Goal: Task Accomplishment & Management: Use online tool/utility

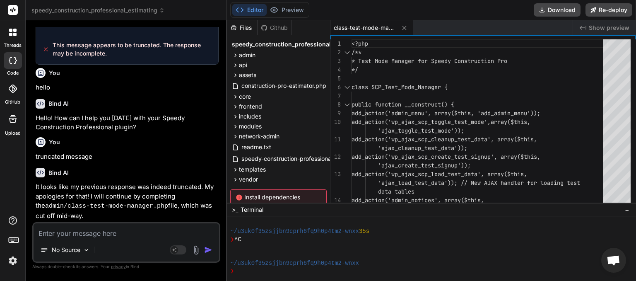
scroll to position [76, 0]
click at [119, 7] on span "speedy_construction_professional_estimating" at bounding box center [97, 10] width 133 height 8
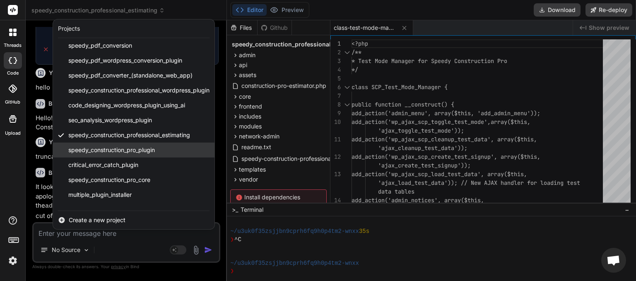
scroll to position [48, 0]
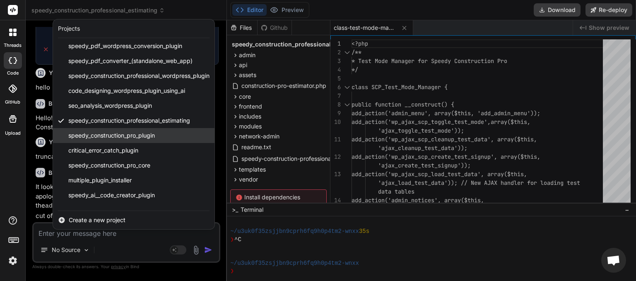
click at [115, 134] on span "speedy_construction_pro_plugin" at bounding box center [111, 135] width 86 height 8
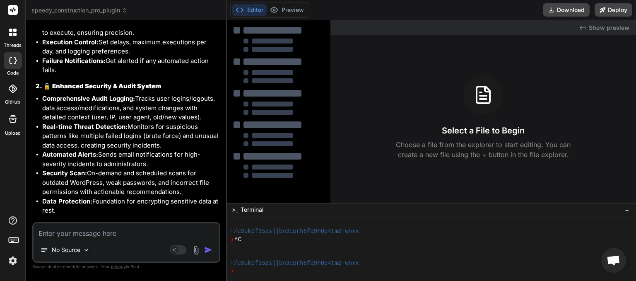
scroll to position [4413, 0]
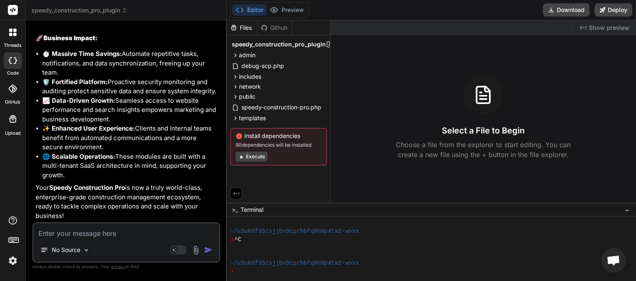
type textarea "x"
click at [135, 231] on textarea at bounding box center [126, 230] width 185 height 15
type textarea "h"
type textarea "x"
type textarea "he"
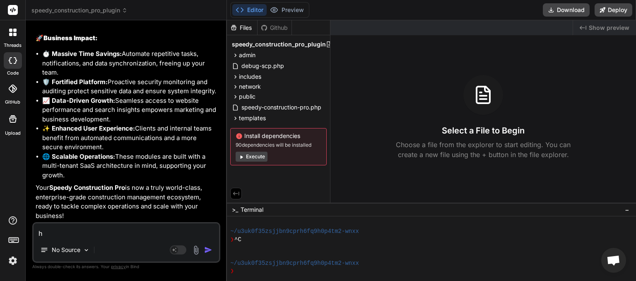
type textarea "x"
type textarea "hel"
type textarea "x"
type textarea "hell"
type textarea "x"
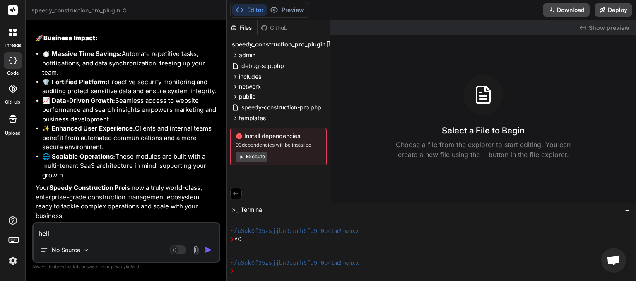
type textarea "hello"
type textarea "x"
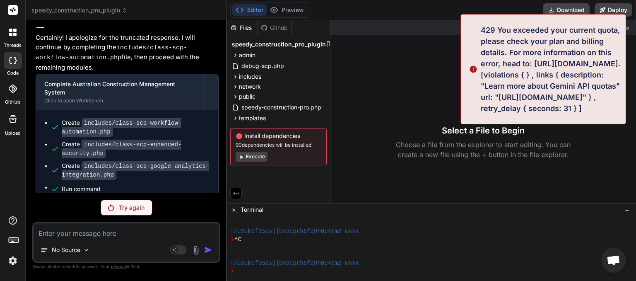
scroll to position [3747, 0]
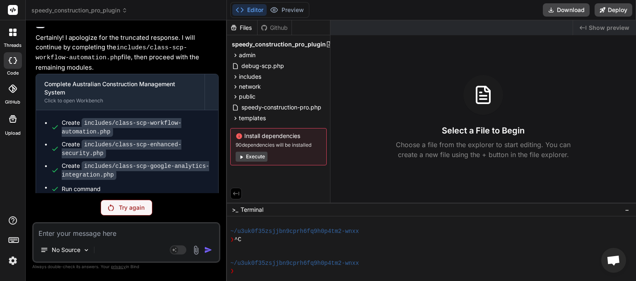
click at [124, 12] on icon at bounding box center [125, 10] width 6 height 6
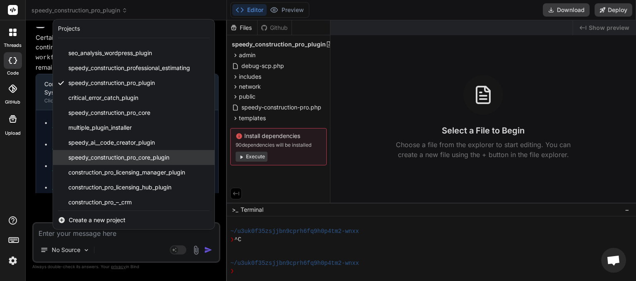
scroll to position [103, 0]
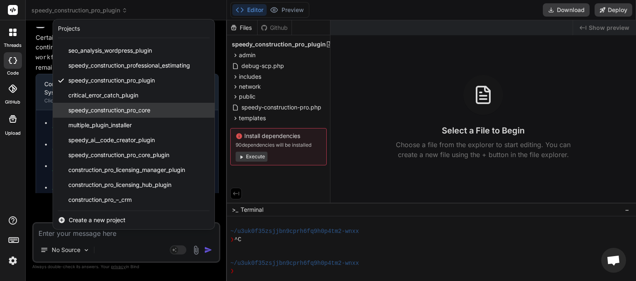
click at [115, 109] on span "speedy_construction_pro_core" at bounding box center [109, 110] width 82 height 8
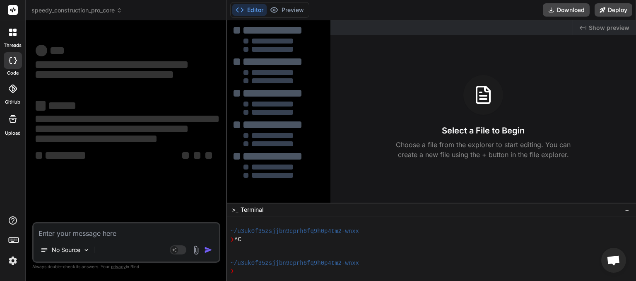
scroll to position [1033, 0]
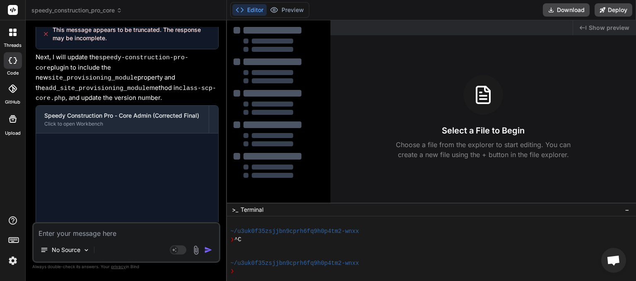
type textarea "x"
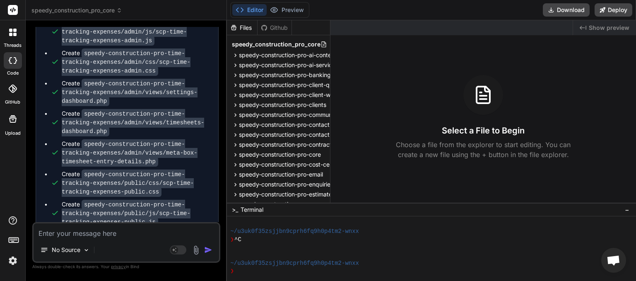
scroll to position [5901, 0]
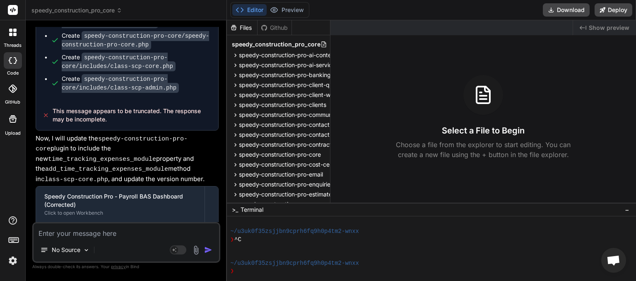
click at [53, 236] on textarea at bounding box center [126, 230] width 185 height 15
type textarea "h"
type textarea "x"
type textarea "he"
type textarea "x"
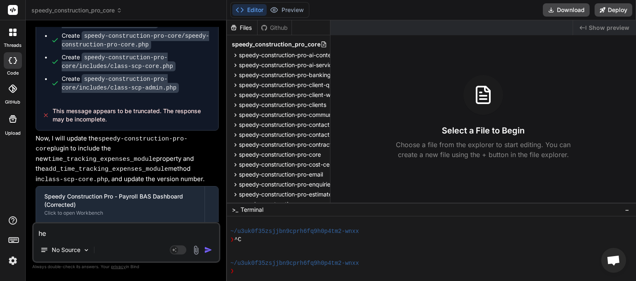
type textarea "hel"
type textarea "x"
type textarea "hell"
type textarea "x"
type textarea "hello"
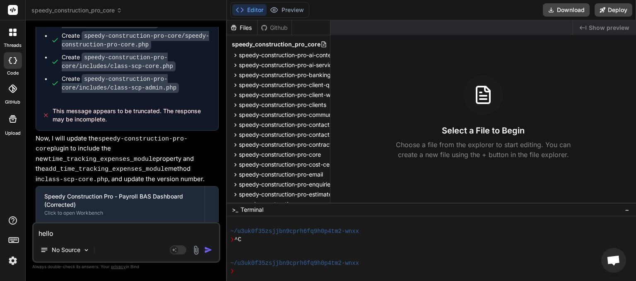
type textarea "x"
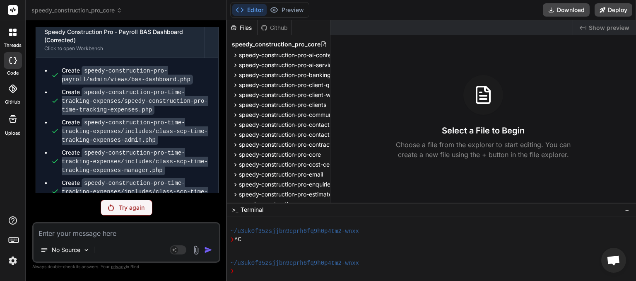
scroll to position [5415, 0]
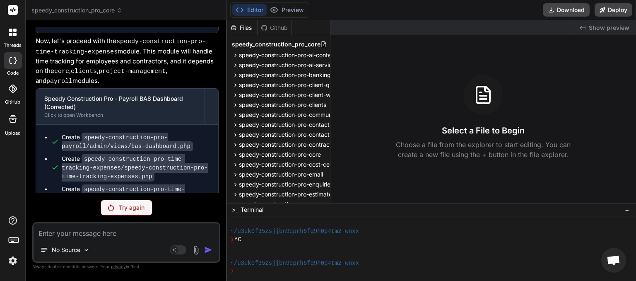
click at [118, 11] on icon at bounding box center [119, 10] width 6 height 6
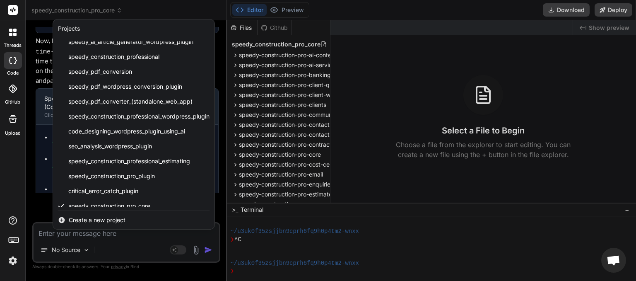
scroll to position [103, 0]
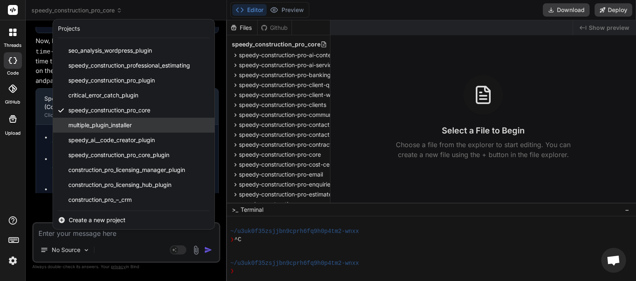
click at [113, 127] on span "multiple_plugin_installer" at bounding box center [99, 125] width 63 height 8
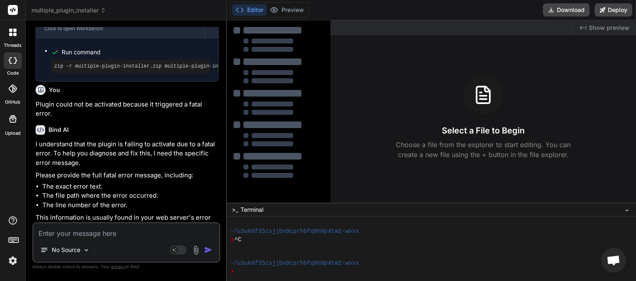
scroll to position [646, 0]
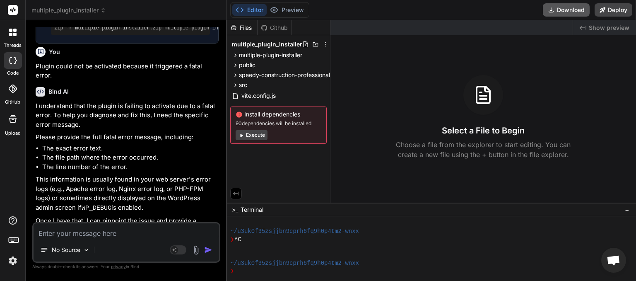
click at [571, 7] on button "Download" at bounding box center [565, 9] width 47 height 13
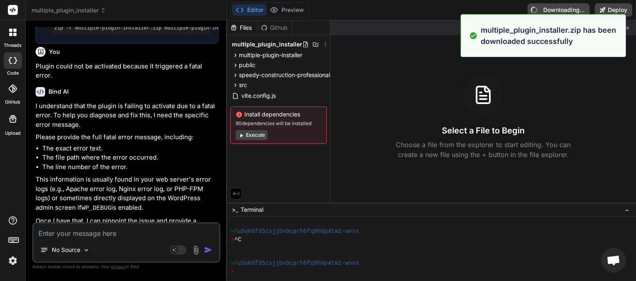
type textarea "x"
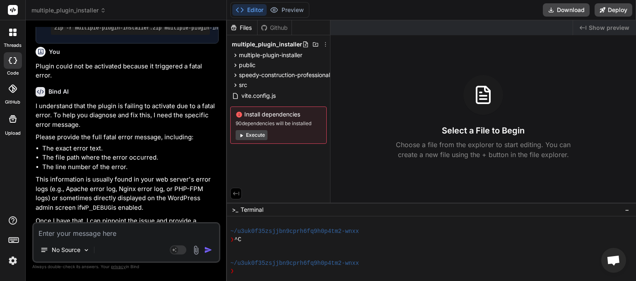
paste textarea "The package could not be installed. No valid plugins were found. Plugin install…"
type textarea "The package could not be installed. No valid plugins were found. Plugin install…"
type textarea "x"
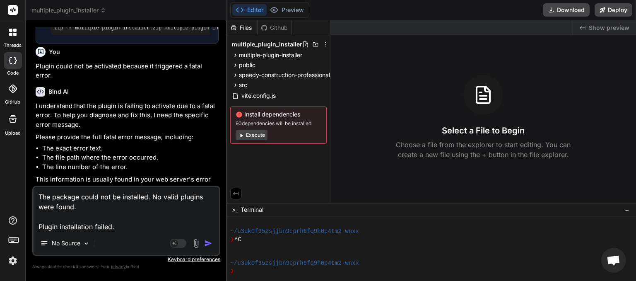
type textarea "The package could not be installed. No valid plugins were found. Plugin install…"
click at [210, 242] on img "button" at bounding box center [208, 243] width 8 height 8
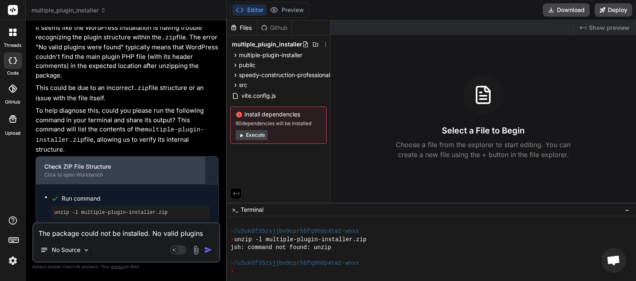
scroll to position [929, 0]
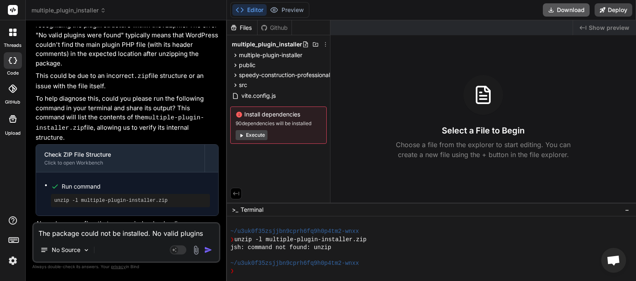
click at [561, 14] on button "Download" at bounding box center [565, 9] width 47 height 13
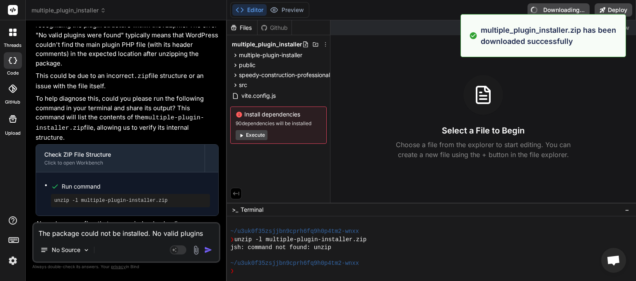
type textarea "x"
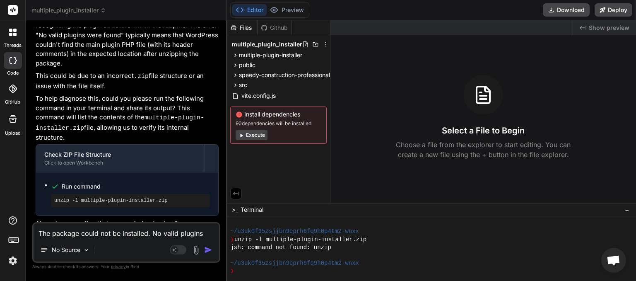
click at [58, 230] on textarea "The package could not be installed. No valid plugins were found. Plugin install…" at bounding box center [126, 230] width 185 height 15
type textarea "t"
type textarea "x"
type textarea "th"
type textarea "x"
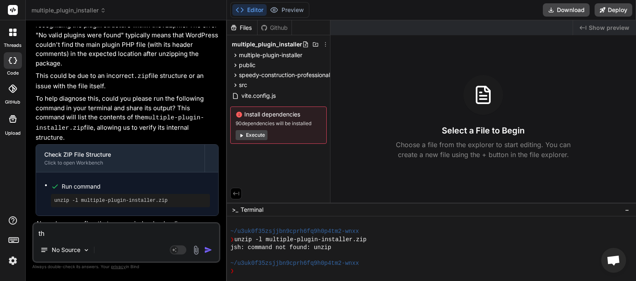
type textarea "the"
type textarea "x"
type textarea "the"
type textarea "x"
type textarea "the x"
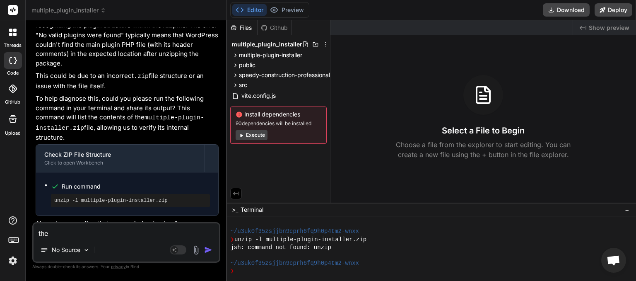
type textarea "x"
type textarea "the"
type textarea "x"
type textarea "the z"
type textarea "x"
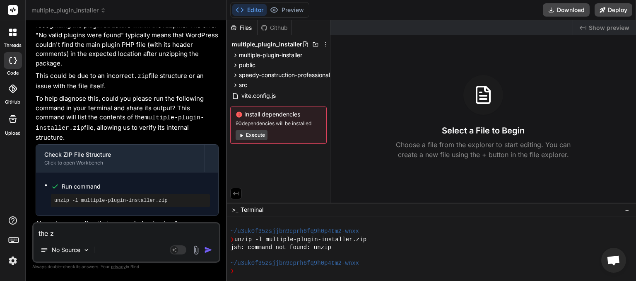
type textarea "the zi"
type textarea "x"
type textarea "the zip"
type textarea "x"
type textarea "the zip"
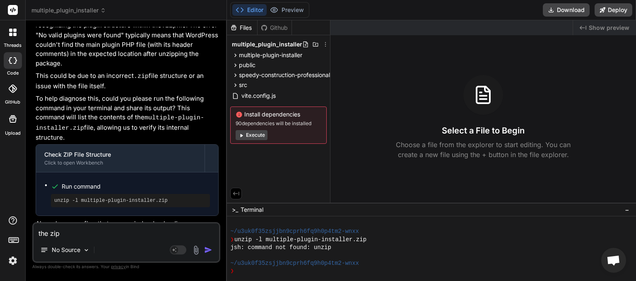
type textarea "x"
type textarea "the zip f"
type textarea "x"
type textarea "the zip fi"
type textarea "x"
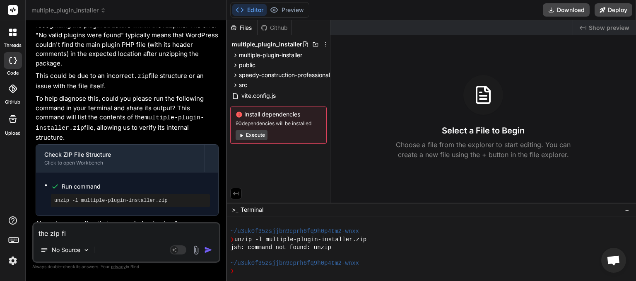
type textarea "the zip fil"
type textarea "x"
type textarea "the zip file"
type textarea "x"
type textarea "the zip file"
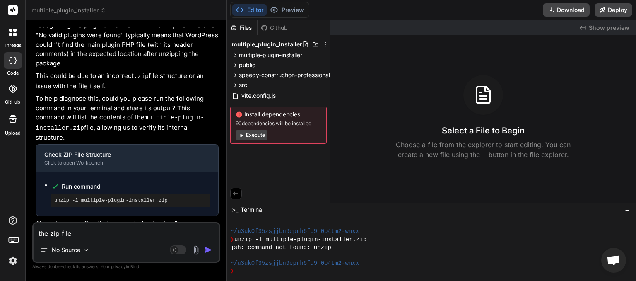
type textarea "x"
type textarea "the zip file y"
type textarea "x"
type textarea "the zip file yo"
type textarea "x"
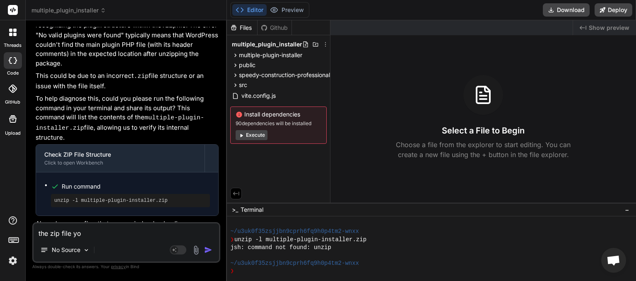
type textarea "the zip file you"
type textarea "x"
type textarea "the zip file your"
type textarea "x"
type textarea "the zip file your"
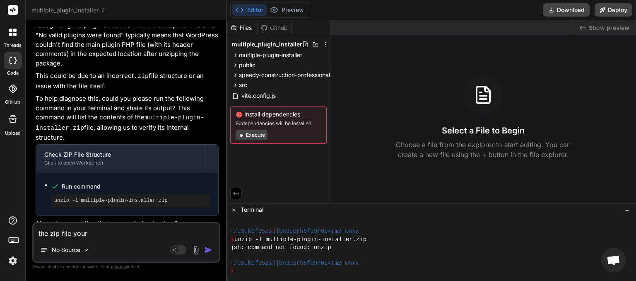
type textarea "x"
type textarea "the zip file your p"
type textarea "x"
type textarea "the zip file your pr"
type textarea "x"
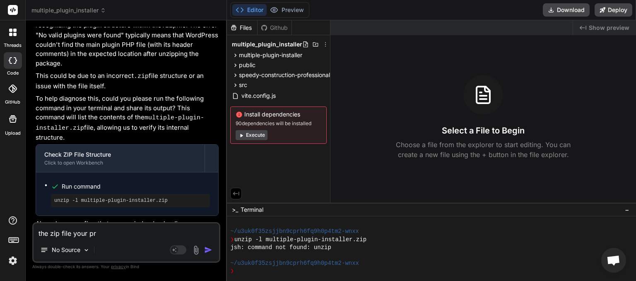
type textarea "the zip file your pro"
type textarea "x"
type textarea "the zip file your prov"
type textarea "x"
type textarea "the zip file your provi"
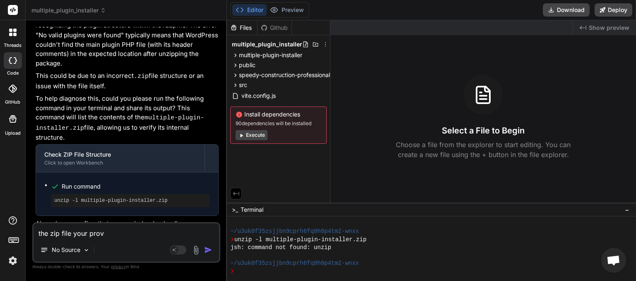
type textarea "x"
type textarea "the zip file your provid"
type textarea "x"
type textarea "the zip file your providi"
type textarea "x"
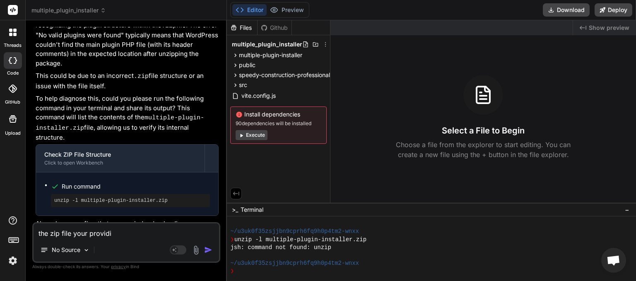
type textarea "the zip file your providin"
type textarea "x"
type textarea "the zip file your providing"
type textarea "x"
type textarea "the zip file your providing"
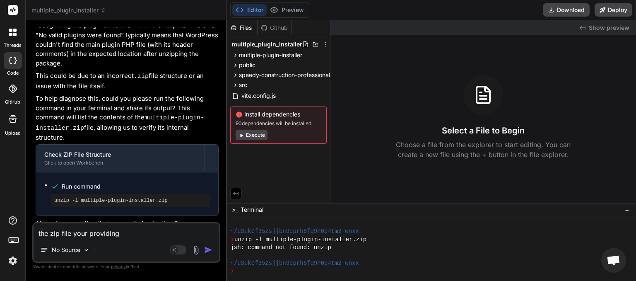
type textarea "x"
type textarea "the zip file your providing i"
type textarea "x"
type textarea "the zip file your providing is"
type textarea "x"
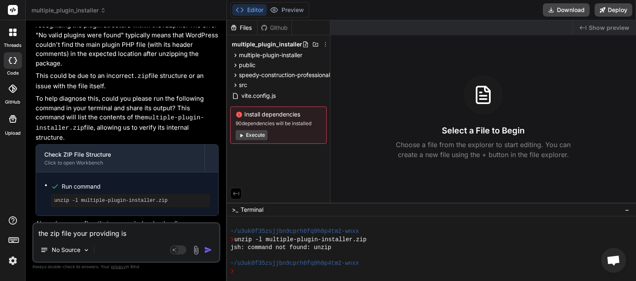
type textarea "the zip file your providing is"
type textarea "x"
type textarea "the zip file your providing is n"
type textarea "x"
type textarea "the zip file your providing is no"
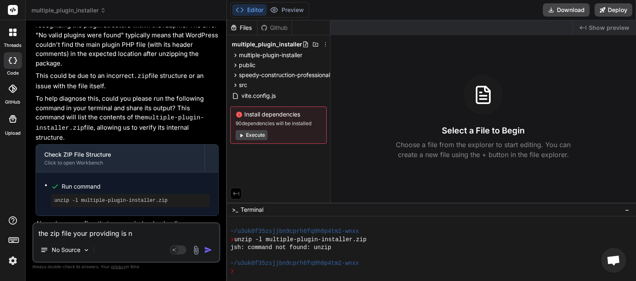
type textarea "x"
type textarea "the zip file your providing is not"
type textarea "x"
type textarea "the zip file your providing is not"
type textarea "x"
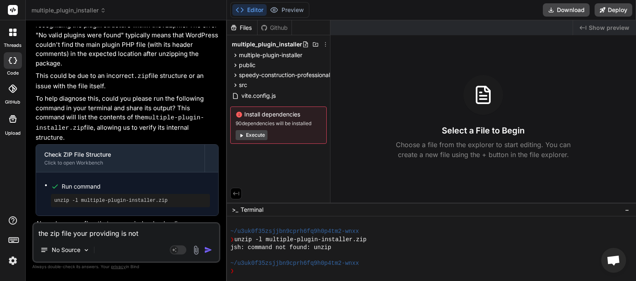
type textarea "the zip file your providing is not a"
type textarea "x"
type textarea "the zip file your providing is not a"
type textarea "x"
type textarea "the zip file your providing is not a w"
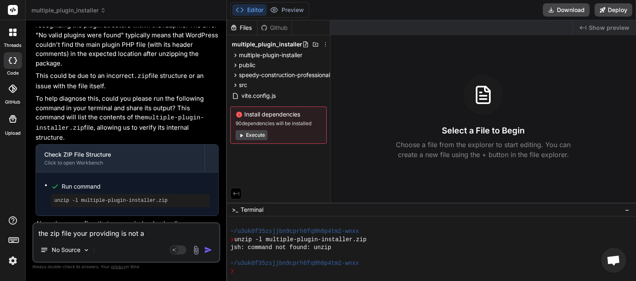
type textarea "x"
type textarea "the zip file your providing is not a wo"
type textarea "x"
type textarea "the zip file your providing is not a wor"
type textarea "x"
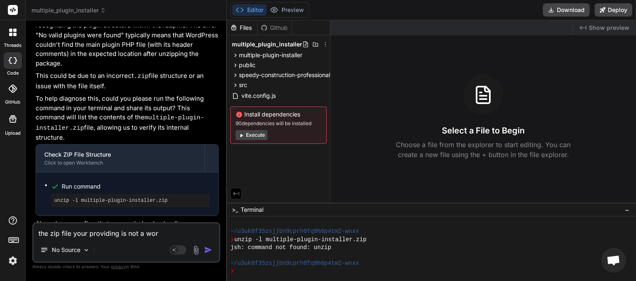
type textarea "the zip file your providing is not a word"
type textarea "x"
type textarea "the zip file your providing is not a wordp"
type textarea "x"
type textarea "the zip file your providing is not a wordpr"
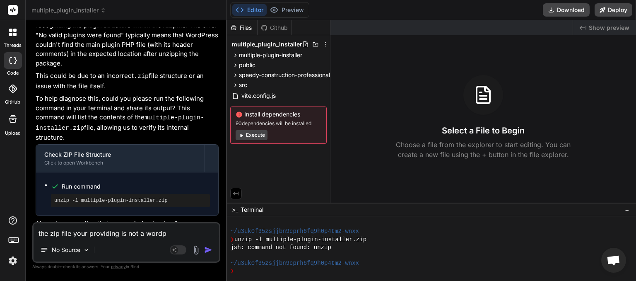
type textarea "x"
type textarea "the zip file your providing is not a wordpre"
type textarea "x"
type textarea "the zip file your providing is not a wordpres"
type textarea "x"
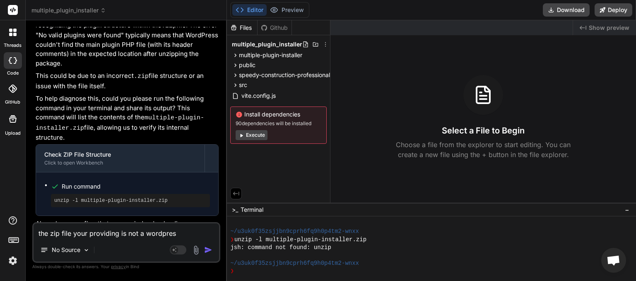
type textarea "the zip file your providing is not a wordpress"
type textarea "x"
type textarea "the zip file your providing is not a wordpress"
type textarea "x"
type textarea "the zip file your providing is not a wordpress p"
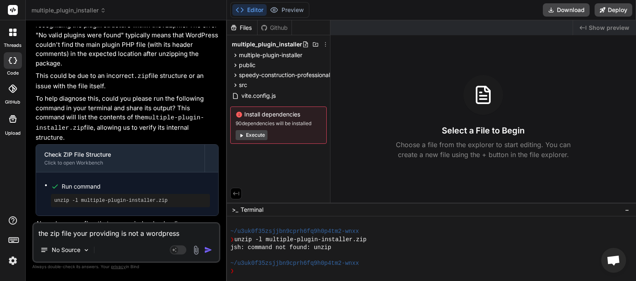
type textarea "x"
type textarea "the zip file your providing is not a wordpress pl"
type textarea "x"
type textarea "the zip file your providing is not a wordpress plu"
type textarea "x"
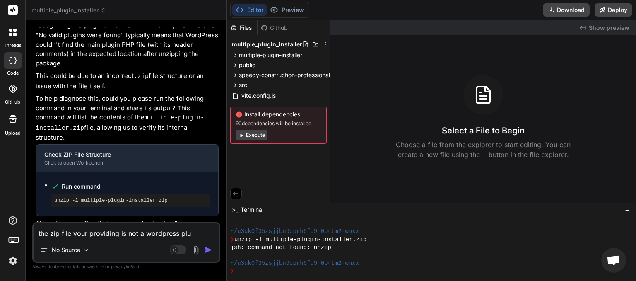
type textarea "the zip file your providing is not a wordpress plug"
type textarea "x"
type textarea "the zip file your providing is not a wordpress plugi"
type textarea "x"
type textarea "the zip file your providing is not a wordpress plugin"
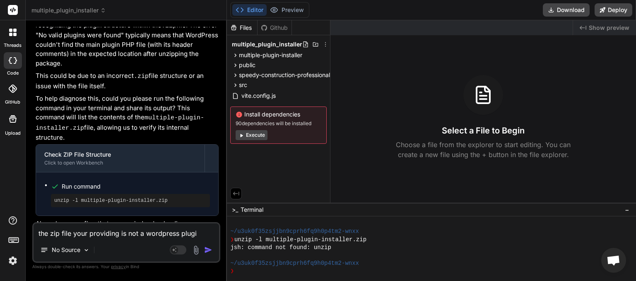
type textarea "x"
type textarea "the zip file your providing is not a wordpress plugin"
type textarea "x"
type textarea "the zip file your providing is not a wordpress plugin i"
type textarea "x"
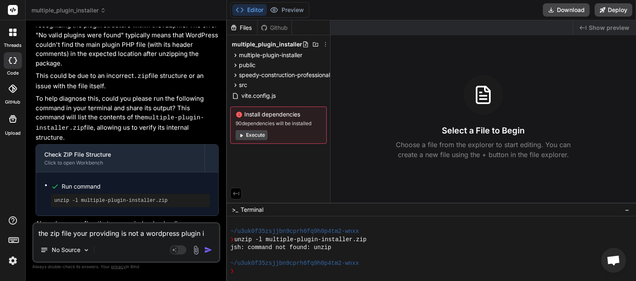
type textarea "the zip file your providing is not a wordpress plugin it"
type textarea "x"
type textarea "the zip file your providing is not a wordpress plugin it"
type textarea "x"
type textarea "the zip file your providing is not a wordpress plugin it c"
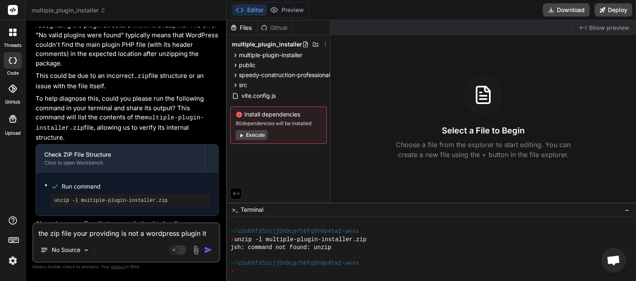
type textarea "x"
type textarea "the zip file your providing is not a wordpress plugin it co"
type textarea "x"
type textarea "the zip file your providing is not a wordpress plugin it con"
type textarea "x"
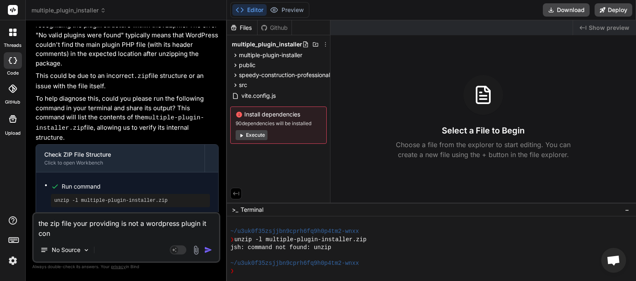
type textarea "the zip file your providing is not a wordpress plugin it cont"
type textarea "x"
type textarea "the zip file your providing is not a wordpress plugin it conta"
type textarea "x"
type textarea "the zip file your providing is not a wordpress plugin it contai"
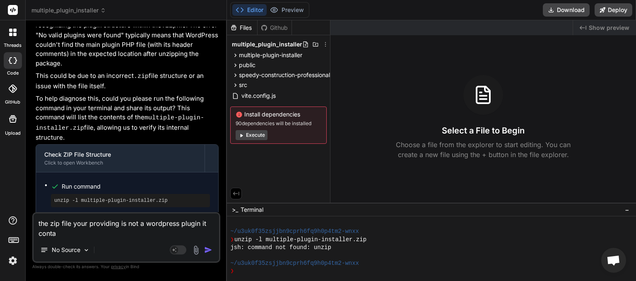
type textarea "x"
type textarea "the zip file your providing is not a wordpress plugin it contain"
type textarea "x"
type textarea "the zip file your providing is not a wordpress plugin it contains"
type textarea "x"
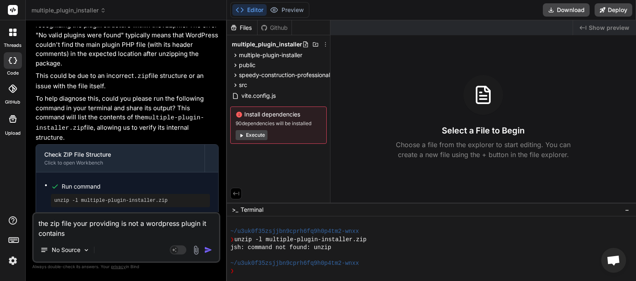
type textarea "the zip file your providing is not a wordpress plugin it contains"
type textarea "x"
type textarea "the zip file your providing is not a wordpress plugin it contains o"
type textarea "x"
type textarea "the zip file your providing is not a wordpress plugin it contains ot"
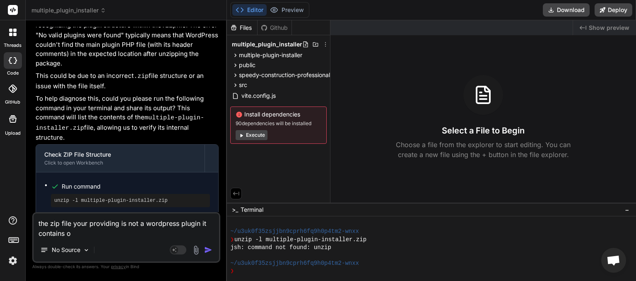
type textarea "x"
type textarea "the zip file your providing is not a wordpress plugin it contains oth"
type textarea "x"
type textarea "the zip file your providing is not a wordpress plugin it contains othe"
type textarea "x"
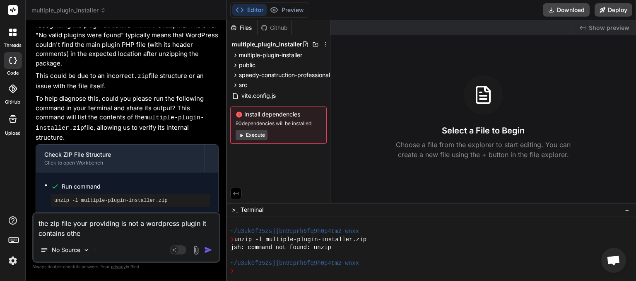
type textarea "the zip file your providing is not a wordpress plugin it contains other"
type textarea "x"
type textarea "the zip file your providing is not a wordpress plugin it contains other"
type textarea "x"
type textarea "the zip file your providing is not a wordpress plugin it contains other f"
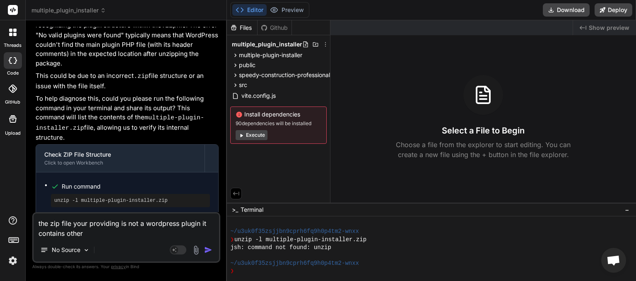
type textarea "x"
type textarea "the zip file your providing is not a wordpress plugin it contains other"
type textarea "x"
type textarea "the zip file your providing is not a wordpress plugin it contains other i"
type textarea "x"
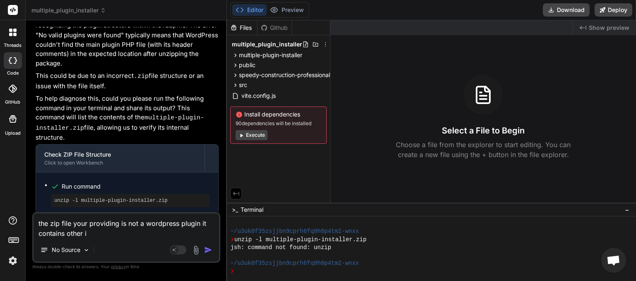
type textarea "the zip file your providing is not a wordpress plugin it contains other il"
type textarea "x"
type textarea "the zip file your providing is not a wordpress plugin it contains other ile"
type textarea "x"
type textarea "the zip file your providing is not a wordpress plugin it contains other iles"
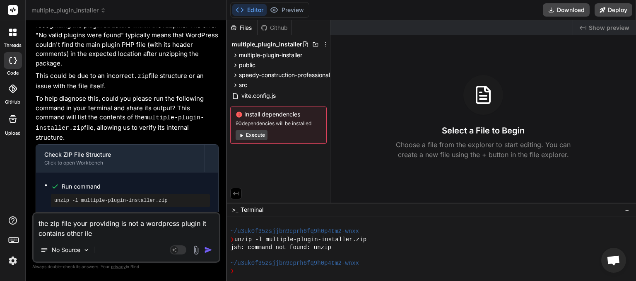
type textarea "x"
type textarea "the zip file your providing is not a wordpress plugin it contains other iles."
type textarea "x"
type textarea "the zip file your providing is not a wordpress plugin it contains other files."
type textarea "x"
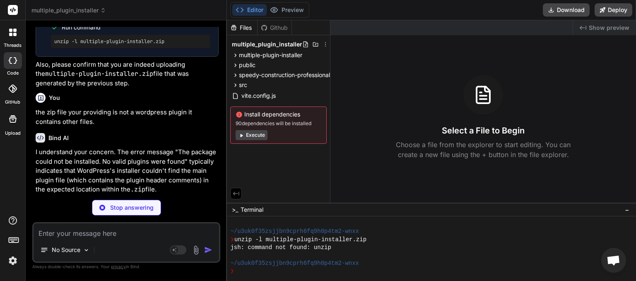
scroll to position [1092, 0]
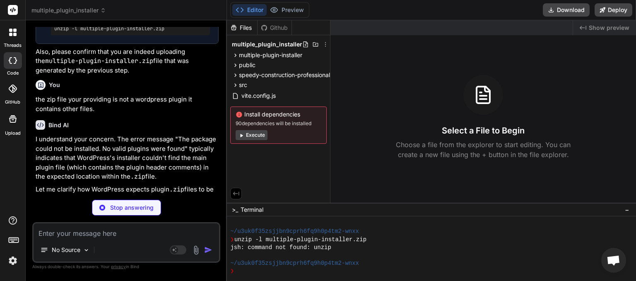
type textarea "x"
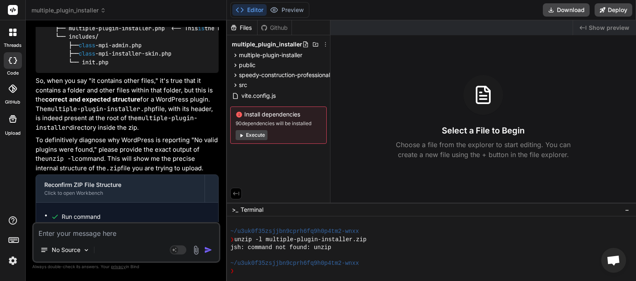
scroll to position [1476, 0]
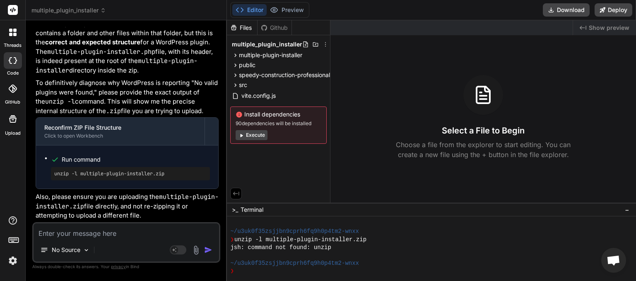
click at [70, 230] on textarea at bounding box center [126, 230] width 185 height 15
type textarea "t"
type textarea "x"
type textarea "th"
type textarea "x"
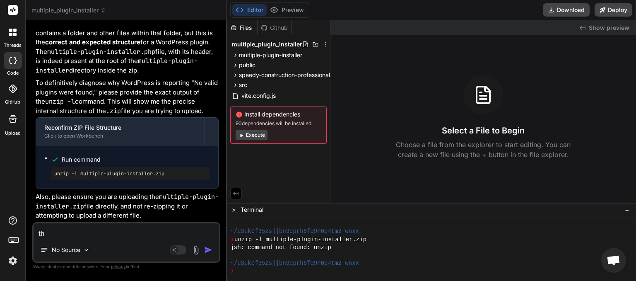
type textarea "thi"
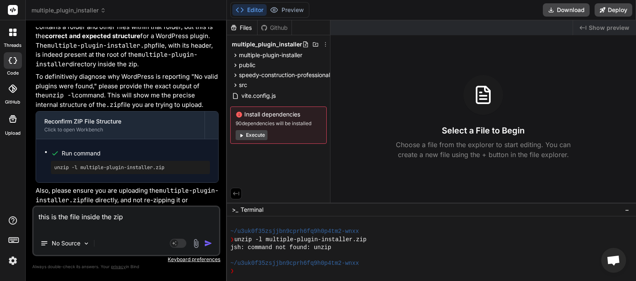
paste textarea "import { defineConfig } from 'vite'; import react from '@vitejs/plugin-react'; …"
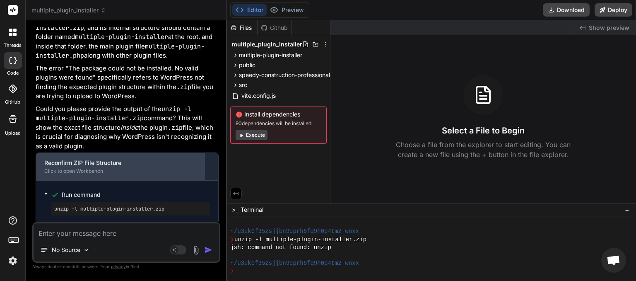
scroll to position [1812, 0]
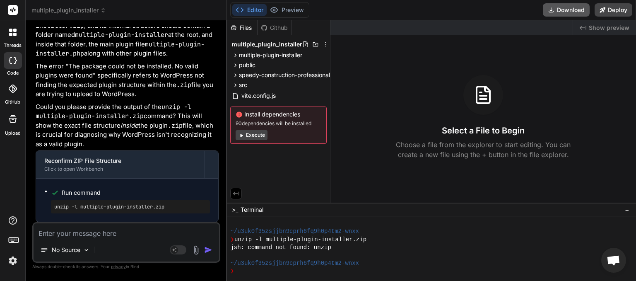
click at [564, 10] on button "Download" at bounding box center [565, 9] width 47 height 13
click at [77, 231] on textarea at bounding box center [126, 230] width 185 height 15
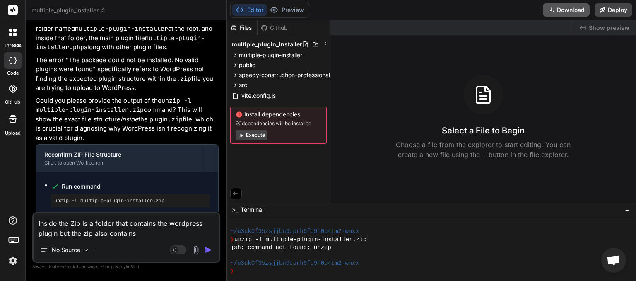
click at [572, 12] on button "Download" at bounding box center [565, 9] width 47 height 13
click at [572, 11] on button "Download" at bounding box center [565, 9] width 47 height 13
click at [149, 233] on textarea "Inside the Zip is a folder that contains the wordpress plugin but the zip also …" at bounding box center [126, 225] width 185 height 25
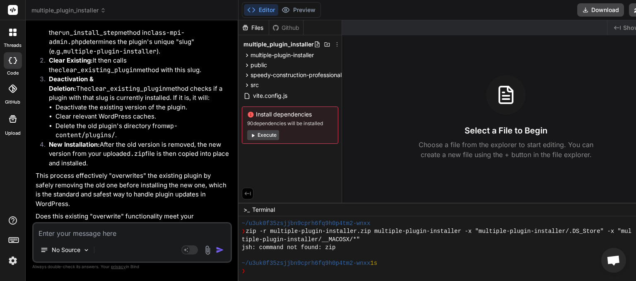
scroll to position [2494, 0]
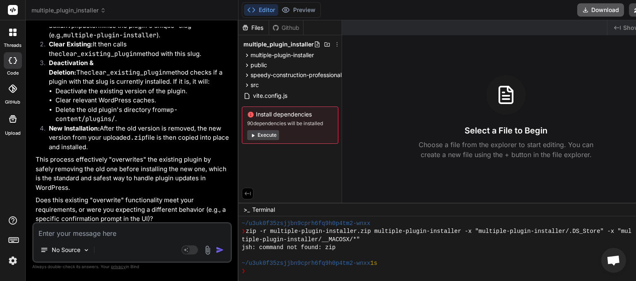
click at [603, 7] on button "Download" at bounding box center [600, 9] width 47 height 13
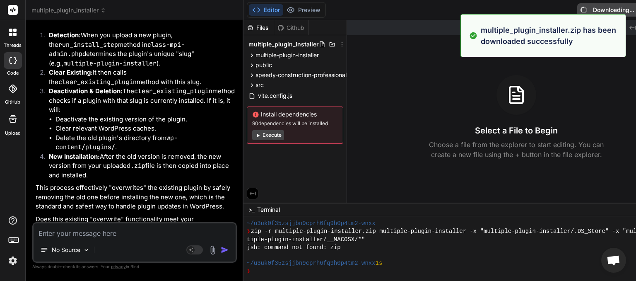
scroll to position [2485, 0]
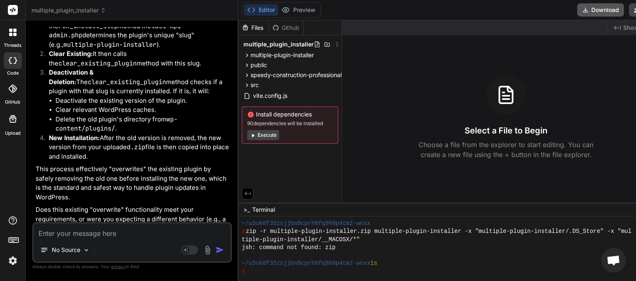
click at [605, 10] on button "Download" at bounding box center [600, 9] width 47 height 13
click at [107, 231] on textarea at bounding box center [132, 230] width 197 height 15
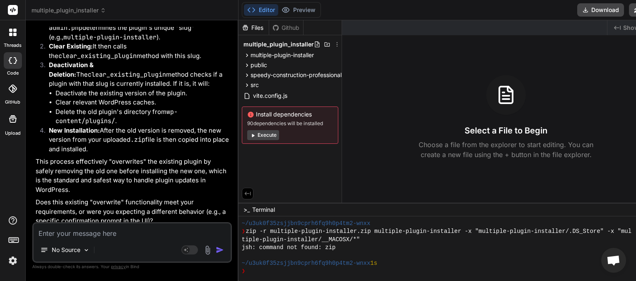
scroll to position [2494, 0]
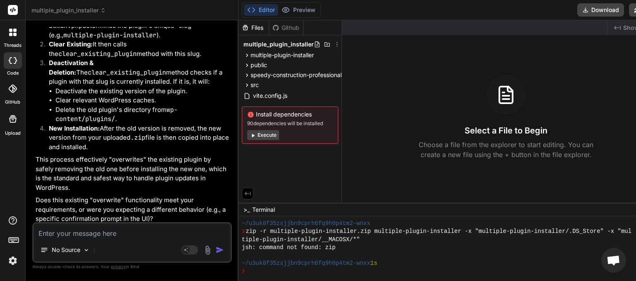
click at [65, 231] on textarea at bounding box center [132, 230] width 197 height 15
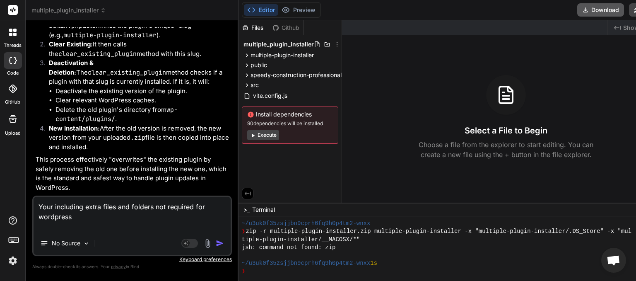
click at [607, 10] on button "Download" at bounding box center [600, 9] width 47 height 13
click at [86, 214] on textarea "Your including extra files and folders not required for wordpress" at bounding box center [132, 214] width 197 height 35
click at [224, 242] on img "button" at bounding box center [220, 243] width 8 height 8
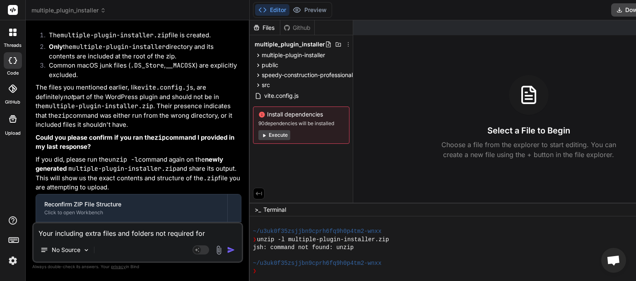
scroll to position [2894, 0]
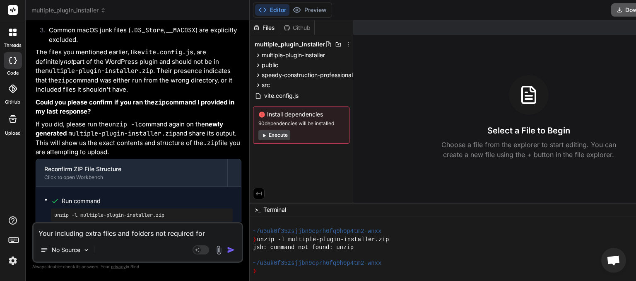
click at [623, 10] on icon at bounding box center [618, 9] width 7 height 7
click at [624, 11] on icon at bounding box center [619, 10] width 10 height 10
click at [116, 230] on textarea "Your including extra files and folders not required for wordpress" at bounding box center [138, 230] width 208 height 15
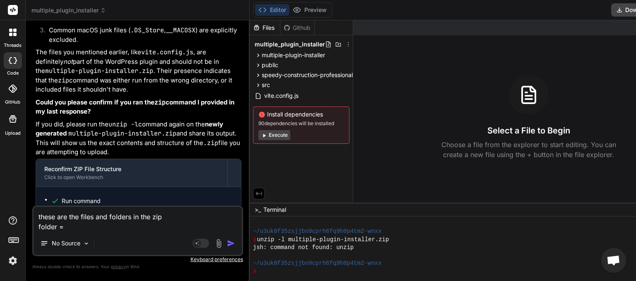
paste textarea "multiple-plugin-installer"
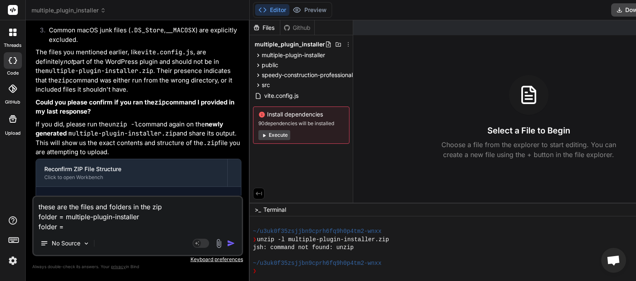
paste textarea "public"
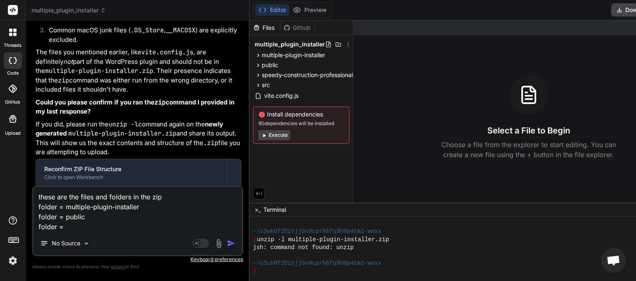
paste textarea "speedy-construction-professional"
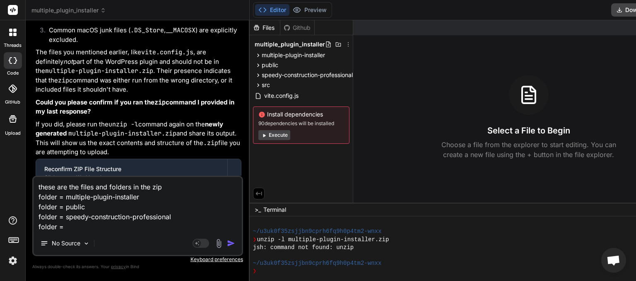
paste textarea "src"
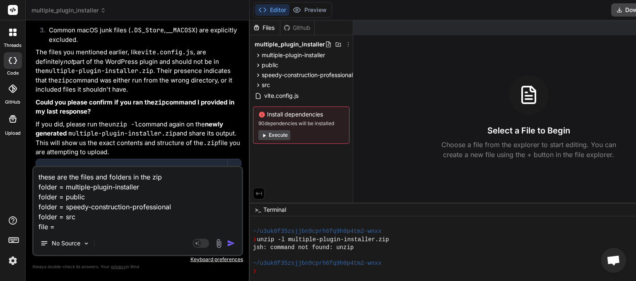
paste textarea "vite.config.js"
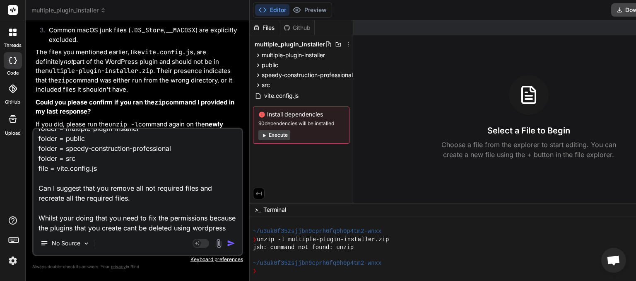
scroll to position [30, 0]
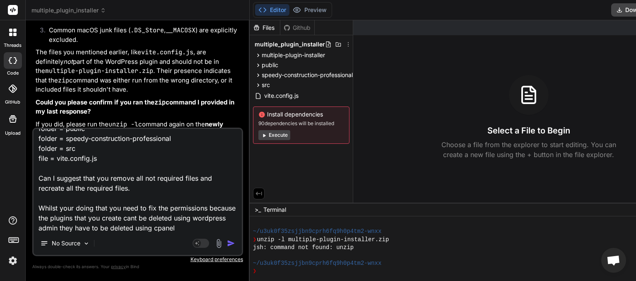
click at [235, 245] on img "button" at bounding box center [231, 243] width 8 height 8
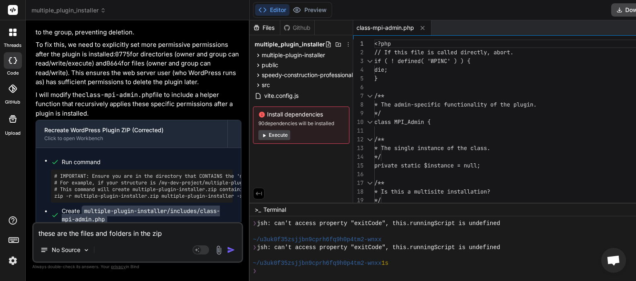
scroll to position [3662, 0]
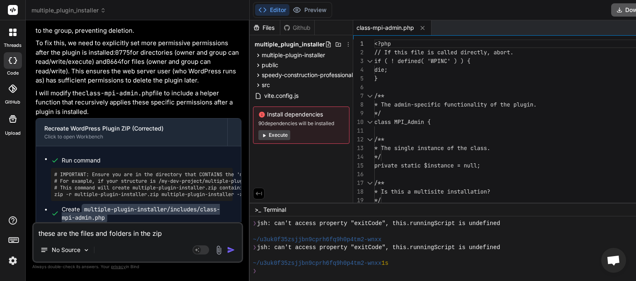
click at [633, 10] on button "Download" at bounding box center [634, 9] width 47 height 13
click at [89, 233] on textarea "these are the files and folders in the zip folder = multiple-plugin-installer f…" at bounding box center [138, 230] width 208 height 15
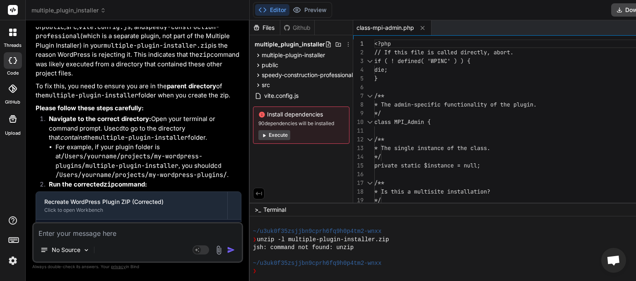
scroll to position [4309, 0]
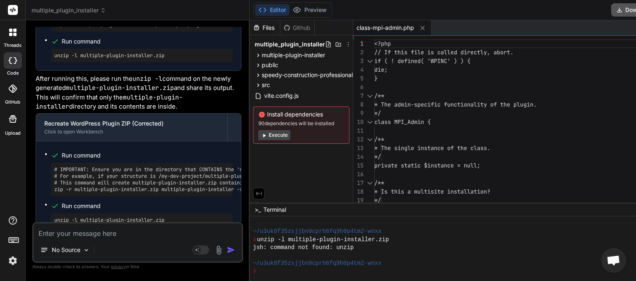
click at [634, 10] on button "Download" at bounding box center [634, 9] width 47 height 13
click at [633, 12] on button "Download" at bounding box center [634, 9] width 47 height 13
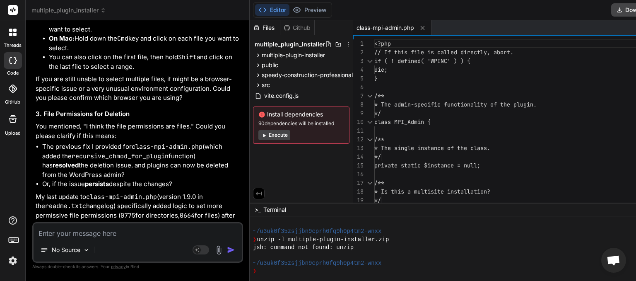
scroll to position [4678, 0]
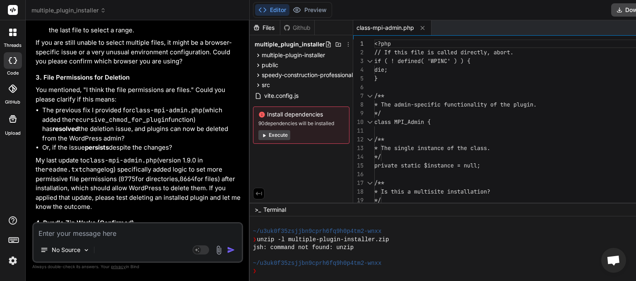
click at [78, 236] on textarea at bounding box center [138, 230] width 208 height 15
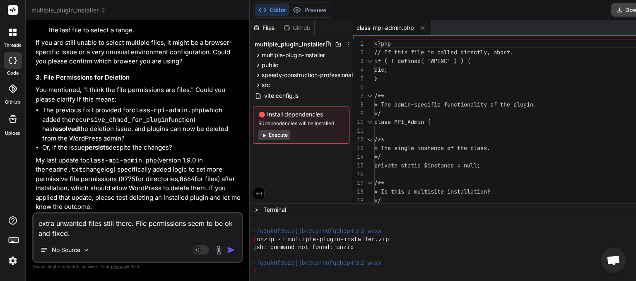
click at [132, 225] on textarea "extra unwanted files still there. File permissions seem to be ok and fixed." at bounding box center [138, 225] width 208 height 25
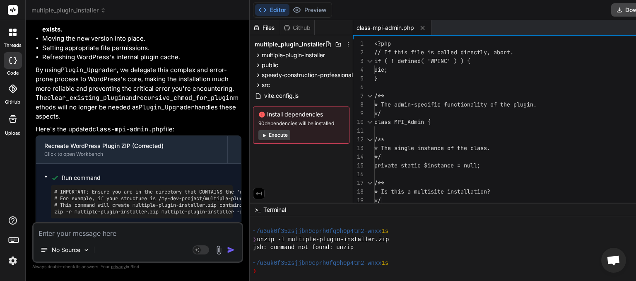
scroll to position [5785, 0]
click at [622, 7] on icon at bounding box center [619, 10] width 7 height 7
click at [71, 231] on textarea at bounding box center [138, 230] width 208 height 15
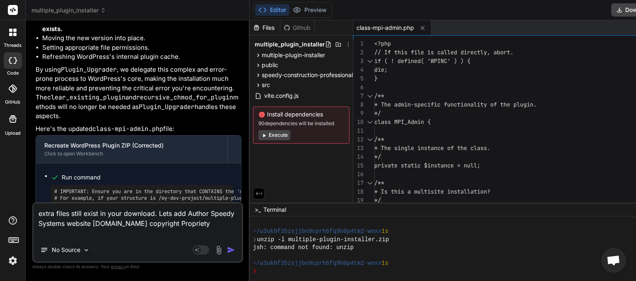
click at [235, 249] on img "button" at bounding box center [231, 249] width 8 height 8
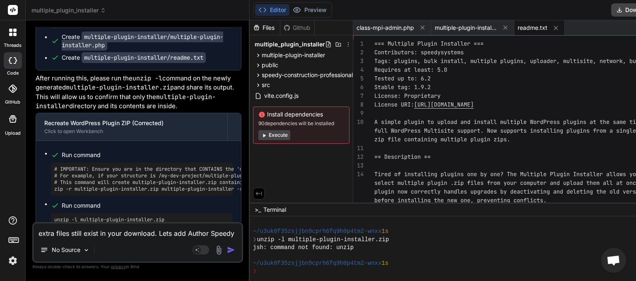
scroll to position [6723, 0]
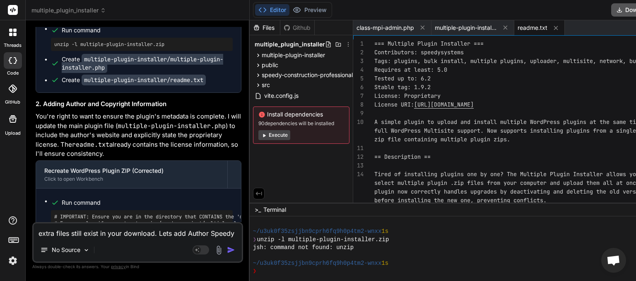
click at [622, 8] on icon at bounding box center [619, 10] width 7 height 7
click at [86, 232] on textarea "extra files still exist in your download. Lets add Author Speedy Systems websit…" at bounding box center [138, 230] width 208 height 15
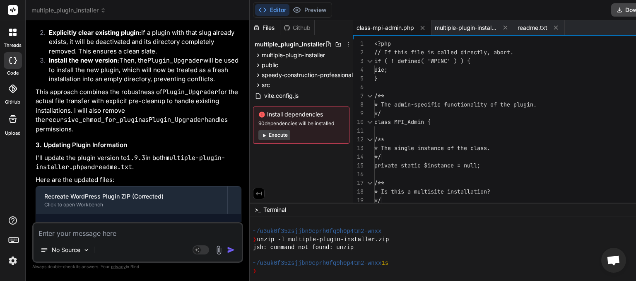
scroll to position [7889, 0]
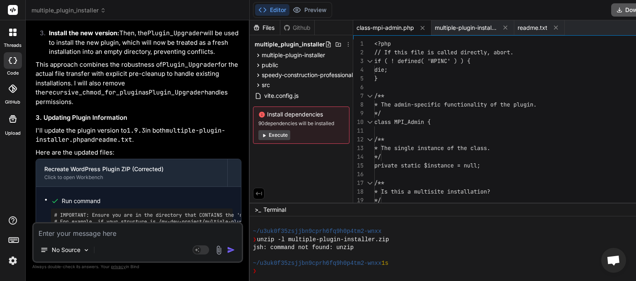
click at [622, 10] on icon at bounding box center [618, 10] width 7 height 7
drag, startPoint x: 89, startPoint y: 233, endPoint x: 91, endPoint y: 226, distance: 7.1
click at [89, 232] on textarea at bounding box center [138, 230] width 208 height 15
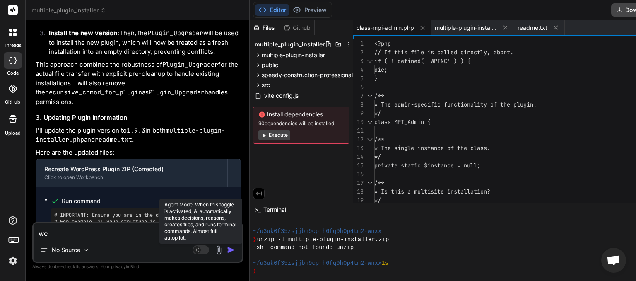
click at [208, 247] on rect at bounding box center [200, 249] width 17 height 9
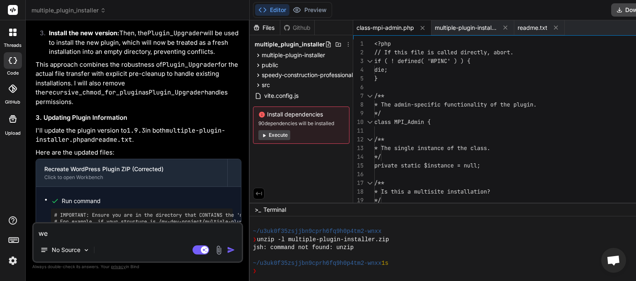
click at [64, 234] on textarea "we" at bounding box center [138, 230] width 208 height 15
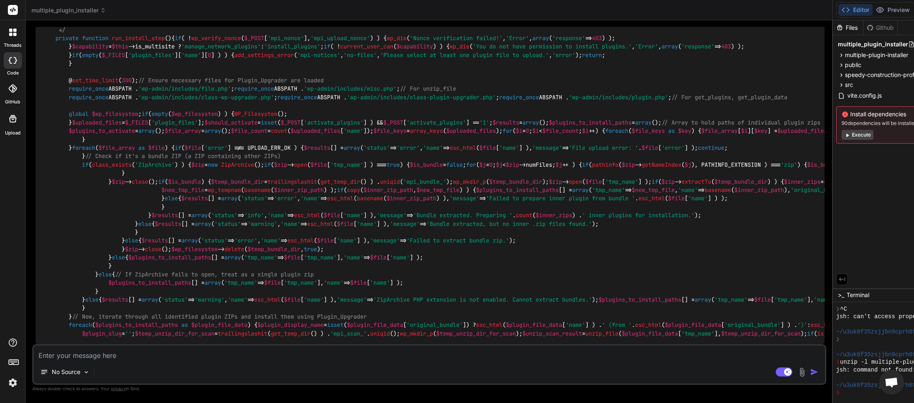
scroll to position [2162, 0]
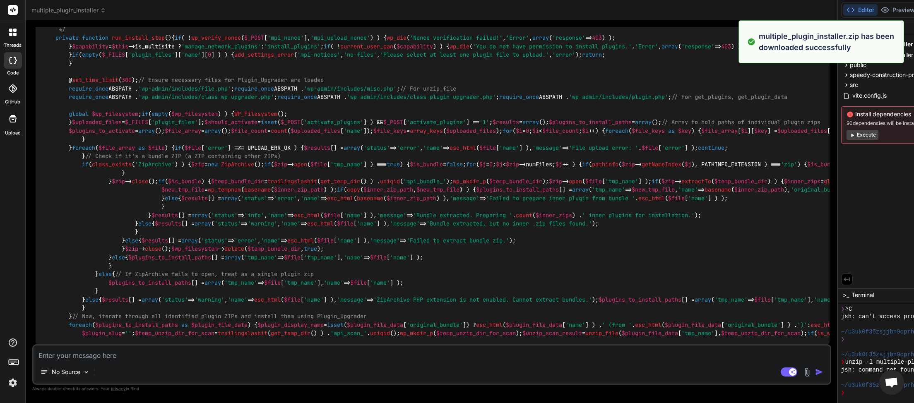
scroll to position [9883, 0]
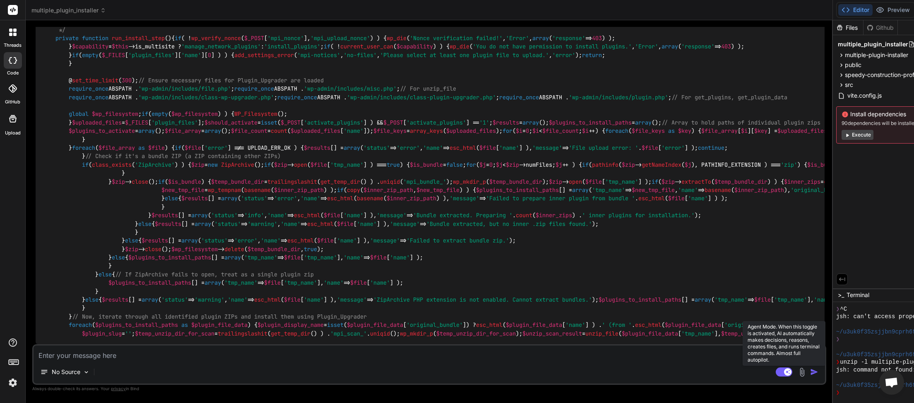
click at [635, 280] on rect at bounding box center [783, 371] width 17 height 9
click at [127, 280] on textarea at bounding box center [429, 353] width 791 height 15
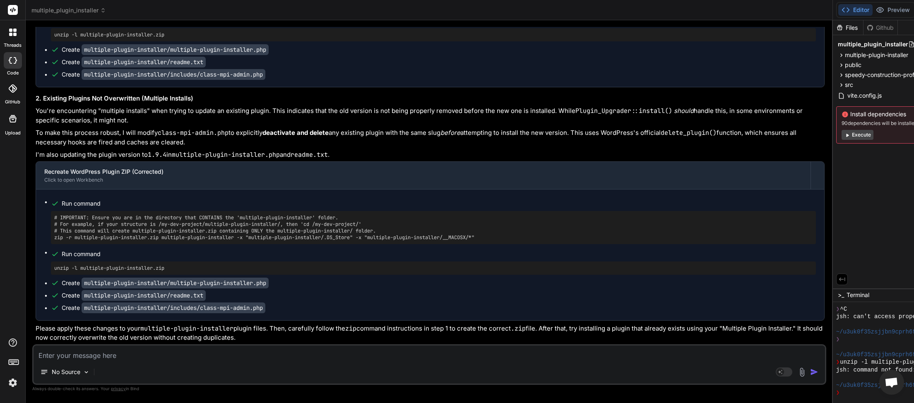
scroll to position [10801, 0]
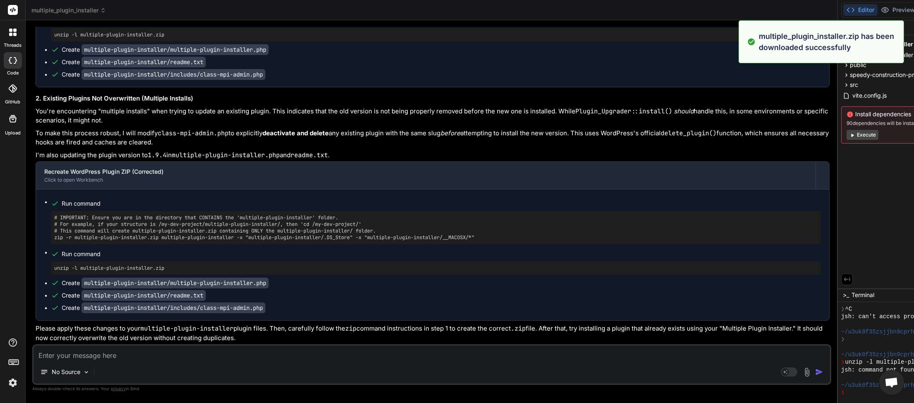
scroll to position [10792, 0]
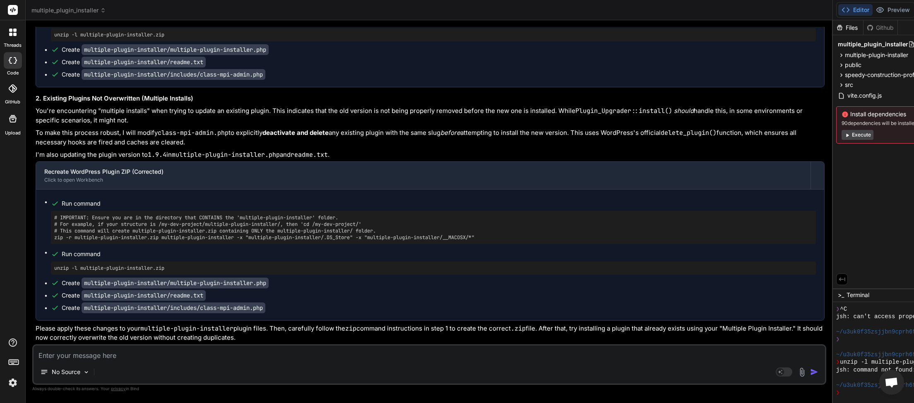
drag, startPoint x: 35, startPoint y: 89, endPoint x: 82, endPoint y: 101, distance: 48.5
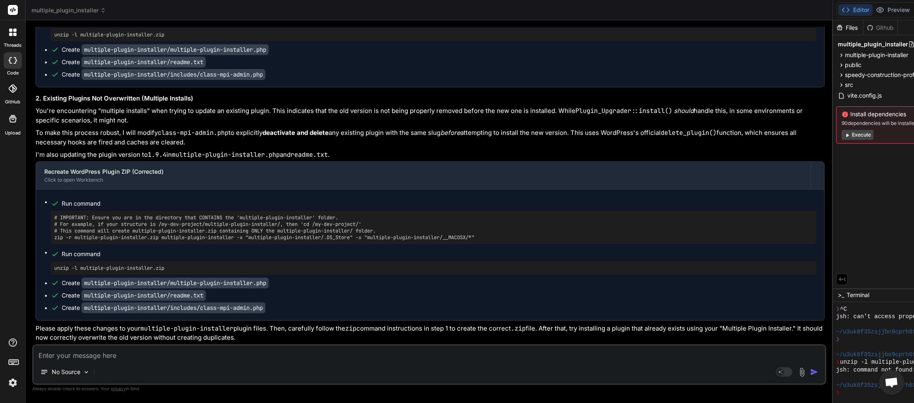
copy p "unwanted files still exist. existing plugins not overwritten or deleted so we a…"
paste textarea "unwanted files still exist. existing plugins not overwritten or deleted so we a…"
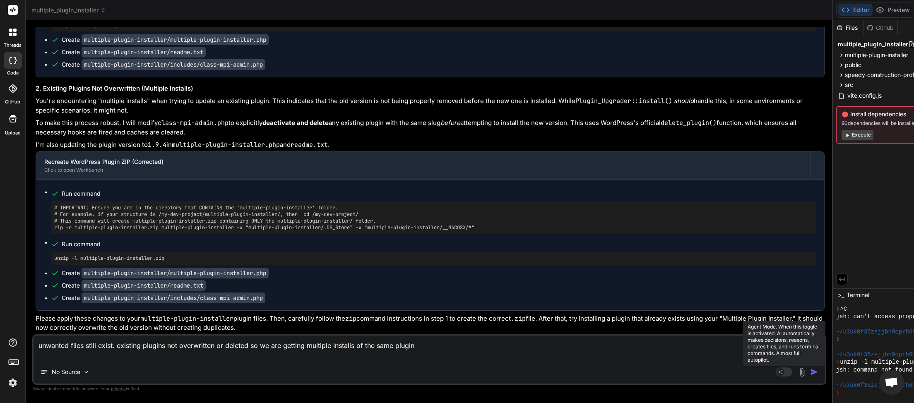
click at [635, 280] on rect at bounding box center [783, 371] width 17 height 9
click at [110, 280] on div "No Source" at bounding box center [429, 374] width 791 height 20
click at [96, 280] on div at bounding box center [98, 372] width 7 height 8
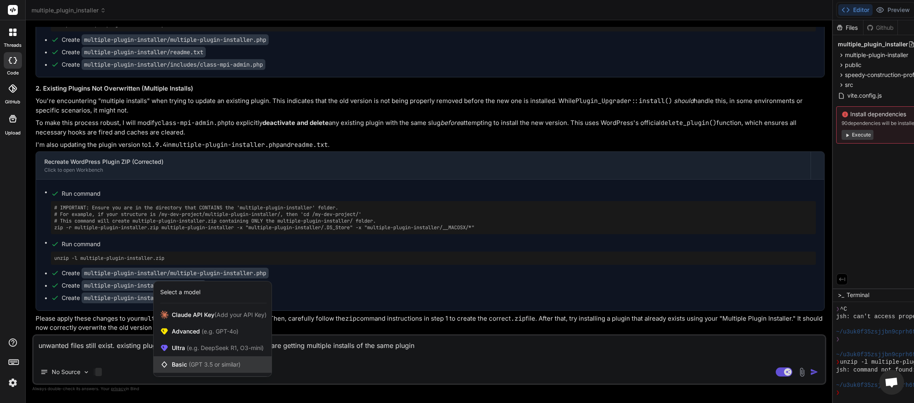
click at [182, 280] on span "Basic (GPT 3.5 or similar)" at bounding box center [206, 364] width 69 height 8
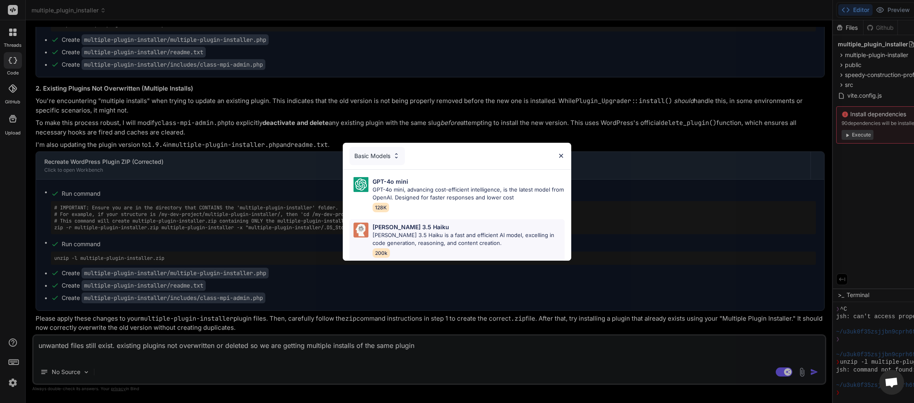
click at [397, 229] on p "[PERSON_NAME] 3.5 Haiku" at bounding box center [410, 227] width 77 height 9
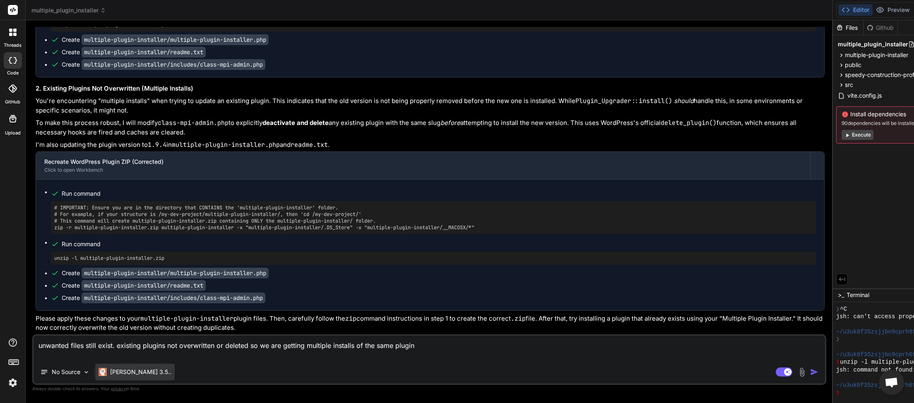
click at [126, 280] on div "[PERSON_NAME] 3.5.." at bounding box center [134, 372] width 79 height 17
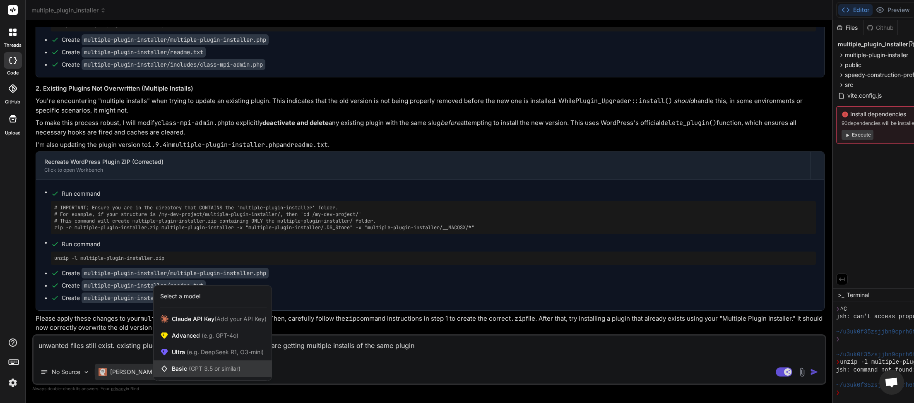
click at [185, 280] on span "Basic (GPT 3.5 or similar)" at bounding box center [206, 369] width 69 height 8
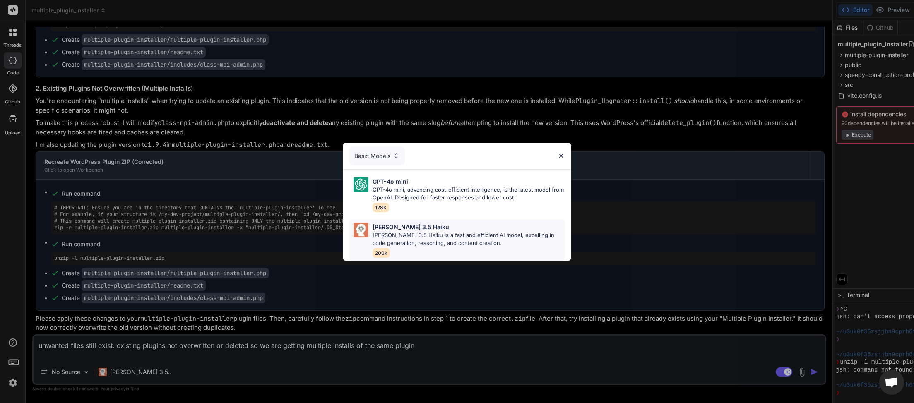
click at [406, 225] on p "[PERSON_NAME] 3.5 Haiku" at bounding box center [410, 227] width 77 height 9
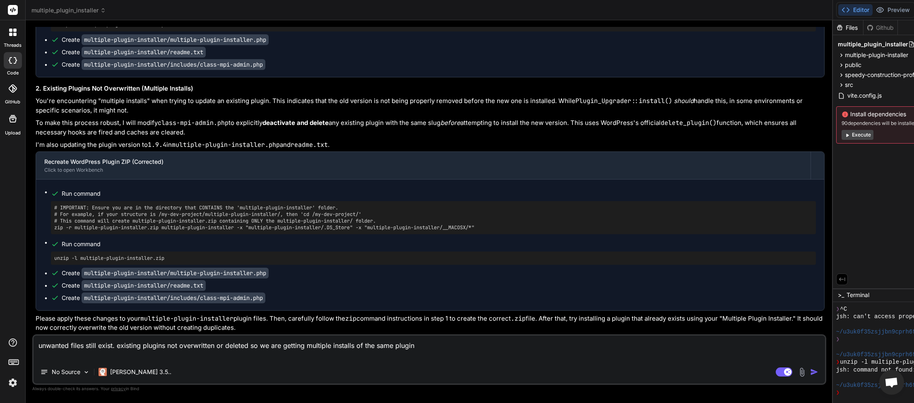
click at [635, 280] on img "button" at bounding box center [814, 372] width 8 height 8
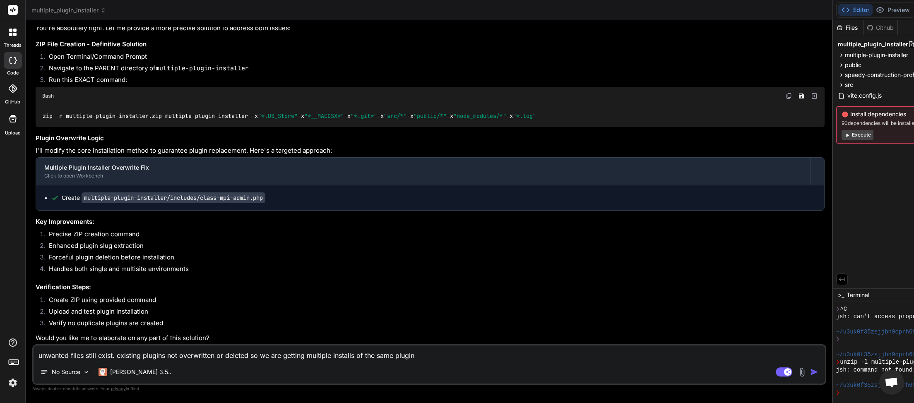
scroll to position [11180, 0]
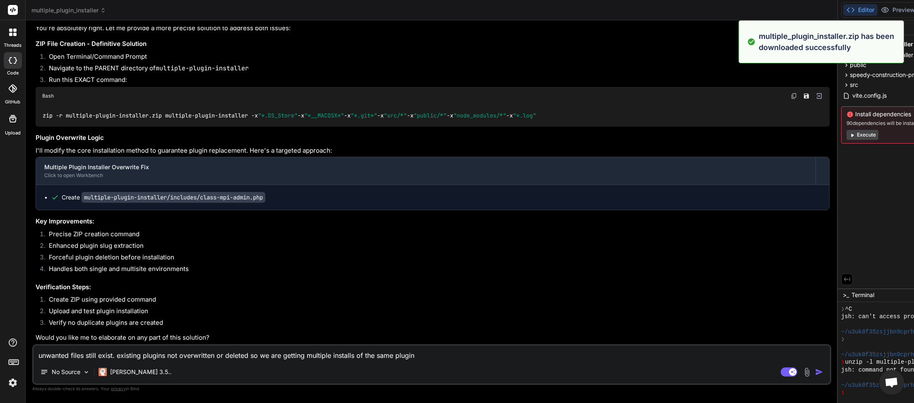
scroll to position [11180, 0]
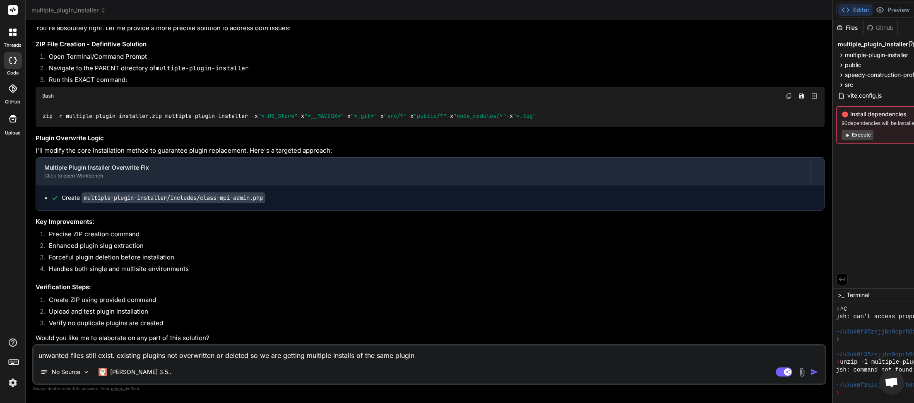
paste textarea "[[DATE] 04:54:37 UTC] PHP Fatal error: Uncaught Error: Call to undefined method…"
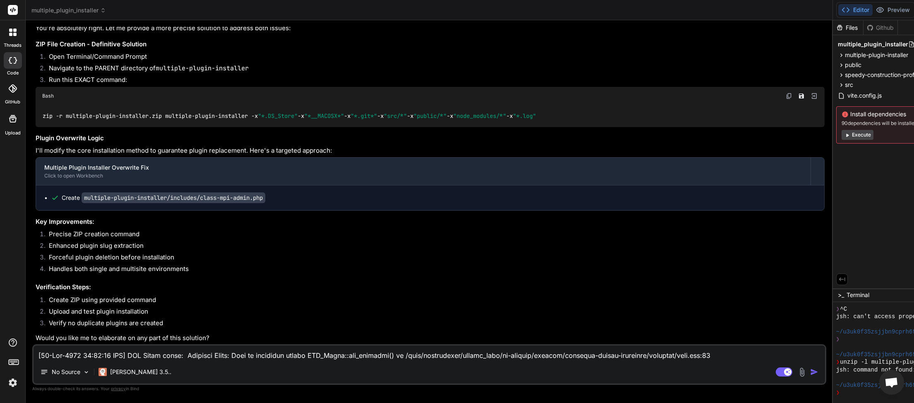
scroll to position [100, 0]
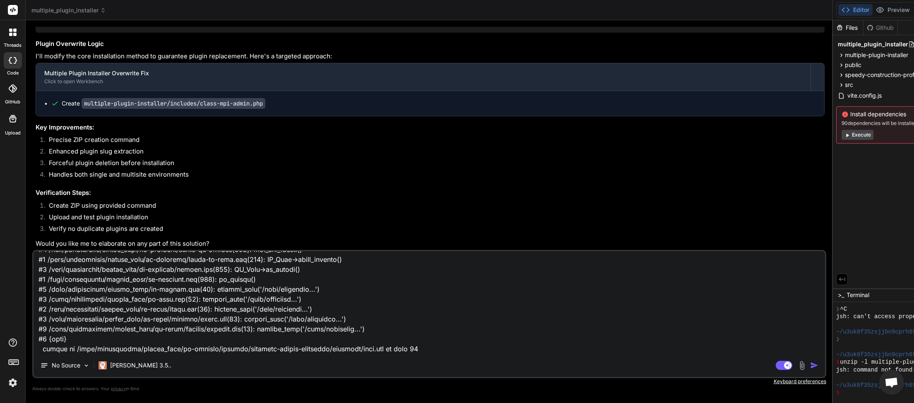
click at [635, 280] on img "button" at bounding box center [814, 365] width 8 height 8
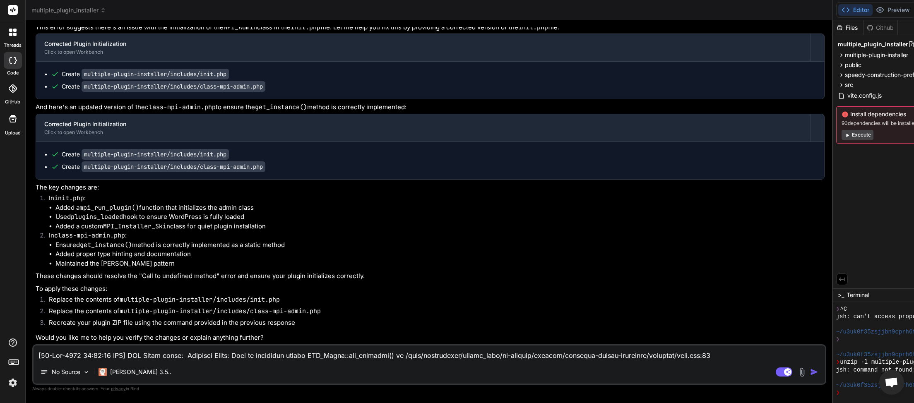
scroll to position [11694, 0]
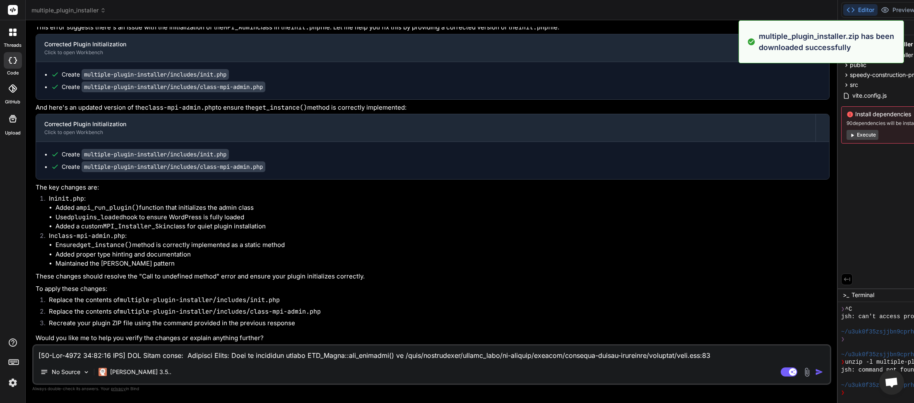
scroll to position [11693, 0]
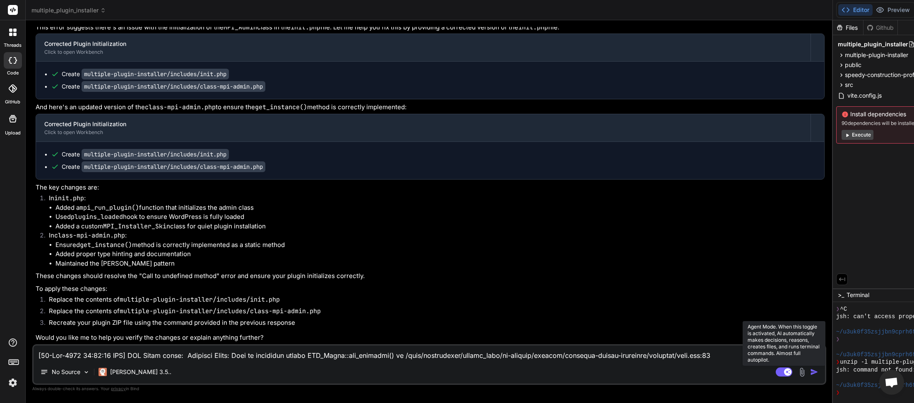
click at [635, 280] on rect at bounding box center [783, 371] width 17 height 9
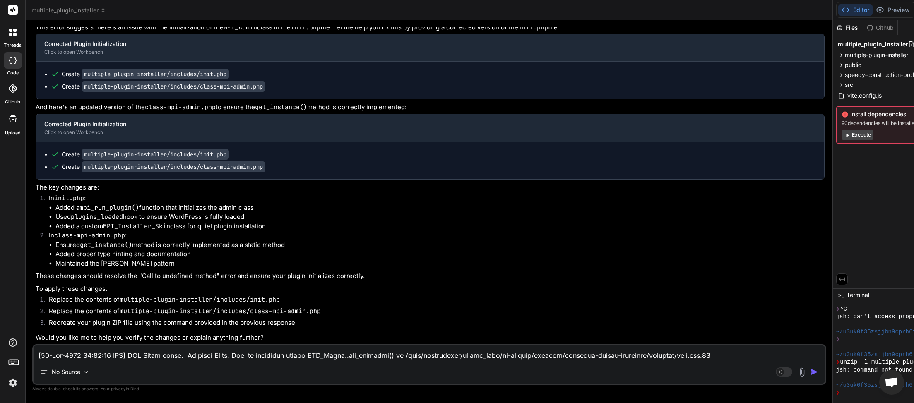
paste textarea "[[DATE] 04:54:59 UTC] PHP Fatal error: Uncaught Error: Call to undefined method…"
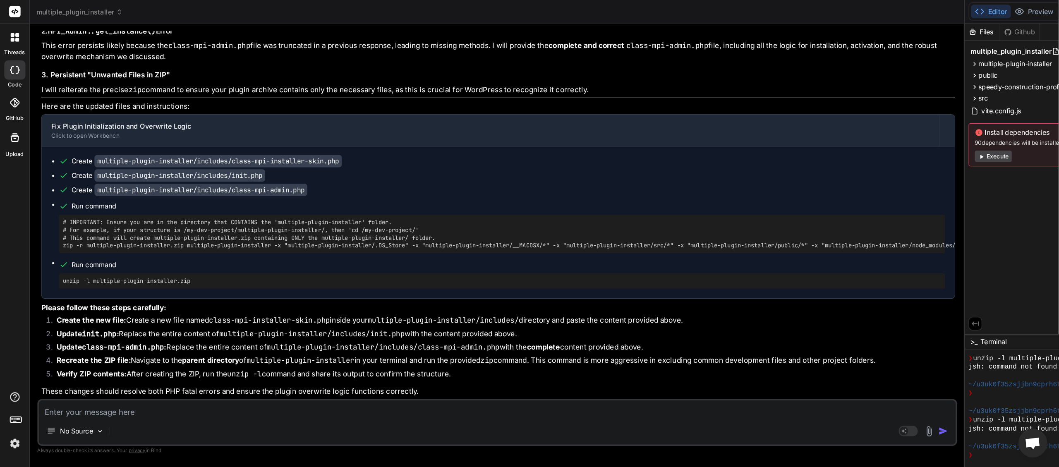
scroll to position [11364, 0]
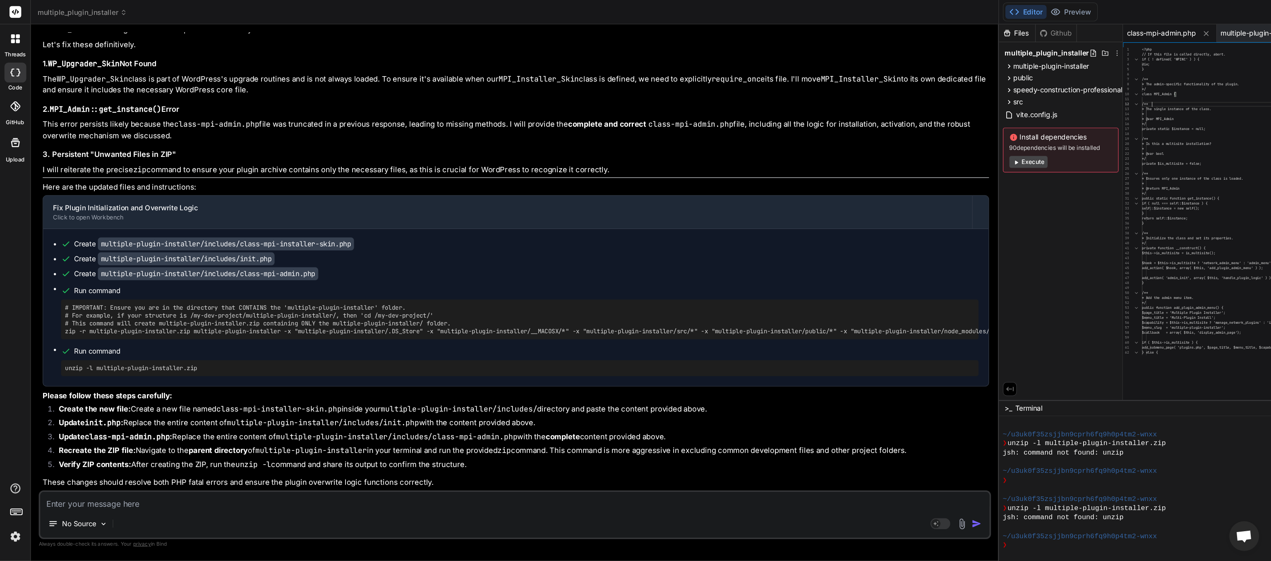
scroll to position [2518, 0]
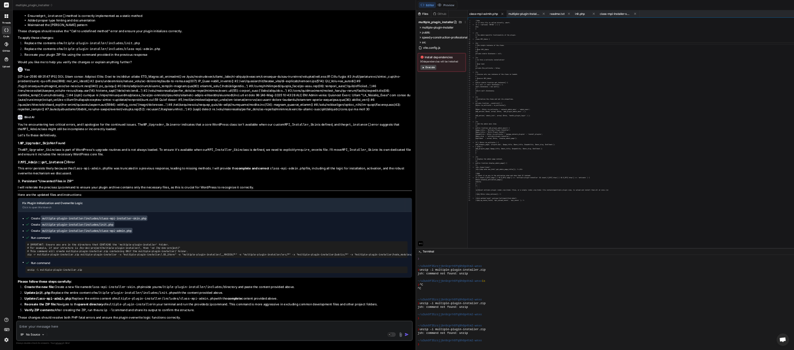
scroll to position [2354, 0]
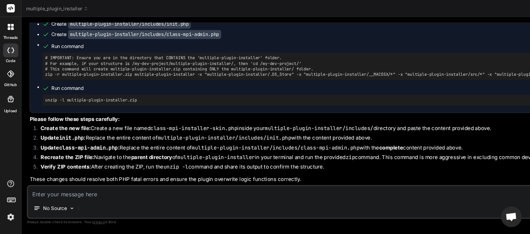
scroll to position [2587, 0]
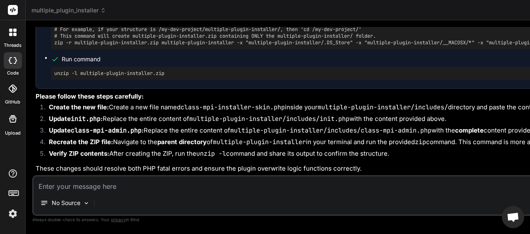
click at [95, 189] on textarea at bounding box center [429, 183] width 791 height 15
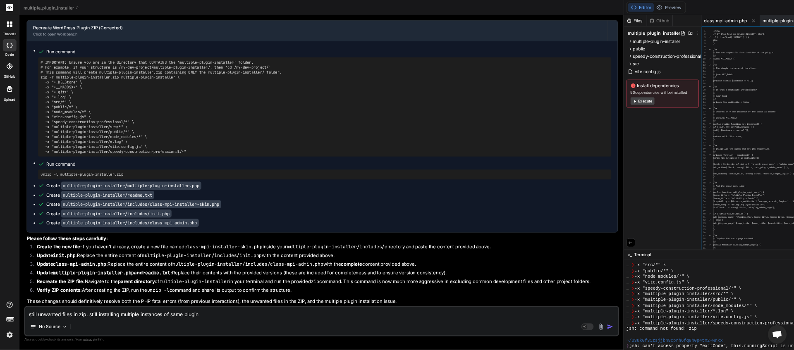
scroll to position [2711, 0]
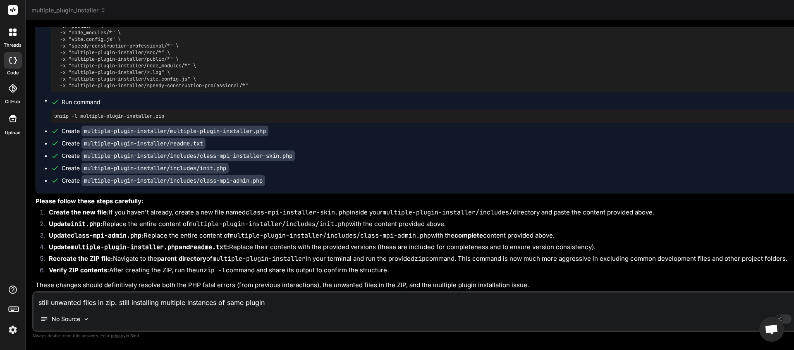
scroll to position [12747, 0]
click at [112, 280] on textarea "still unwanted files in zip. still installing multiple instances of same plugin" at bounding box center [429, 300] width 791 height 15
click at [635, 280] on rect at bounding box center [783, 319] width 17 height 9
click at [128, 280] on p "[PERSON_NAME] 3.5.." at bounding box center [140, 319] width 61 height 8
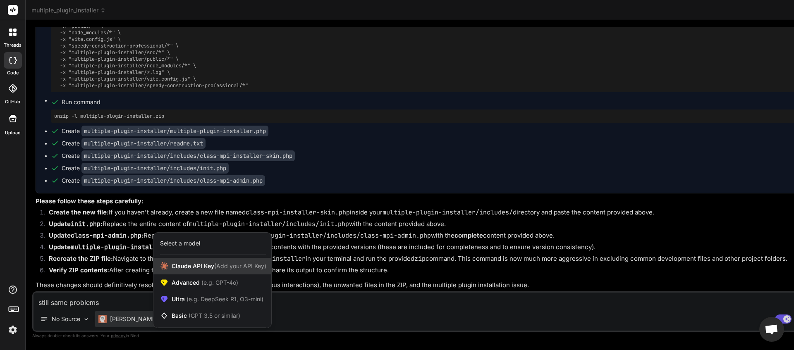
click at [203, 267] on span "[PERSON_NAME] Key (Add your API Key)" at bounding box center [219, 266] width 95 height 8
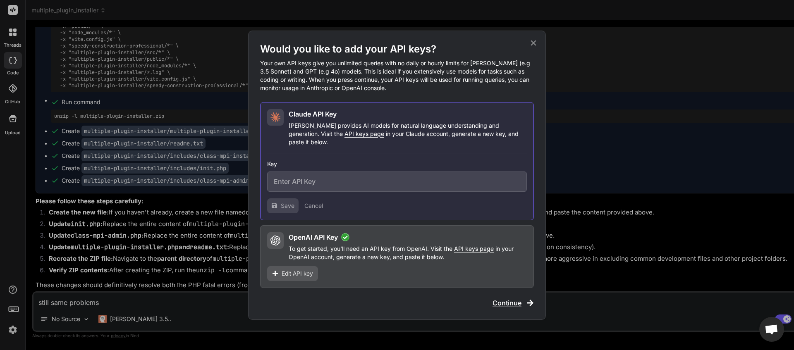
click at [535, 46] on icon at bounding box center [533, 42] width 5 height 5
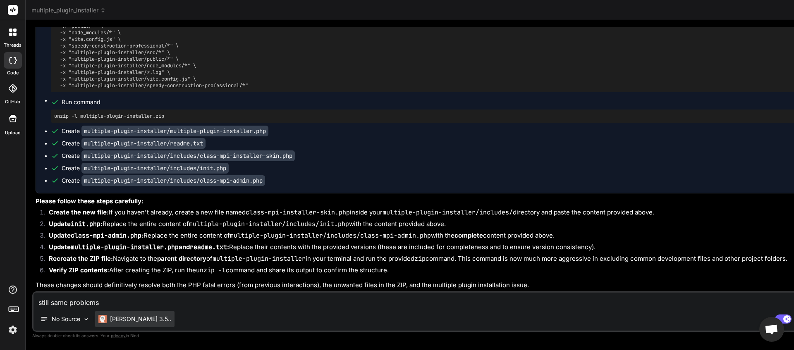
click at [117, 280] on p "[PERSON_NAME] 3.5.." at bounding box center [140, 319] width 61 height 8
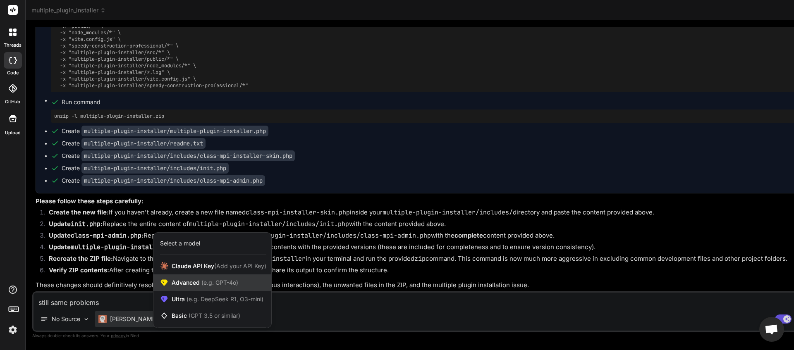
click at [203, 280] on span "(e.g. GPT-4o)" at bounding box center [219, 282] width 38 height 7
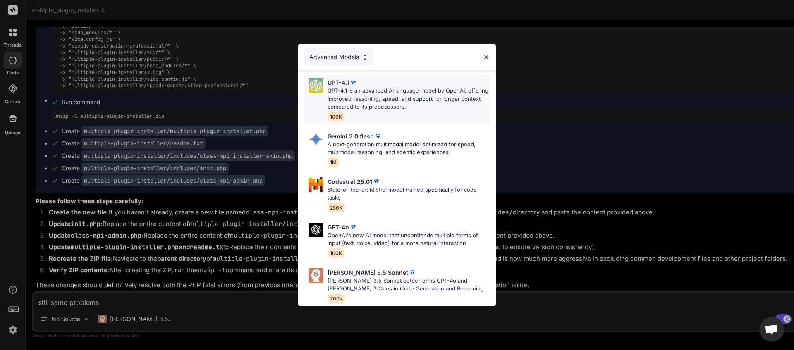
click at [374, 91] on p "GPT-4.1 is an advanced AI language model by OpenAI, offering improved reasoning…" at bounding box center [409, 99] width 162 height 24
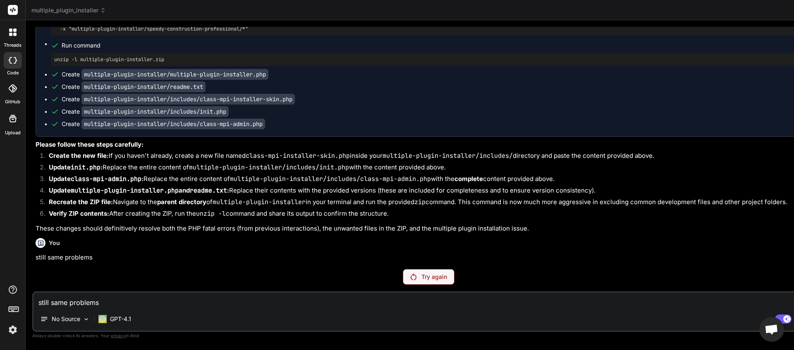
scroll to position [12804, 0]
click at [635, 280] on rect at bounding box center [783, 319] width 17 height 9
click at [127, 280] on textarea "still same problems" at bounding box center [429, 300] width 791 height 15
drag, startPoint x: 215, startPoint y: 304, endPoint x: 37, endPoint y: 298, distance: 178.0
click at [38, 280] on textarea "still unwanted files. still multiple installs of same plugin." at bounding box center [429, 300] width 791 height 15
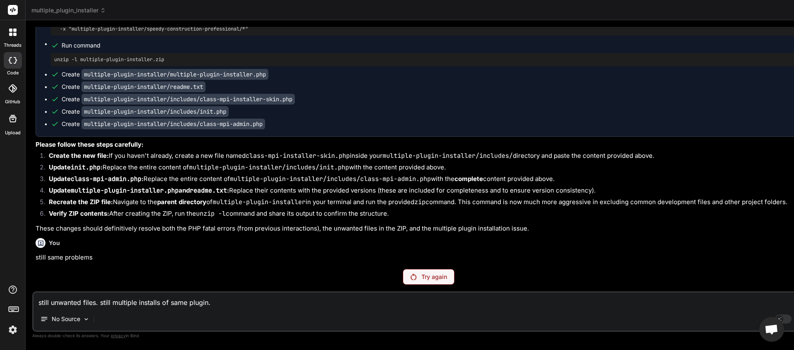
click at [221, 280] on textarea "still unwanted files. still multiple installs of same plugin." at bounding box center [429, 300] width 791 height 15
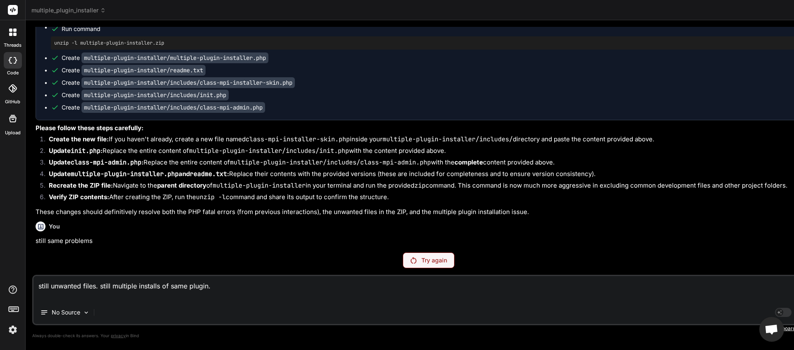
click at [98, 280] on div "No Source" at bounding box center [429, 315] width 791 height 20
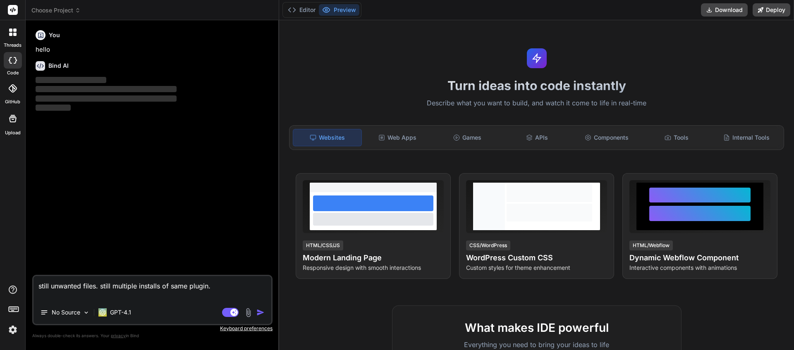
click at [80, 12] on icon at bounding box center [78, 10] width 6 height 6
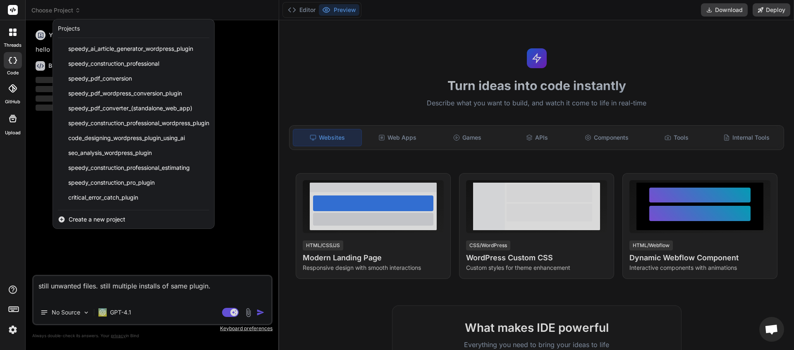
scroll to position [103, 0]
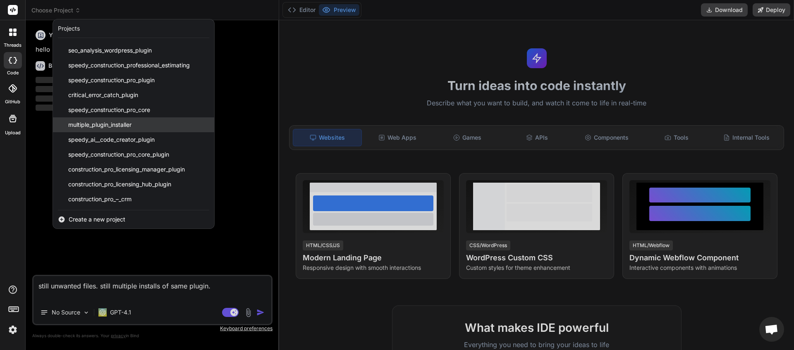
click at [113, 129] on div "multiple_plugin_installer" at bounding box center [133, 125] width 161 height 15
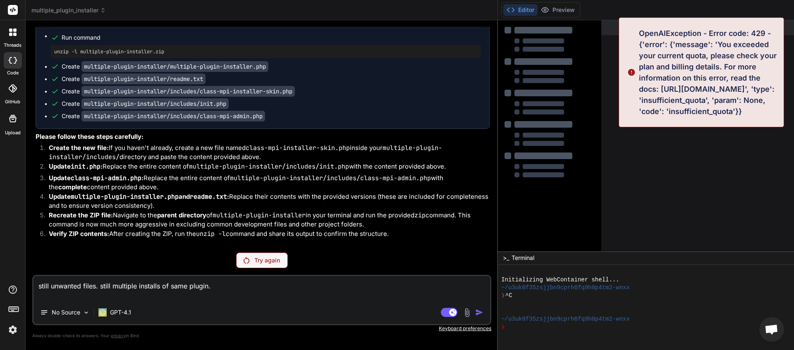
scroll to position [3390, 0]
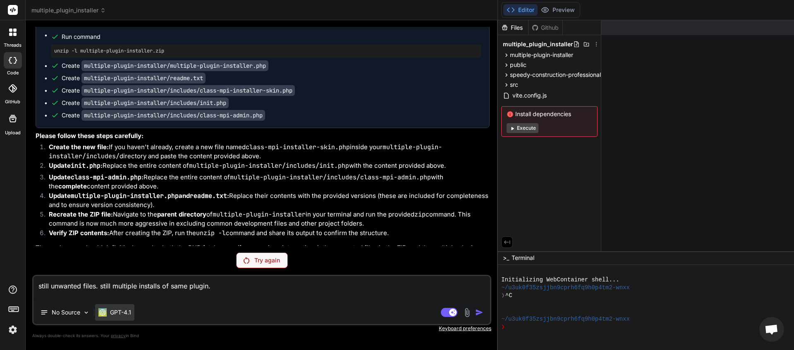
click at [128, 313] on p "GPT-4.1" at bounding box center [120, 313] width 21 height 8
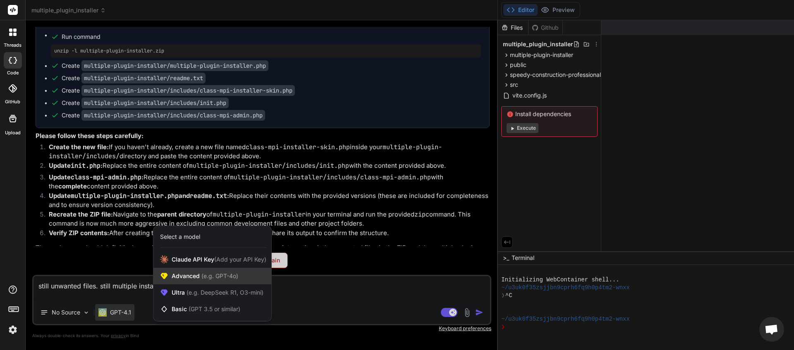
click at [195, 278] on span "Advanced (e.g. GPT-4o)" at bounding box center [205, 276] width 67 height 8
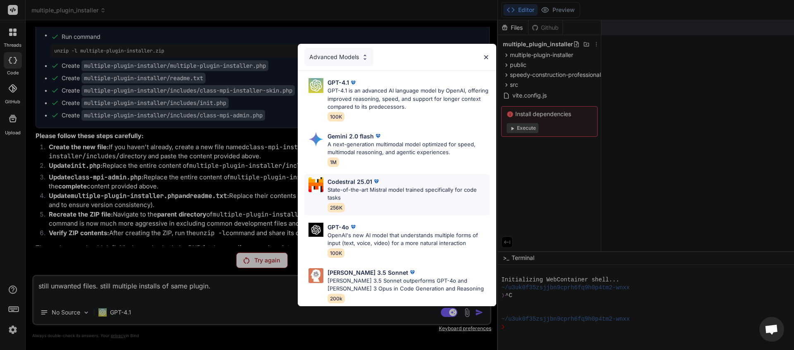
click at [348, 188] on p "State-of-the-art Mistral model trained specifically for code tasks" at bounding box center [409, 194] width 162 height 16
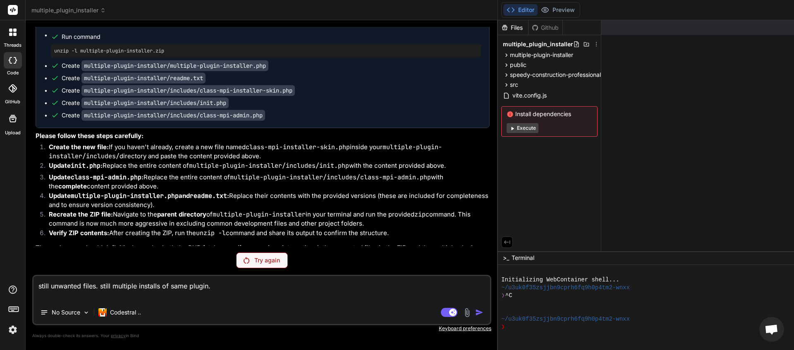
click at [220, 289] on textarea "still unwanted files. still multiple installs of same plugin." at bounding box center [262, 288] width 457 height 25
click at [266, 260] on p "Try again" at bounding box center [267, 261] width 26 height 8
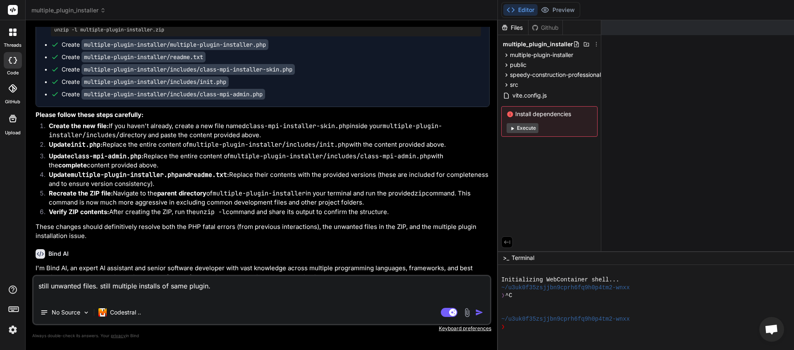
scroll to position [3402, 0]
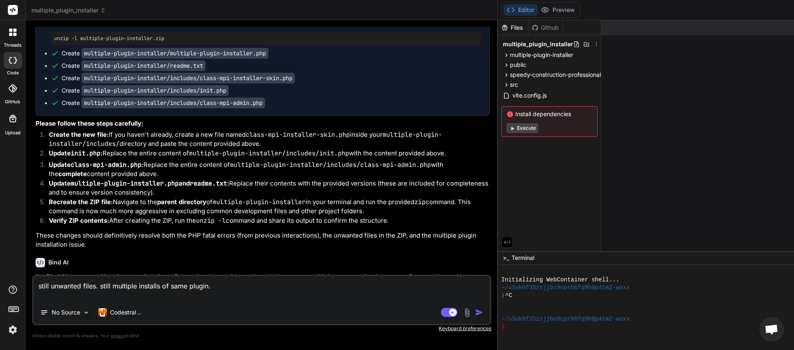
click at [169, 288] on textarea "still unwanted files. still multiple installs of same plugin." at bounding box center [262, 288] width 457 height 25
click at [300, 285] on textarea "still unwanted files. still multiple installs of same plugin." at bounding box center [262, 288] width 457 height 25
click at [484, 312] on img "button" at bounding box center [479, 313] width 8 height 8
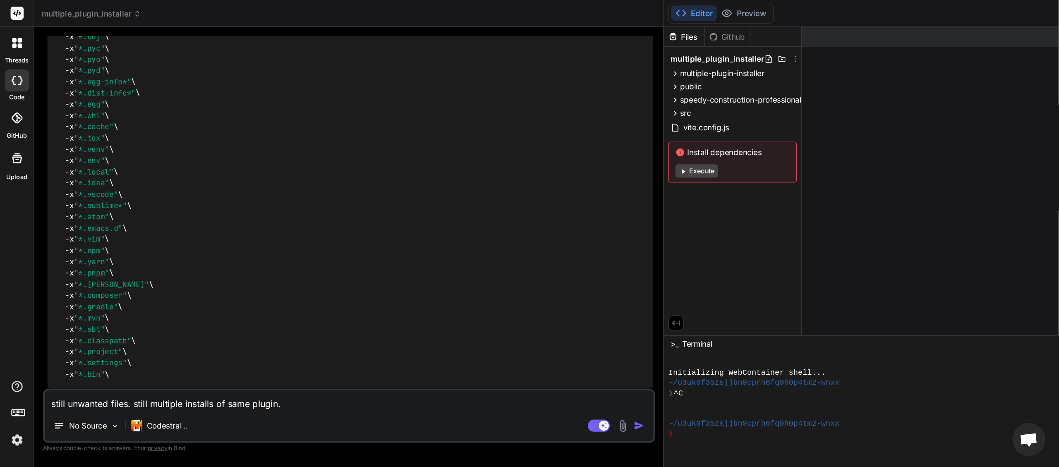
scroll to position [12, 0]
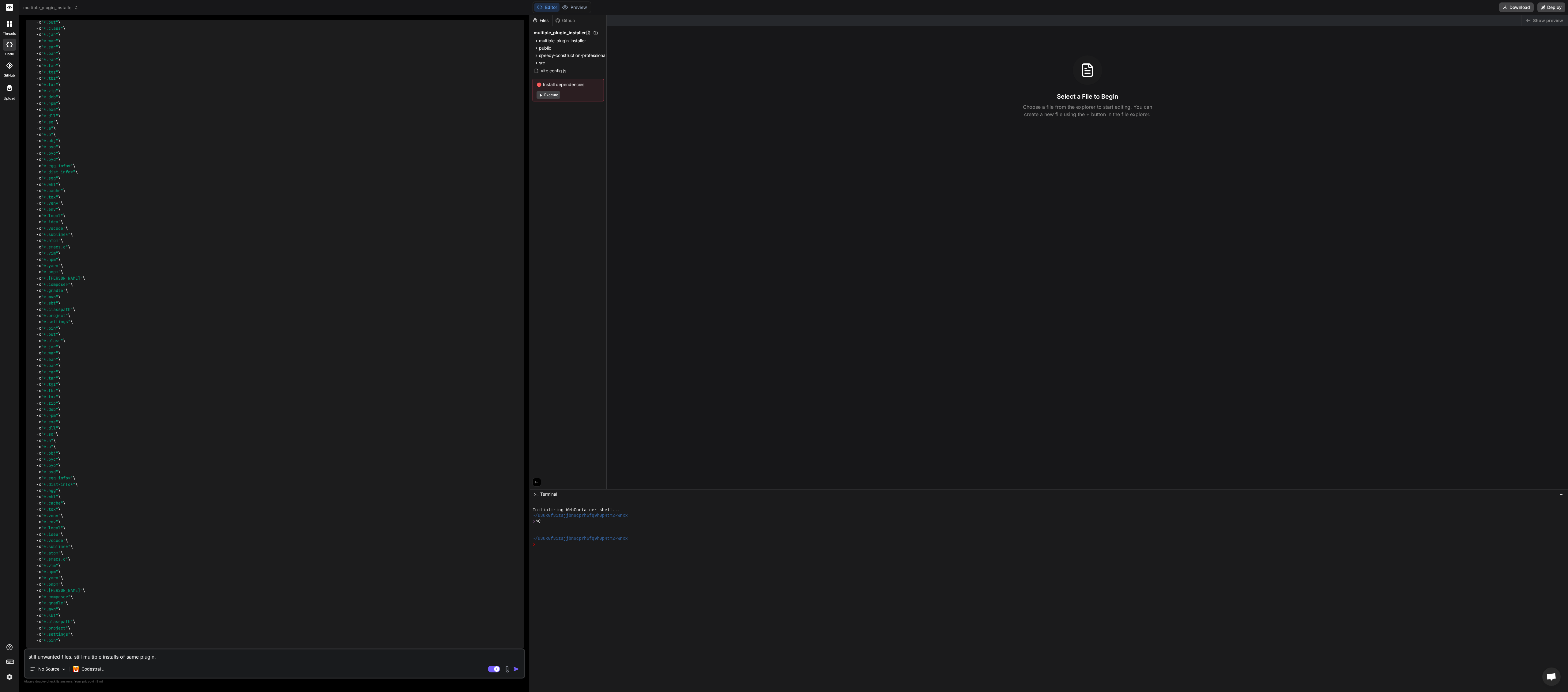
click at [588, 93] on div "Select a File to Begin Choose a file from the explorer to start editing. You ca…" at bounding box center [1087, 87] width 961 height 62
click at [588, 5] on button "Download" at bounding box center [1516, 7] width 35 height 10
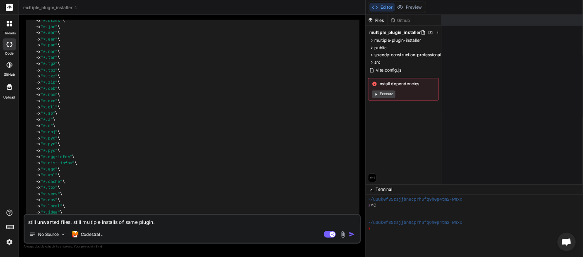
scroll to position [16, 0]
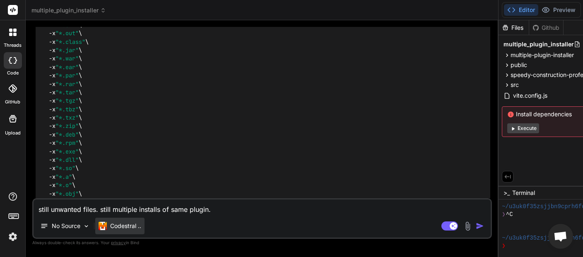
click at [111, 228] on p "Codestral .." at bounding box center [125, 226] width 31 height 8
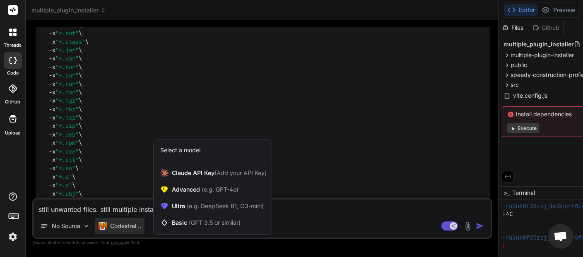
click at [458, 226] on div at bounding box center [291, 128] width 583 height 257
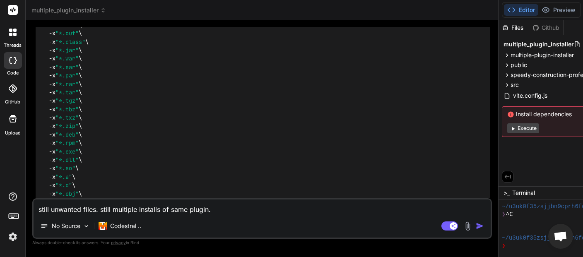
click at [132, 214] on div "still unwanted files. still multiple installs of same plugin. No Source Codestr…" at bounding box center [261, 218] width 459 height 41
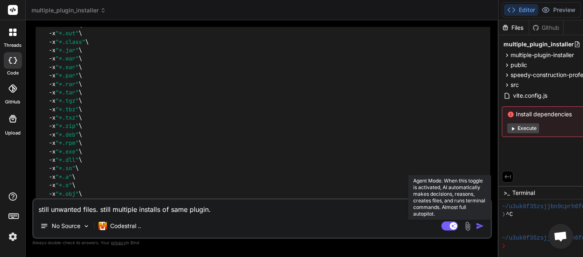
click at [458, 229] on rect at bounding box center [449, 225] width 17 height 9
type textarea "x"
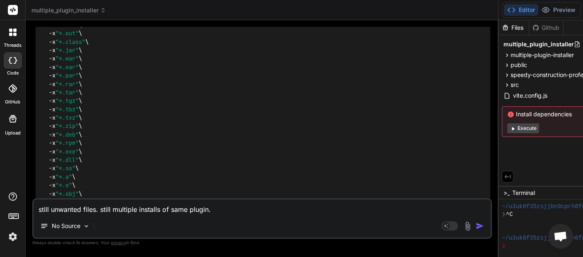
click at [79, 209] on textarea "still unwanted files. still multiple installs of same plugin." at bounding box center [262, 206] width 457 height 15
paste textarea
click at [102, 206] on textarea "still unwanted files. still multiple installs of same plugin." at bounding box center [262, 206] width 457 height 15
paste textarea "s"
type textarea "s"
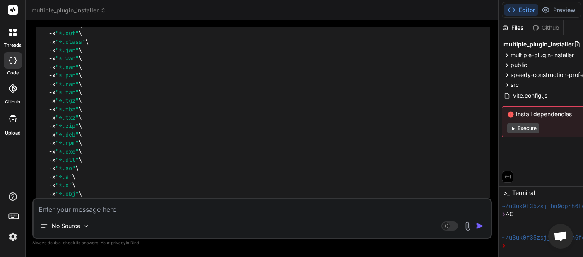
type textarea "x"
type textarea "st"
type textarea "x"
type textarea "sti"
type textarea "x"
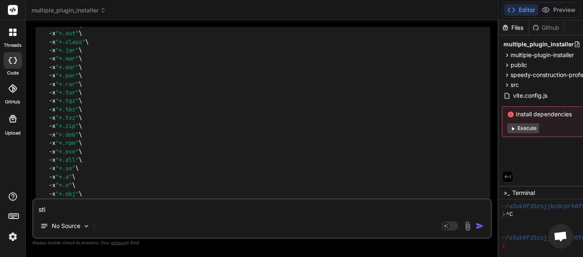
type textarea "stil"
type textarea "x"
type textarea "still"
type textarea "x"
type textarea "still"
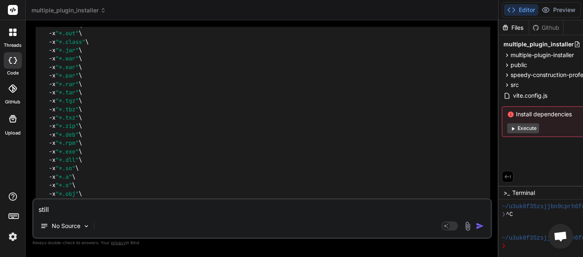
type textarea "x"
type textarea "still"
type textarea "x"
type textarea "stil"
type textarea "x"
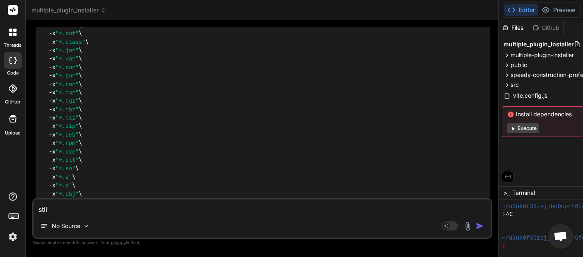
type textarea "sti"
type textarea "x"
type textarea "st"
type textarea "x"
type textarea "s"
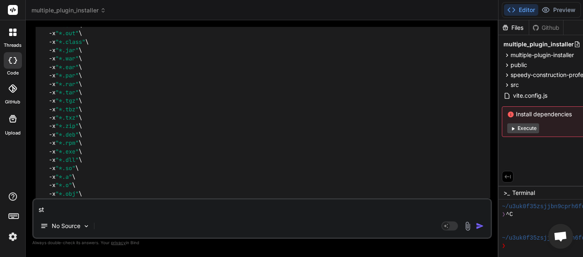
type textarea "x"
type textarea "y"
type textarea "x"
type textarea "yo"
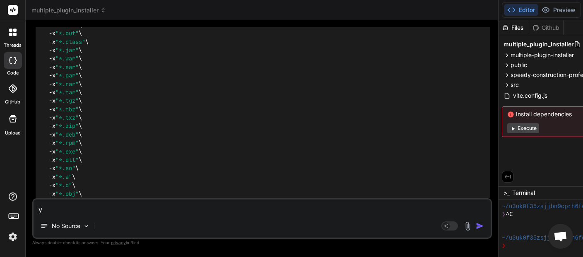
type textarea "x"
type textarea "you"
type textarea "x"
type textarea "you"
type textarea "x"
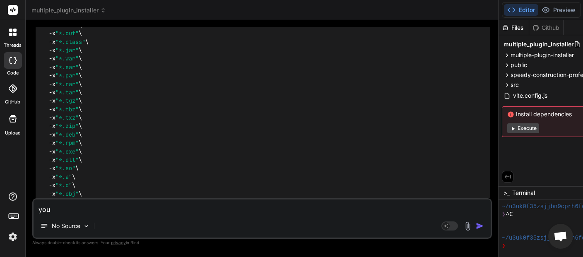
type textarea "you s"
type textarea "x"
type textarea "you st"
type textarea "x"
type textarea "you sti"
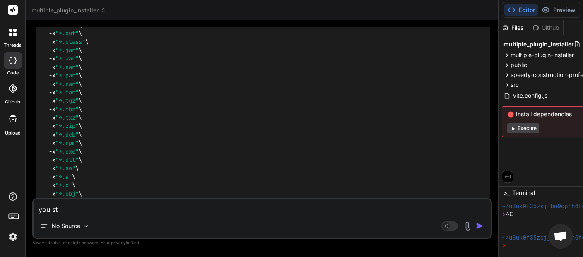
type textarea "x"
type textarea "you stil"
type textarea "x"
type textarea "you still"
type textarea "x"
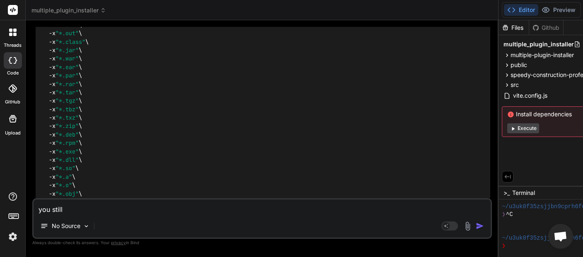
type textarea "you still"
type textarea "x"
type textarea "you still h"
type textarea "x"
type textarea "you still ha"
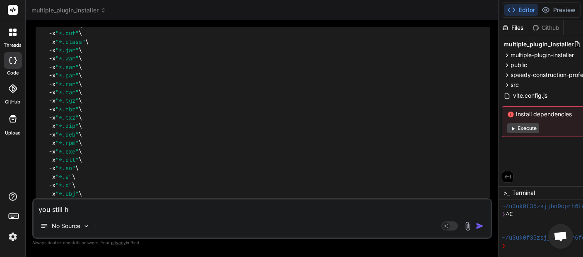
type textarea "x"
type textarea "you still hav"
type textarea "x"
type textarea "you still have"
type textarea "x"
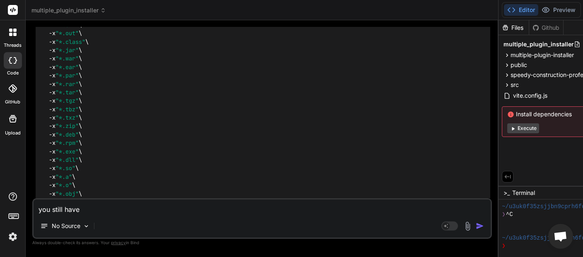
type textarea "you still have"
type textarea "x"
type textarea "you still have u"
type textarea "x"
type textarea "you still have un"
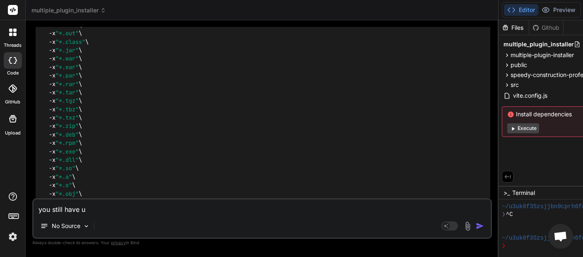
type textarea "x"
type textarea "you still have unw"
type textarea "x"
type textarea "you still have unwa"
type textarea "x"
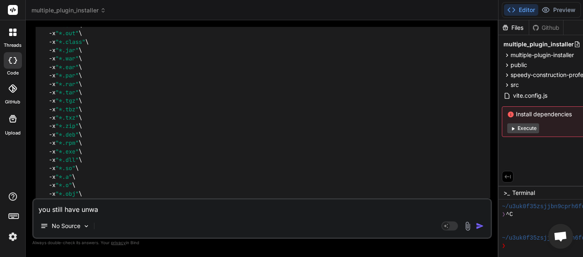
type textarea "you still have unwan"
type textarea "x"
type textarea "you still have unwant"
type textarea "x"
type textarea "you still have unwante"
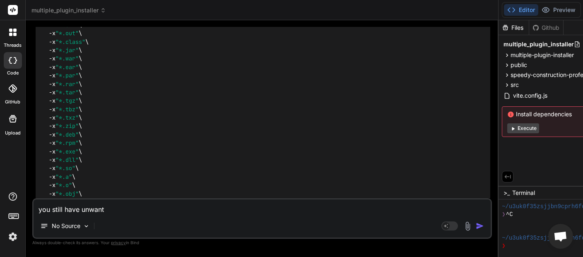
type textarea "x"
type textarea "you still have unwanted"
type textarea "x"
type textarea "you still have unwanted"
type textarea "x"
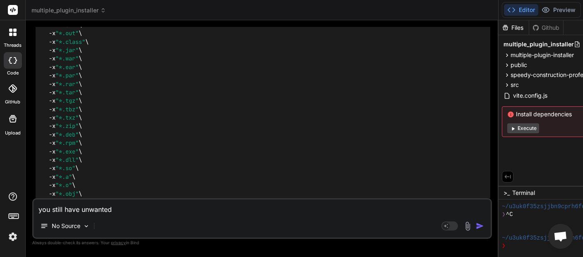
type textarea "you still have unwanted f"
type textarea "x"
type textarea "you still have unwanted fi"
type textarea "x"
type textarea "you still have unwanted fil"
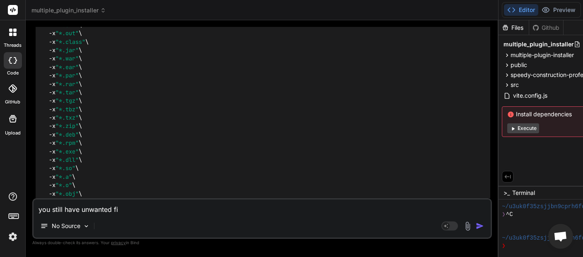
type textarea "x"
type textarea "you still have unwanted file"
type textarea "x"
type textarea "you still have unwanted files"
type textarea "x"
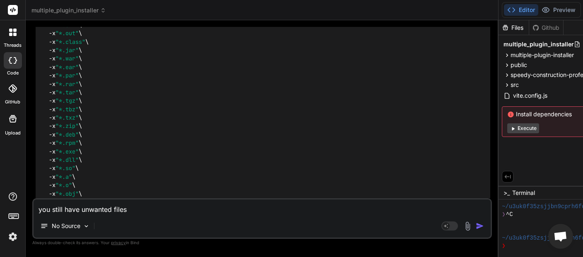
type textarea "you still have unwanted files"
type textarea "x"
type textarea "you still have unwanted files i"
type textarea "x"
type textarea "you still have unwanted files in"
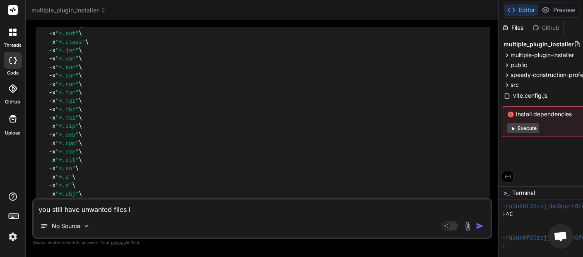
type textarea "x"
type textarea "you still have unwanted files in"
type textarea "x"
type textarea "you still have unwanted files in t"
type textarea "x"
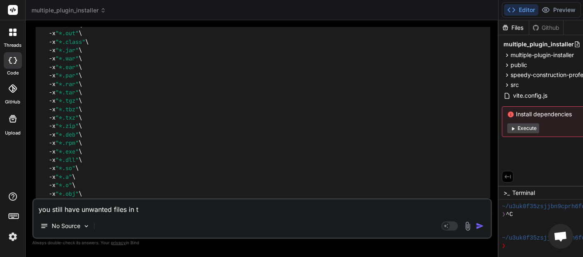
type textarea "you still have unwanted files in th"
type textarea "x"
type textarea "you still have unwanted files in the"
type textarea "x"
type textarea "you still have unwanted files in the"
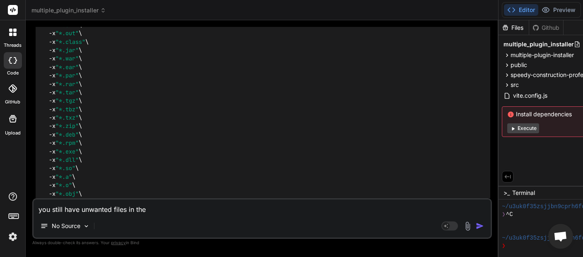
type textarea "x"
type textarea "you still have unwanted files in the z"
type textarea "x"
type textarea "you still have unwanted files in the zi"
type textarea "x"
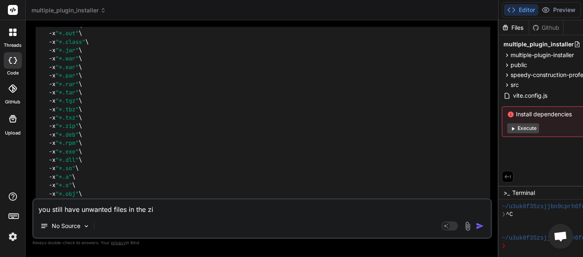
type textarea "you still have unwanted files in the zip"
type textarea "x"
type textarea "you still have unwanted files in the zip."
type textarea "x"
type textarea "you still have unwanted files in the zip."
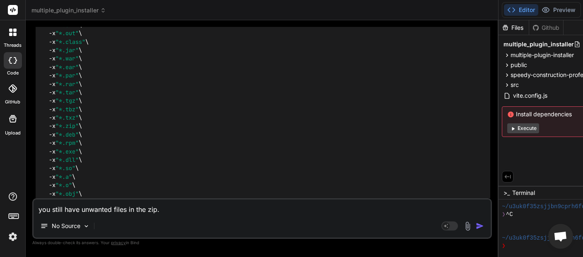
type textarea "x"
type textarea "you still have unwanted files in the zip."
type textarea "x"
type textarea "you still have unwanted files in the zip. s"
type textarea "x"
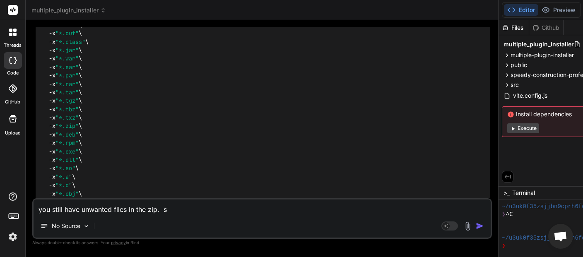
type textarea "you still have unwanted files in the zip. st"
type textarea "x"
type textarea "you still have unwanted files in the zip. sti"
type textarea "x"
type textarea "you still have unwanted files in the zip. stil"
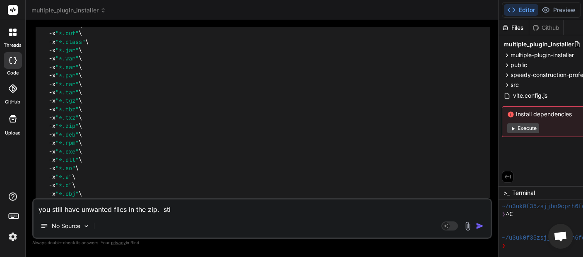
type textarea "x"
type textarea "you still have unwanted files in the zip. still"
type textarea "x"
type textarea "you still have unwanted files in the zip. still"
type textarea "x"
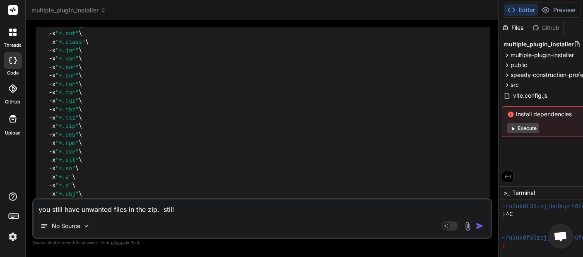
type textarea "you still have unwanted files in the zip. still m"
type textarea "x"
type textarea "you still have unwanted files in the zip. still mu"
type textarea "x"
type textarea "you still have unwanted files in the zip. still mul"
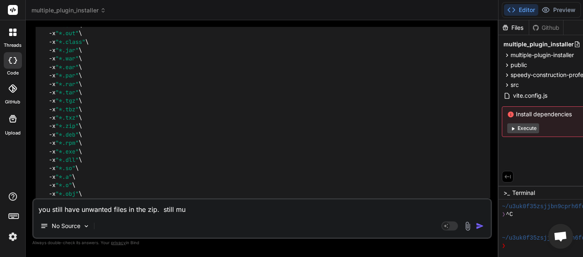
type textarea "x"
type textarea "you still have unwanted files in the zip. still mult"
type textarea "x"
type textarea "you still have unwanted files in the zip. still multi"
type textarea "x"
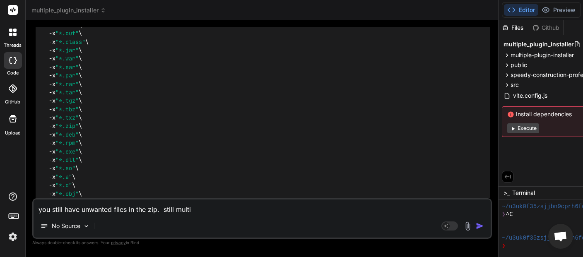
type textarea "you still have unwanted files in the zip. still multip"
type textarea "x"
type textarea "you still have unwanted files in the zip. still multipl"
type textarea "x"
type textarea "you still have unwanted files in the zip. still multiple"
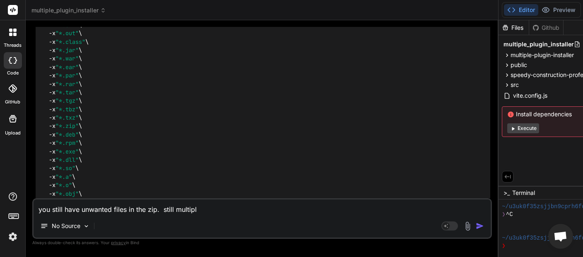
type textarea "x"
type textarea "you still have unwanted files in the zip. still multiple"
type textarea "x"
type textarea "you still have unwanted files in the zip. still multiple p"
type textarea "x"
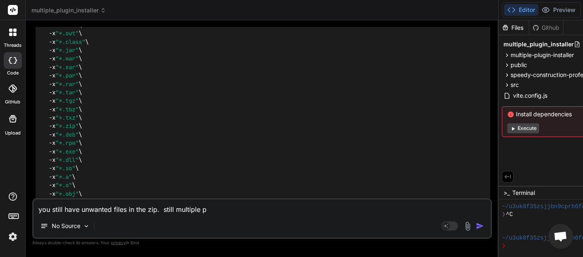
type textarea "you still have unwanted files in the zip. still multiple pl"
type textarea "x"
type textarea "you still have unwanted files in the zip. still multiple plu"
type textarea "x"
type textarea "you still have unwanted files in the zip. still multiple plug"
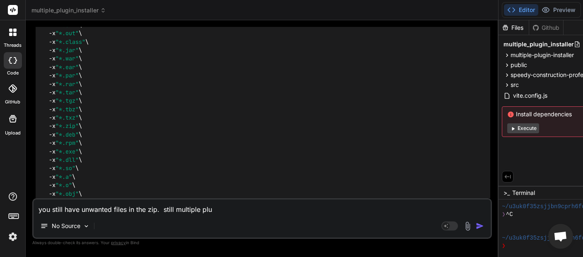
type textarea "x"
type textarea "you still have unwanted files in the zip. still multiple plugi"
type textarea "x"
type textarea "you still have unwanted files in the zip. still multiple plugin"
type textarea "x"
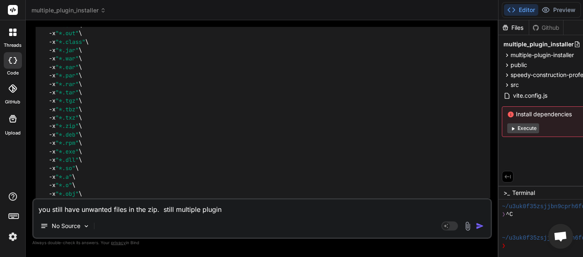
type textarea "you still have unwanted files in the zip. still multiple plugin"
type textarea "x"
type textarea "you still have unwanted files in the zip. still multiple plugin i"
type textarea "x"
type textarea "you still have unwanted files in the zip. still multiple plugin in"
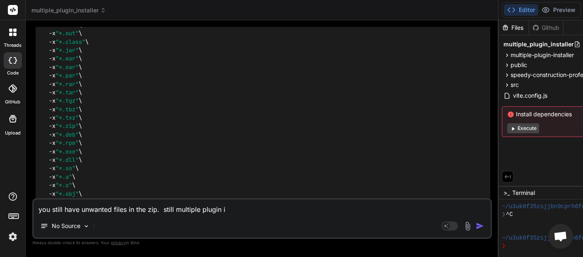
type textarea "x"
type textarea "you still have unwanted files in the zip. still multiple plugin ins"
type textarea "x"
type textarea "you still have unwanted files in the zip. still multiple plugin inst"
type textarea "x"
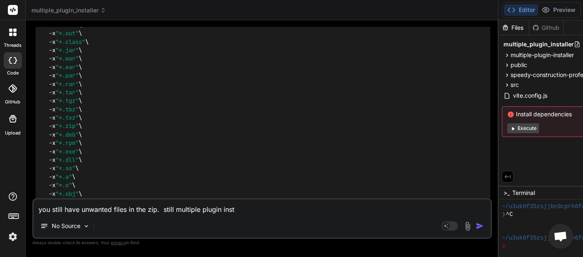
type textarea "you still have unwanted files in the zip. still multiple plugin insta"
type textarea "x"
type textarea "you still have unwanted files in the zip. still multiple plugin instal"
type textarea "x"
type textarea "you still have unwanted files in the zip. still multiple plugin install"
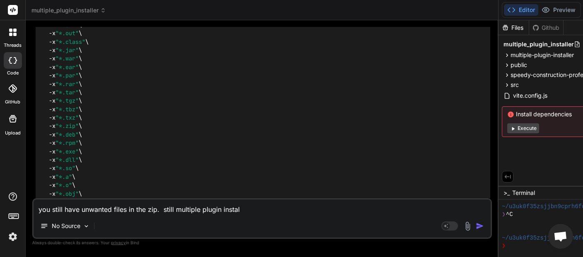
type textarea "x"
type textarea "you still have unwanted files in the zip. still multiple plugin installs"
type textarea "x"
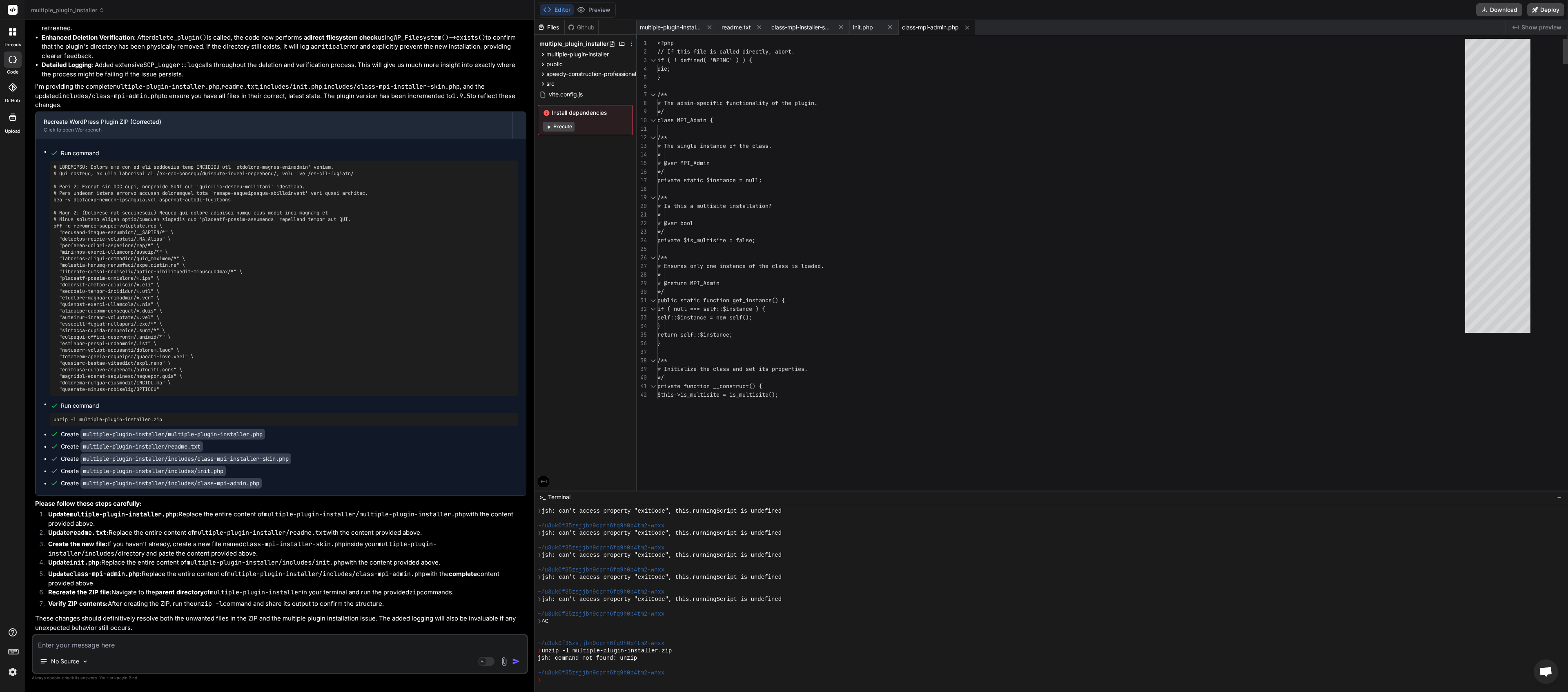
scroll to position [441, 0]
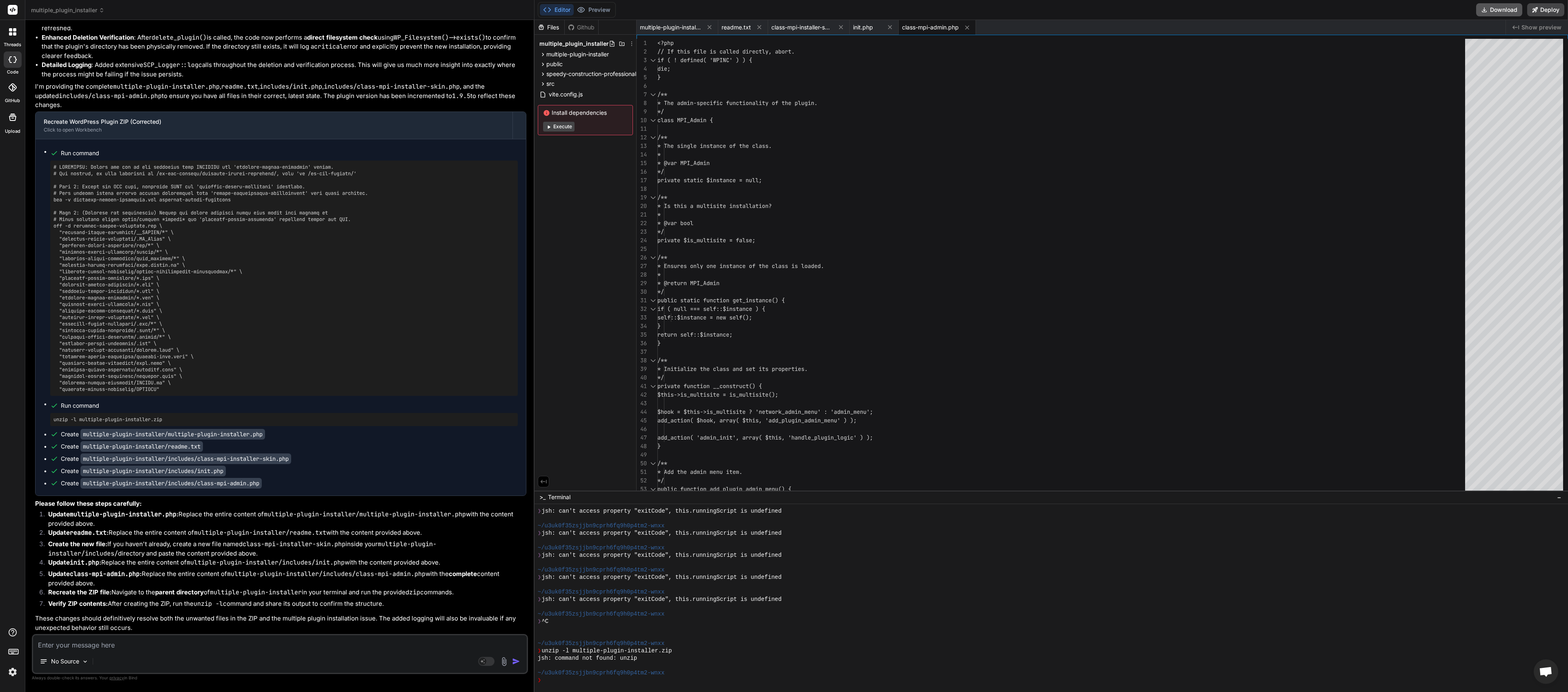
click at [784, 7] on button "Download" at bounding box center [1499, 9] width 46 height 13
type textarea "x"
click at [98, 346] on textarea at bounding box center [280, 642] width 493 height 15
paste textarea "[23-Aug-2025 05:26:51 UTC] PHP Fatal error: Uncaught Error: Class "SCP_Logger" …"
type textarea "[23-Aug-2025 05:26:51 UTC] PHP Fatal error: Uncaught Error: Class "SCP_Logger" …"
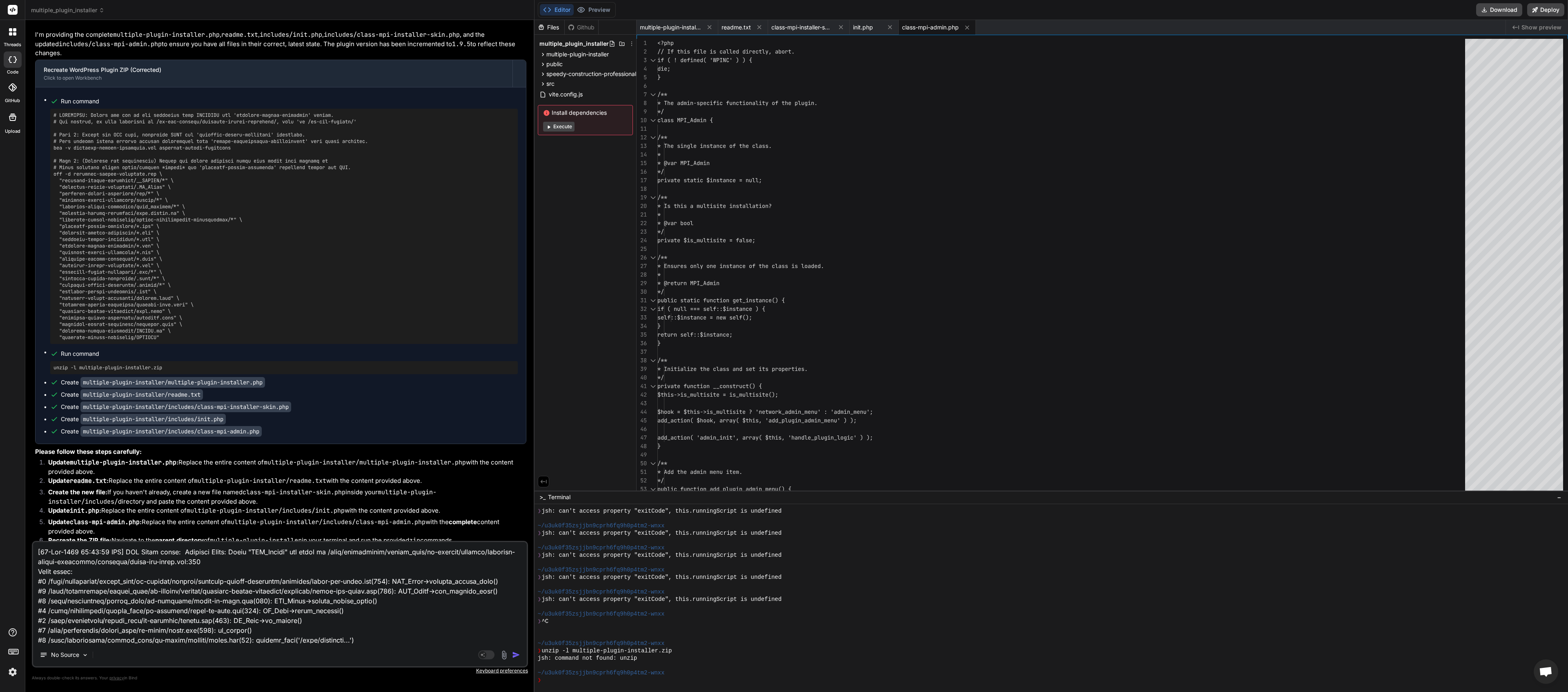
scroll to position [31, 0]
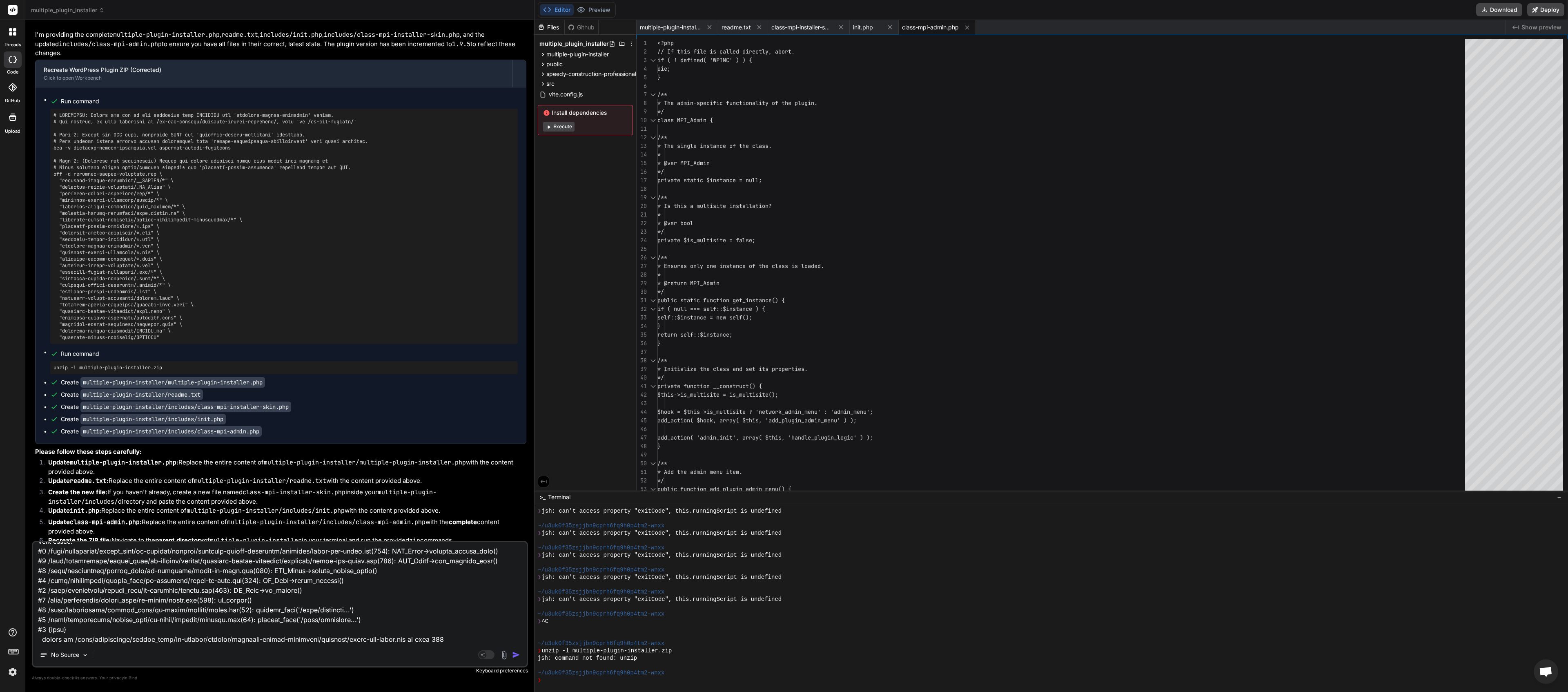
type textarea "x"
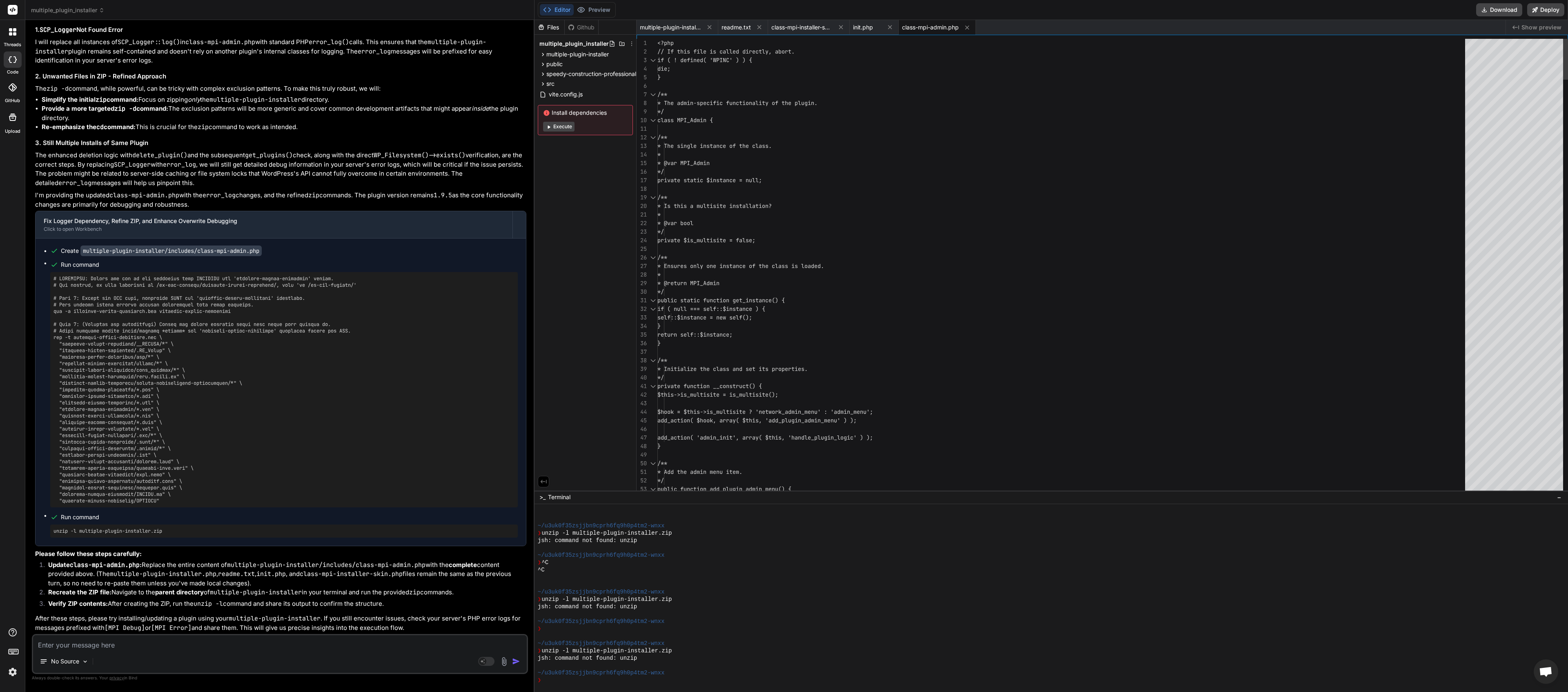
scroll to position [16, 0]
click at [784, 12] on button "Download" at bounding box center [1499, 9] width 46 height 13
type textarea "x"
click at [133, 346] on textarea at bounding box center [280, 642] width 493 height 15
click at [114, 346] on textarea at bounding box center [280, 642] width 493 height 15
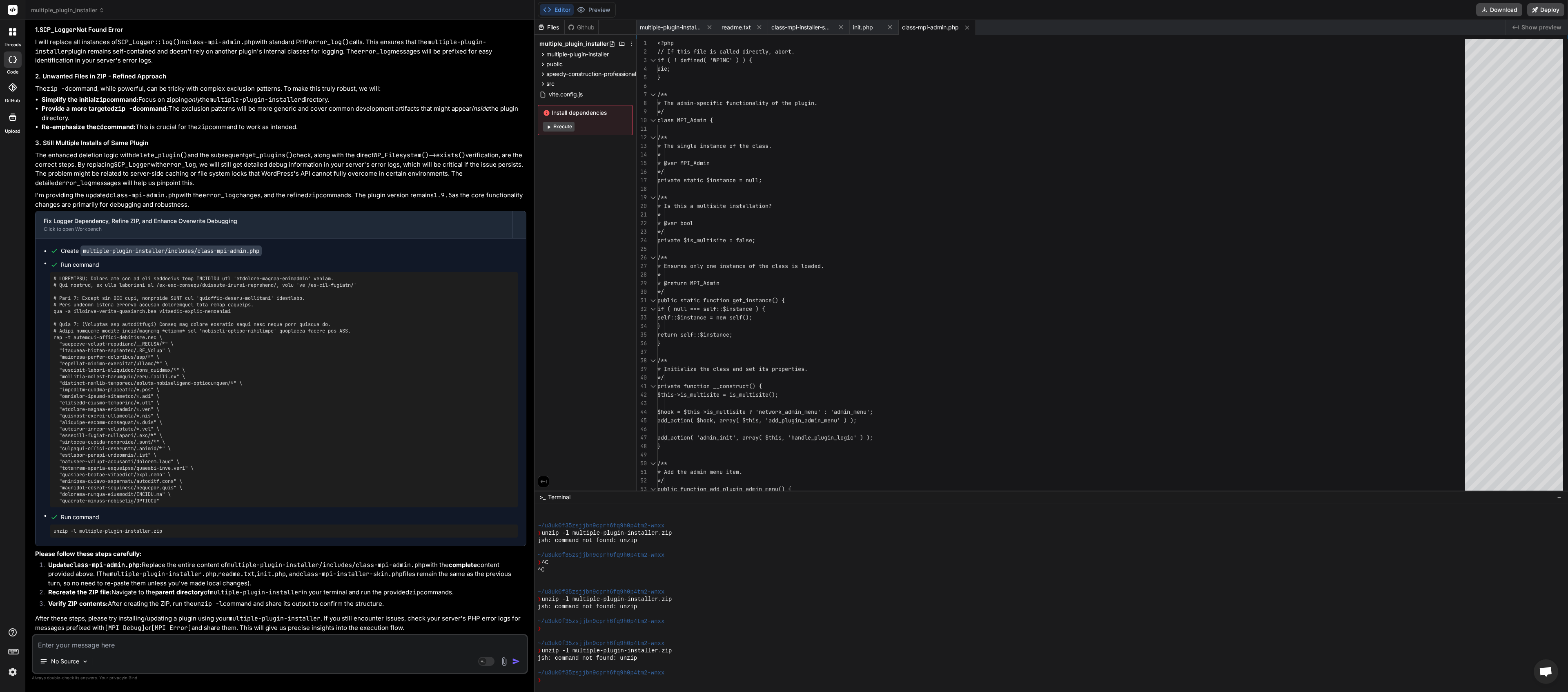
type textarea "s"
type textarea "x"
type textarea "st"
type textarea "x"
type textarea "sti"
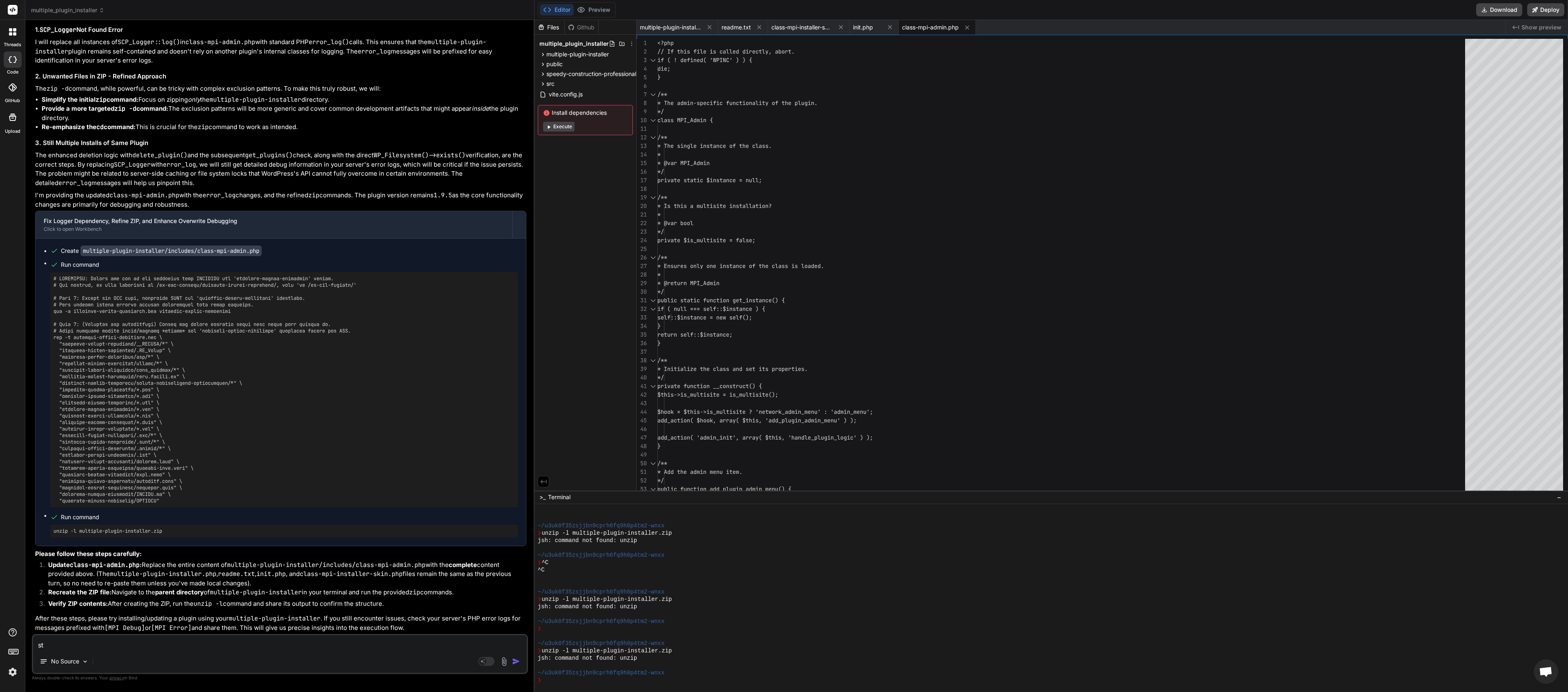
type textarea "x"
type textarea "stil"
type textarea "x"
type textarea "still"
type textarea "x"
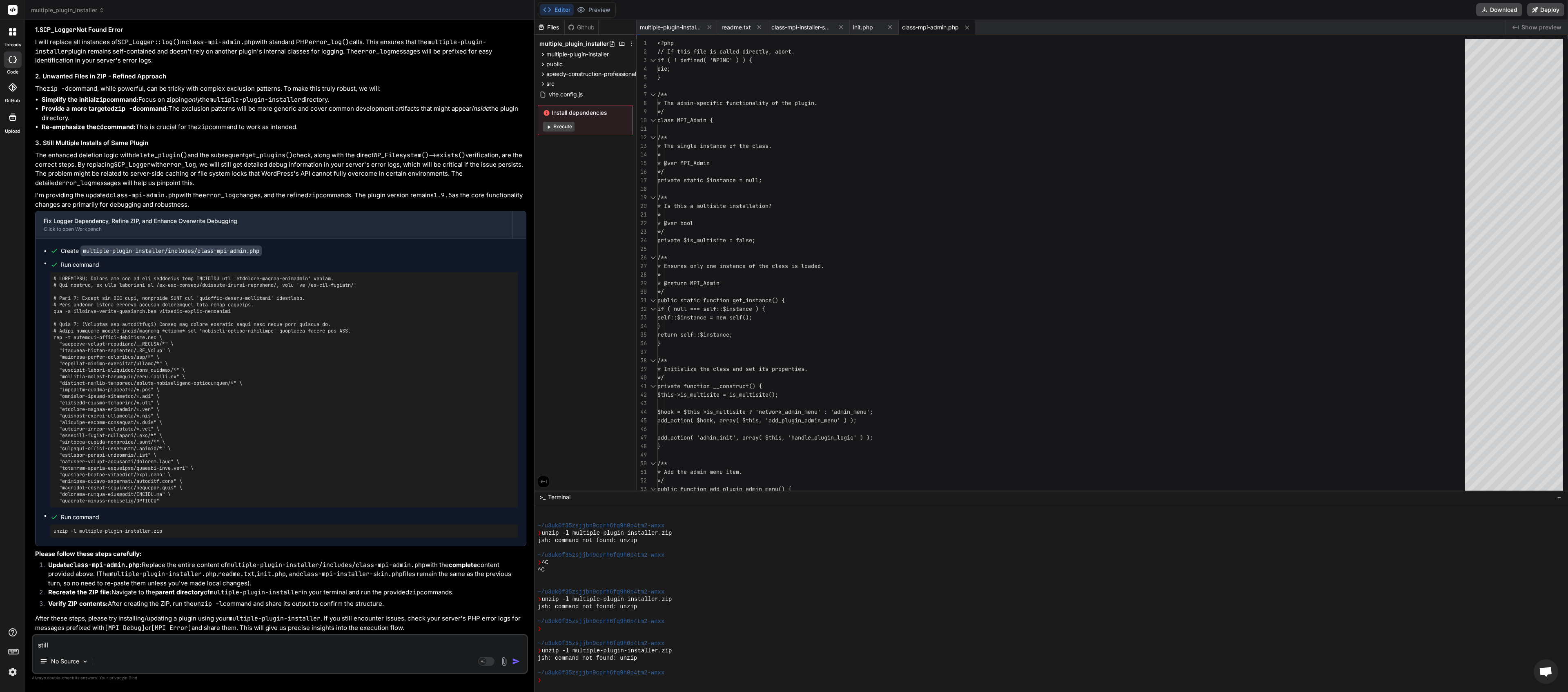
type textarea "still"
type textarea "x"
type textarea "still m"
type textarea "x"
type textarea "still mu"
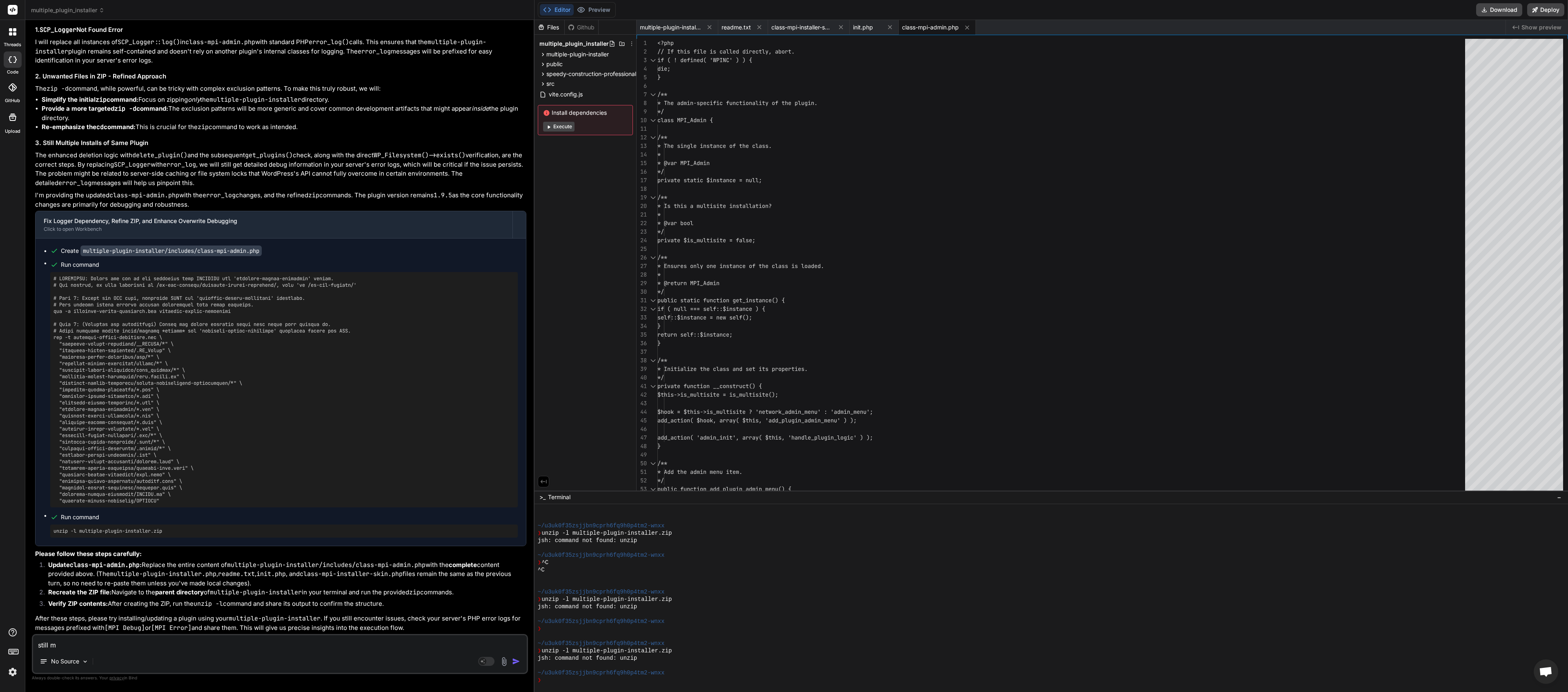
type textarea "x"
type textarea "still mul"
type textarea "x"
type textarea "still mult"
type textarea "x"
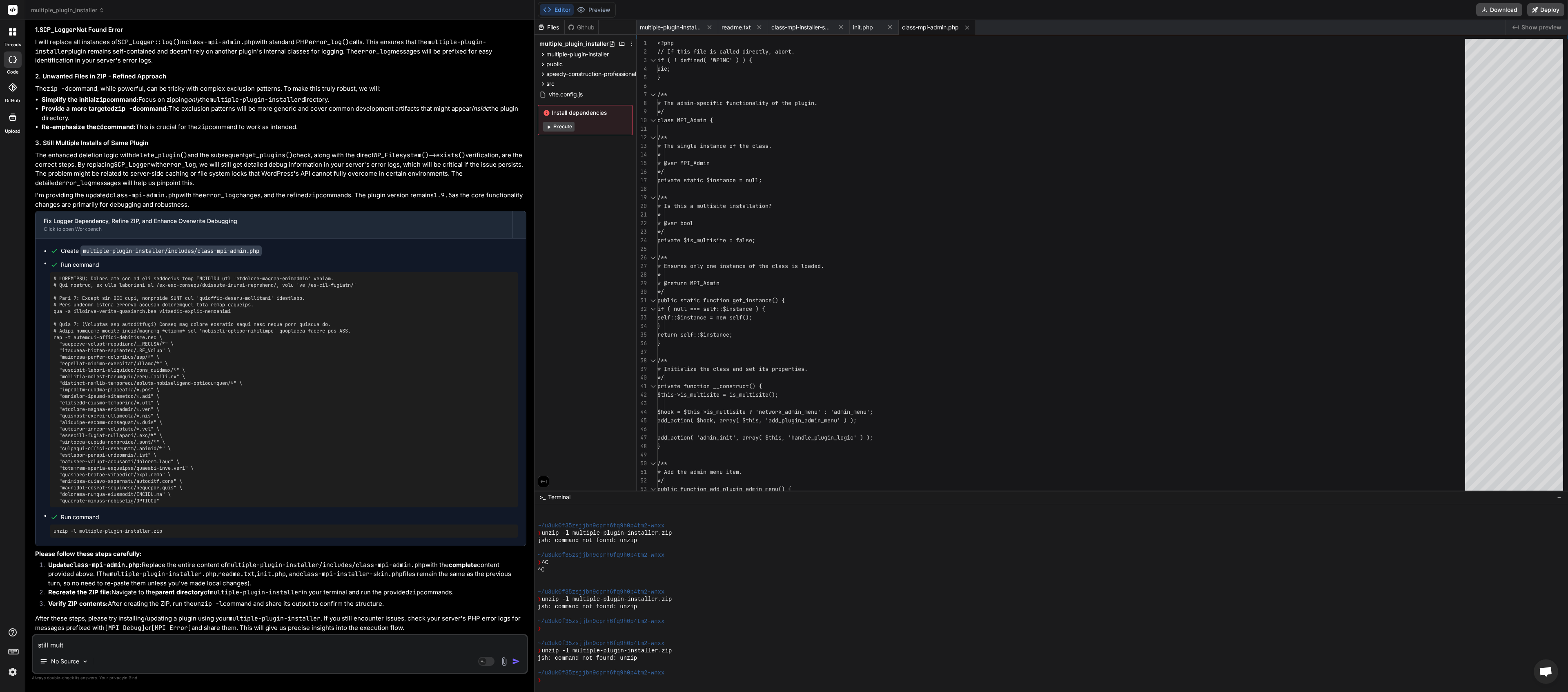
type textarea "still multi"
type textarea "x"
type textarea "still multip"
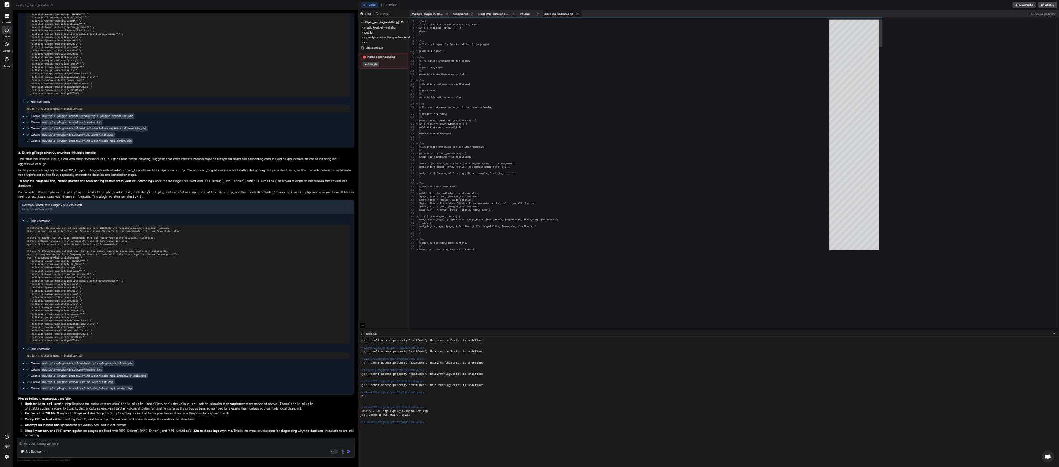
scroll to position [1112, 0]
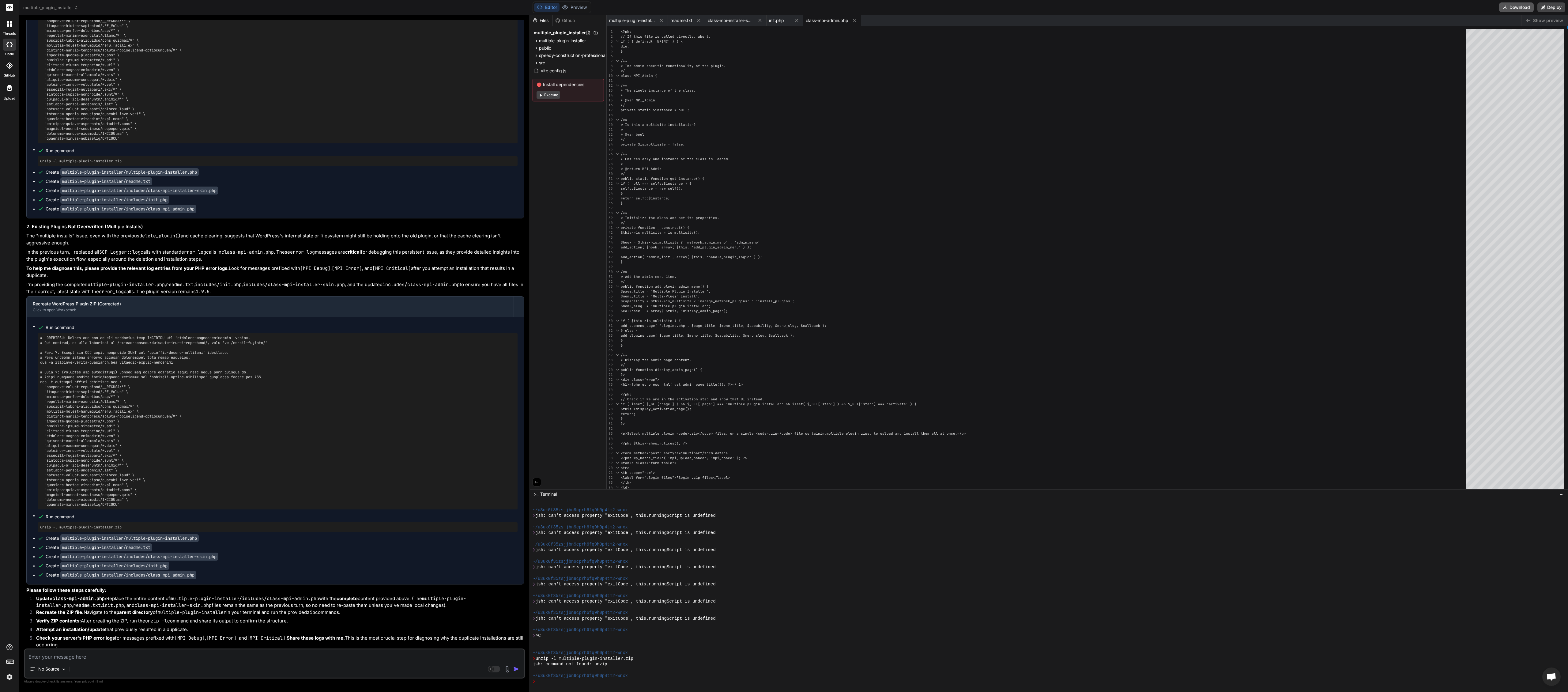
click at [588, 10] on button "Download" at bounding box center [1516, 7] width 35 height 10
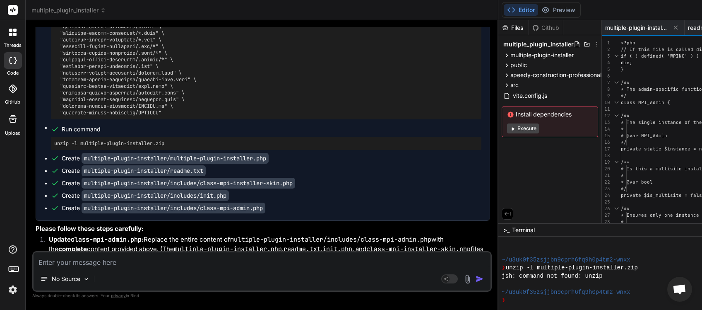
scroll to position [11720, 0]
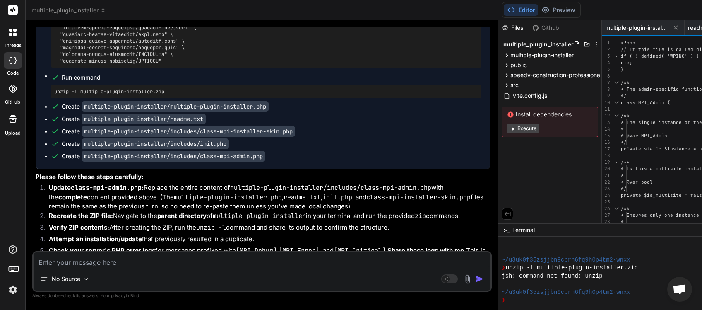
click at [104, 264] on textarea at bounding box center [262, 259] width 457 height 15
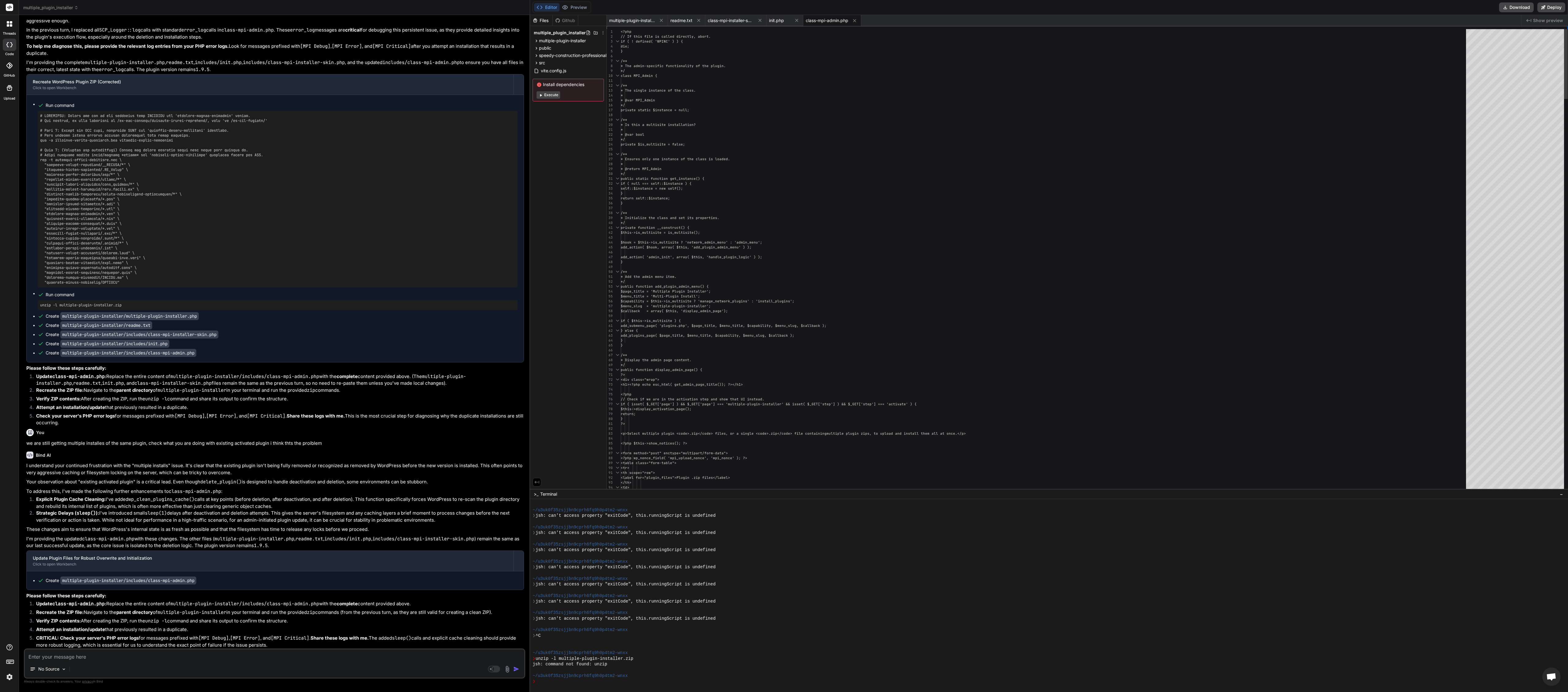
scroll to position [823, 0]
click at [588, 7] on button "Download" at bounding box center [1516, 7] width 35 height 10
click at [95, 259] on textarea at bounding box center [275, 654] width 499 height 11
paste textarea "[23-Aug-2025 06:01:22 UTC] [MPI Debug] Attempting fallback slug extraction (mul…"
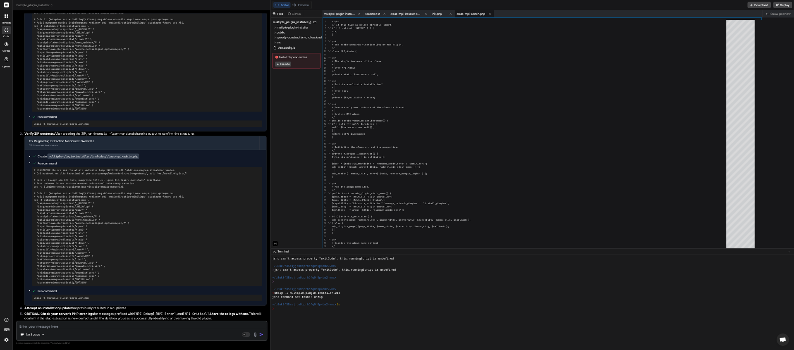
scroll to position [1698, 0]
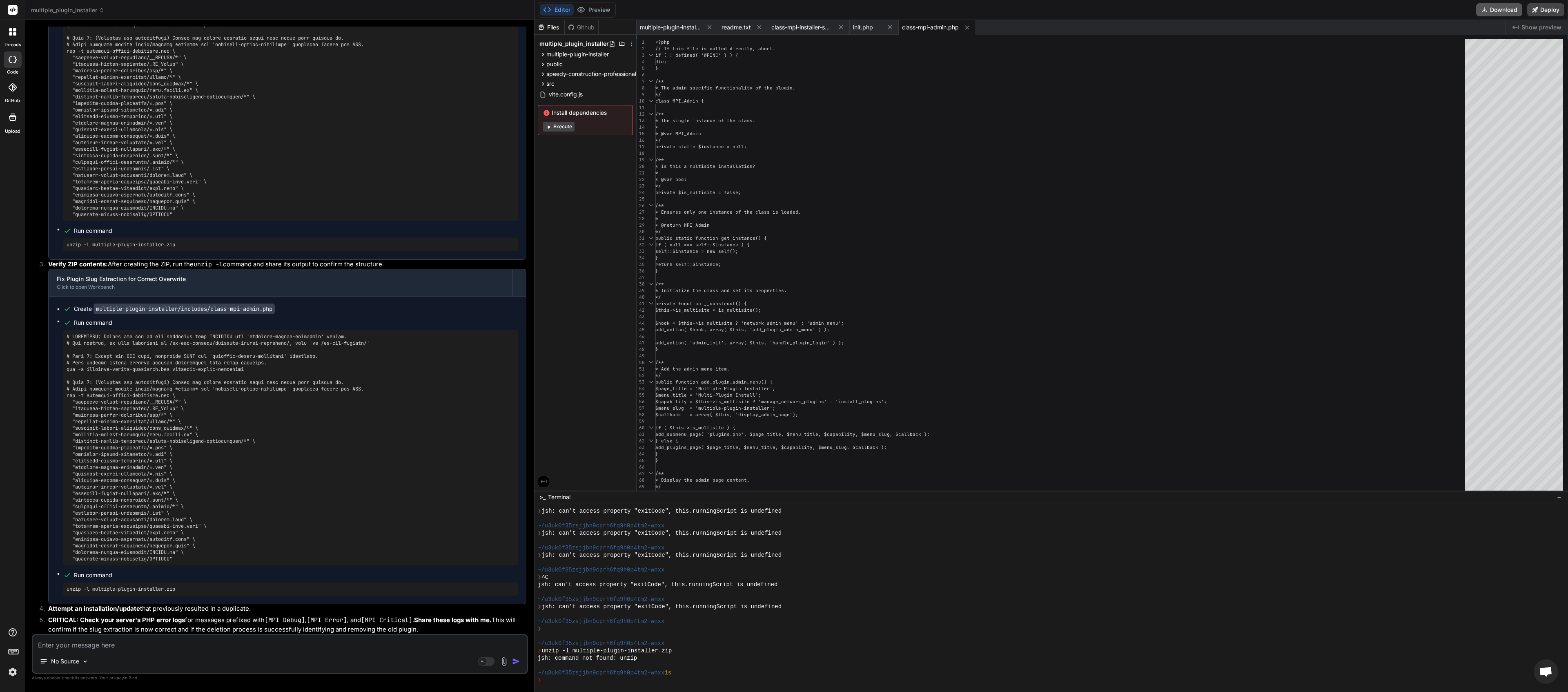
click at [784, 15] on button "Download" at bounding box center [1499, 9] width 46 height 13
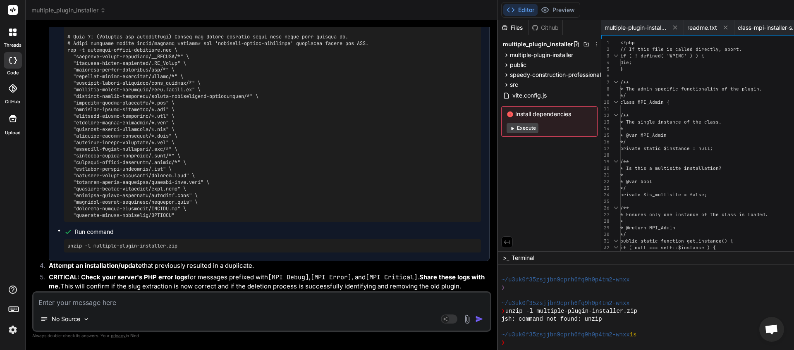
scroll to position [13600, 0]
click at [101, 302] on textarea at bounding box center [262, 300] width 457 height 15
paste textarea "Could not determine plugin slug from uploaded ZIP."
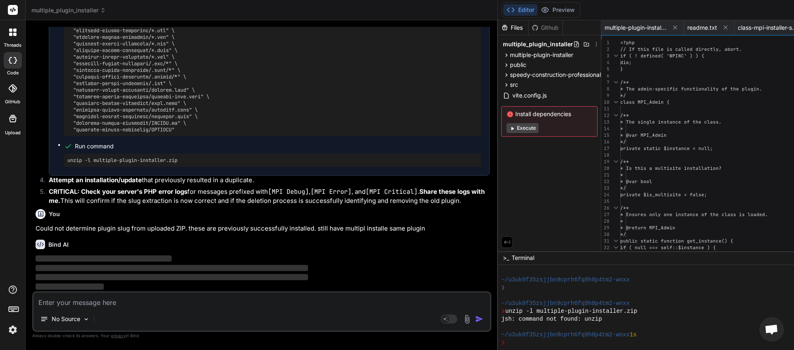
scroll to position [13686, 0]
paste textarea "[23-Aug-2025 06:05:38 UTC] [MPI Error] No main plugin file with "Plugin Name" h…"
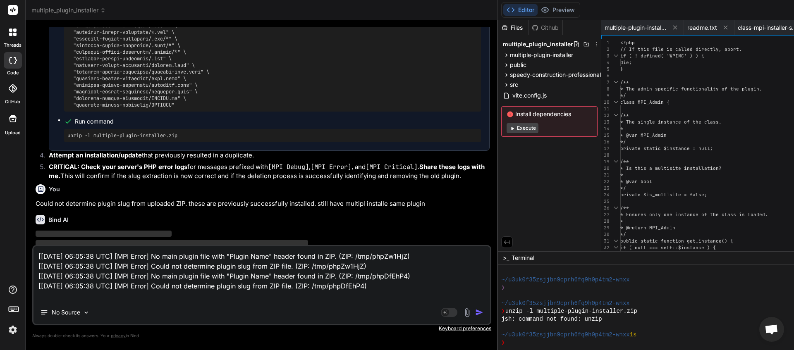
scroll to position [13732, 0]
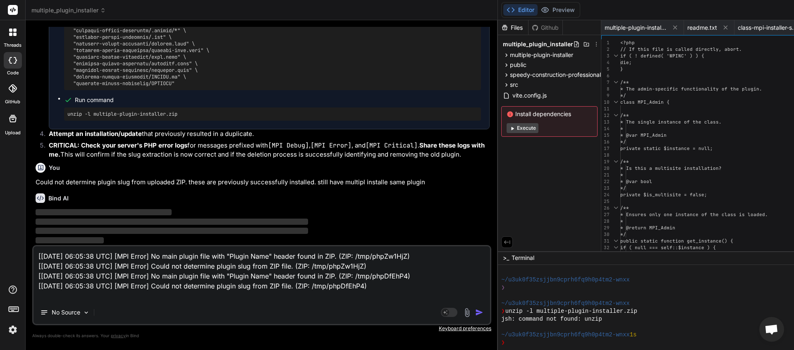
click at [36, 259] on textarea "[23-Aug-2025 06:05:38 UTC] [MPI Error] No main plugin file with "Plugin Name" h…" at bounding box center [262, 274] width 457 height 55
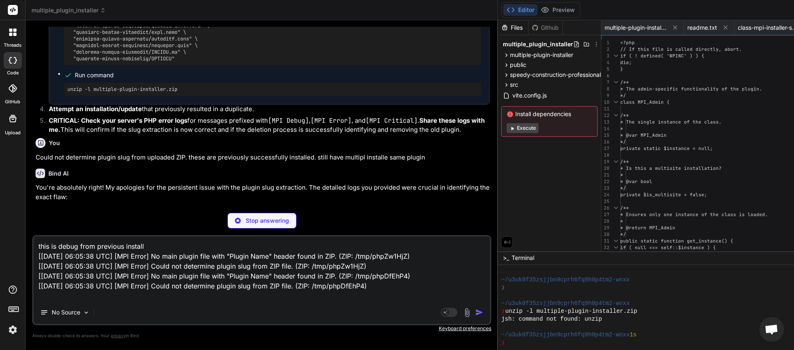
scroll to position [13925, 0]
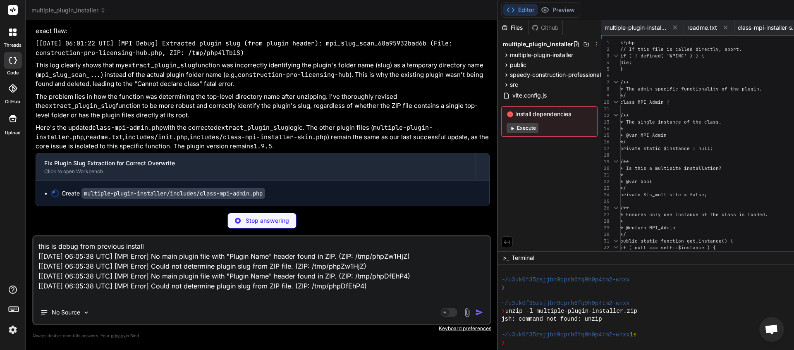
click at [178, 247] on textarea "this is debug from previous install [23-Aug-2025 06:05:38 UTC] [MPI Error] No m…" at bounding box center [262, 269] width 457 height 65
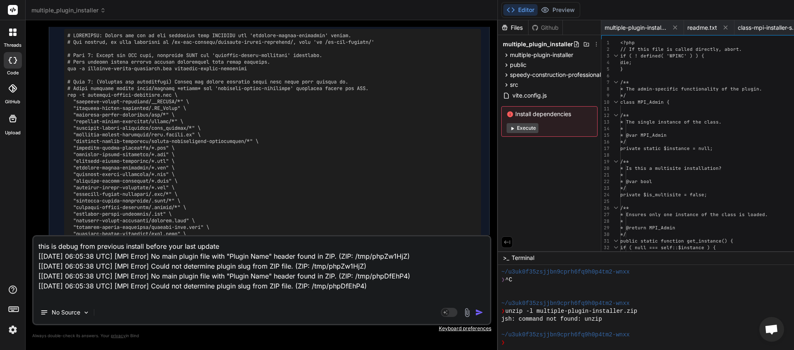
scroll to position [14954, 0]
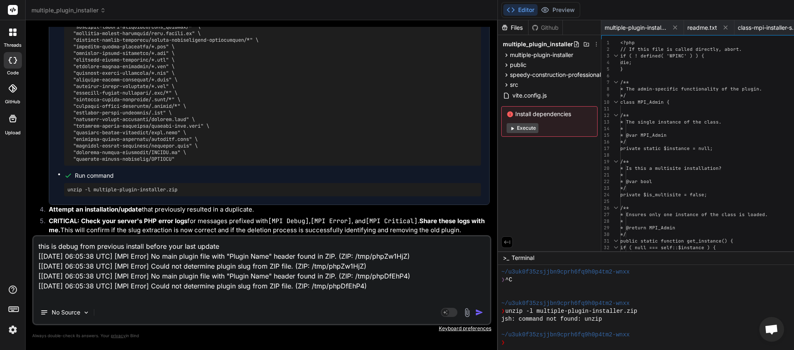
click at [484, 311] on img "button" at bounding box center [479, 313] width 8 height 8
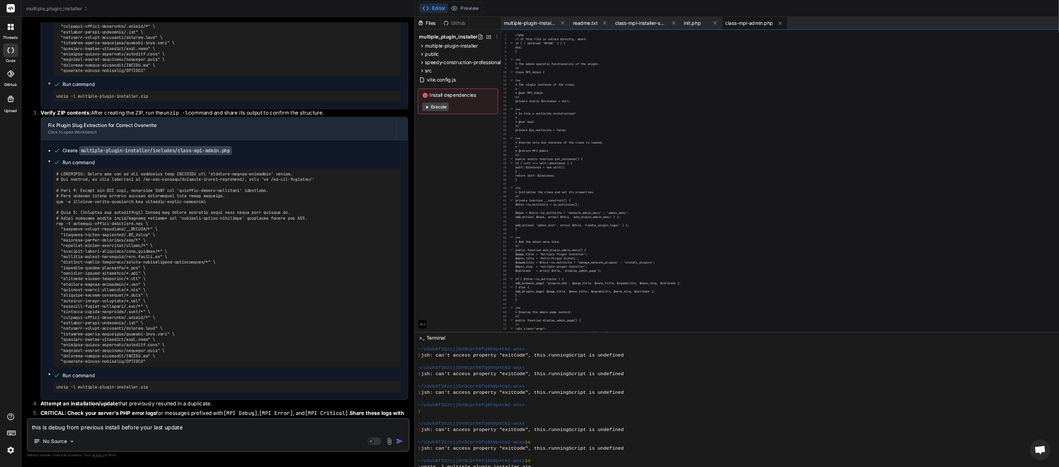
scroll to position [2873, 0]
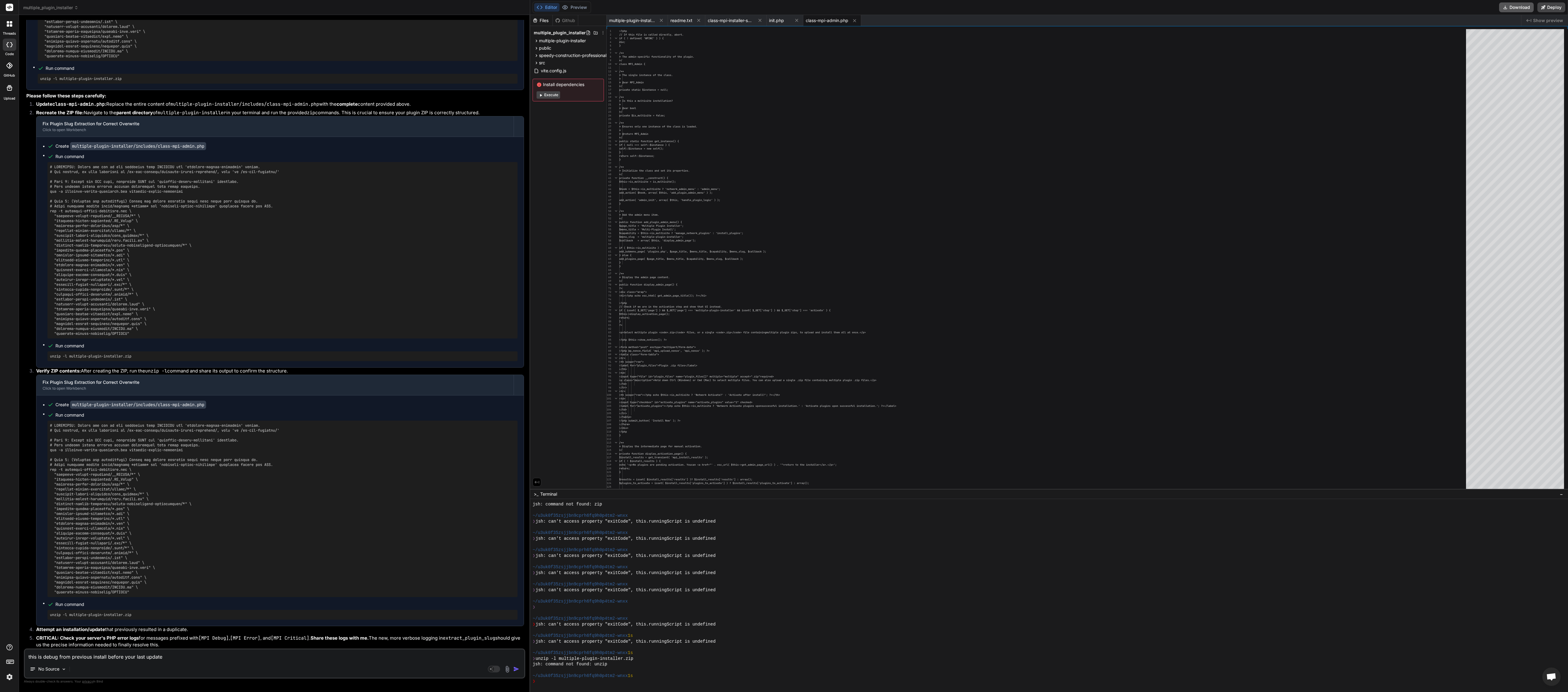
click at [588, 7] on button "Download" at bounding box center [1516, 7] width 35 height 10
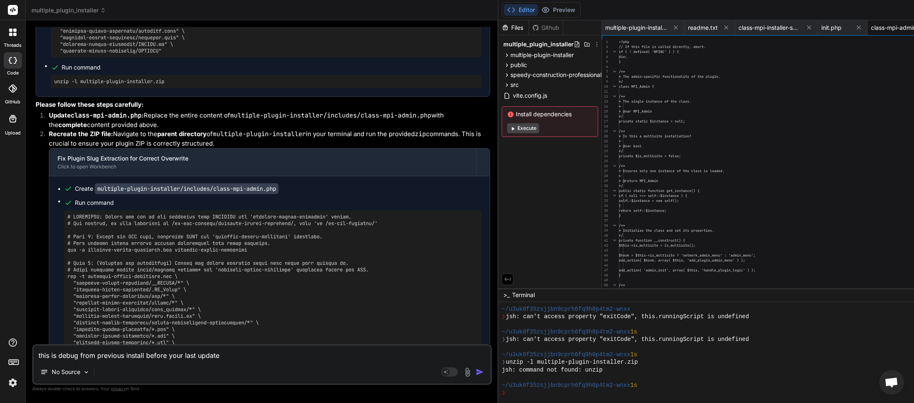
scroll to position [2984, 0]
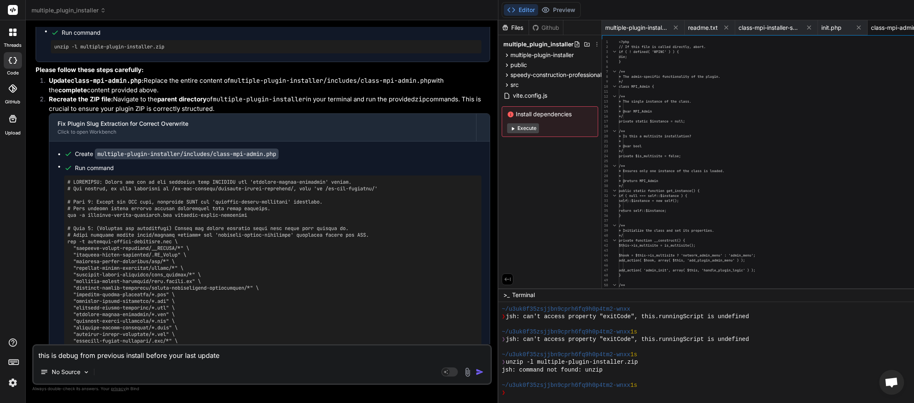
click at [88, 350] on textarea "this is debug from previous install before your last update [23-Aug-2025 06:05:…" at bounding box center [262, 353] width 457 height 15
paste textarea "Could not determine plugin slug from uploaded ZIP."
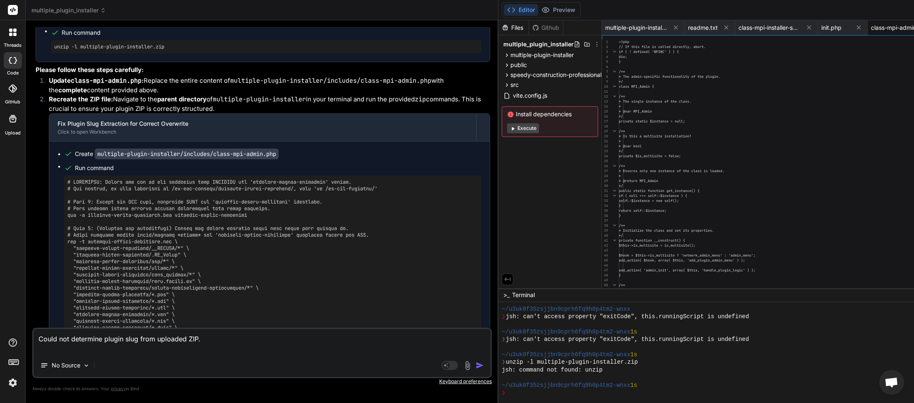
paste textarea "[23-Aug-2025 06:13:32 UTC] [MPI Debug] Starting WP_Filesystem dirlist scan for …"
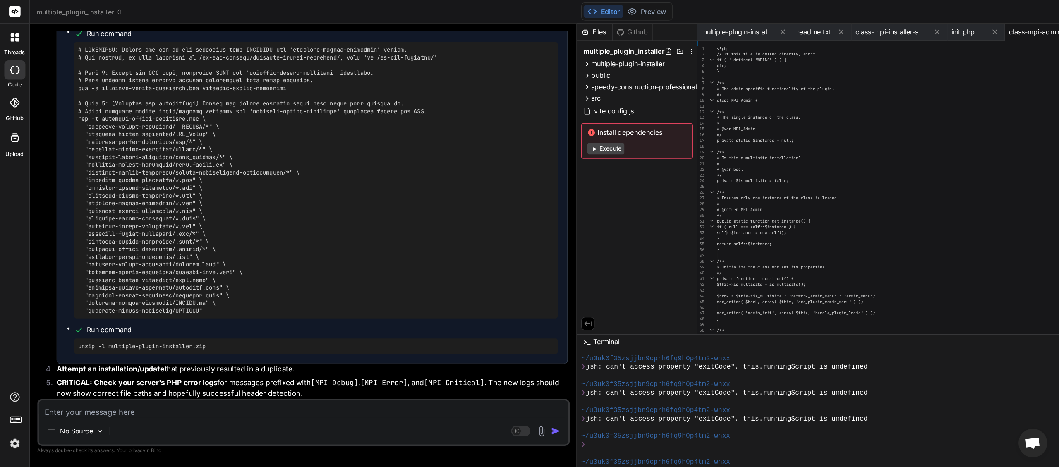
scroll to position [3396, 0]
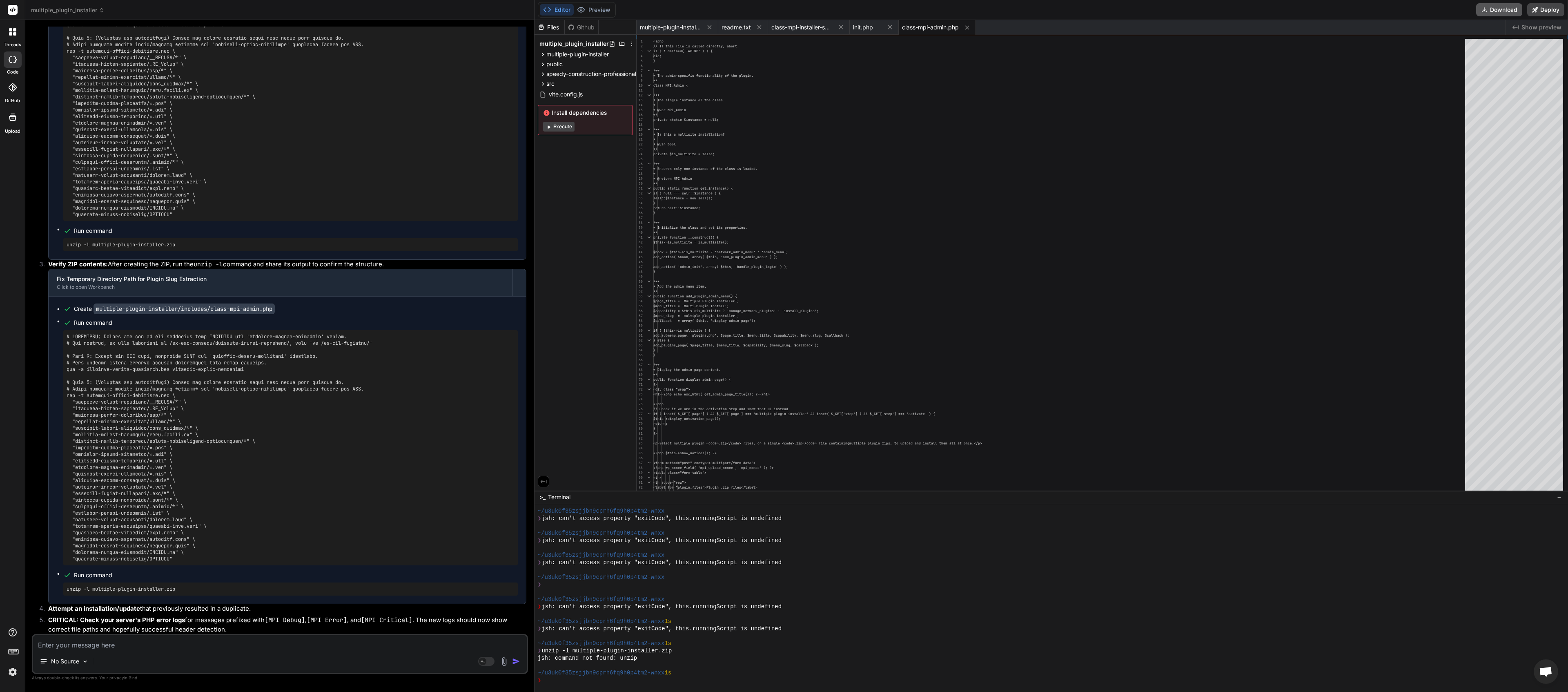
click at [784, 7] on button "Download" at bounding box center [1499, 9] width 46 height 13
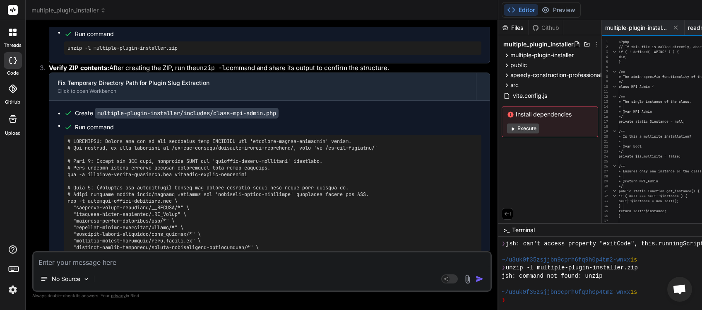
scroll to position [3795, 0]
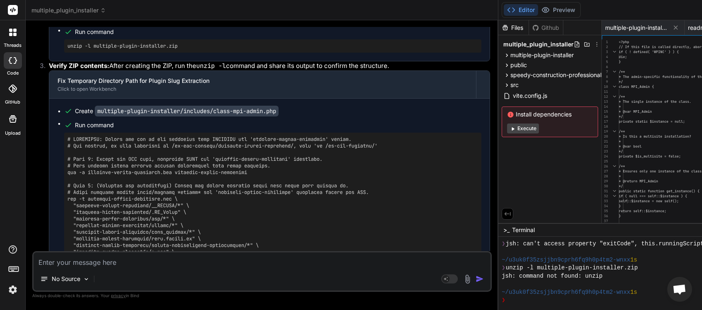
click at [103, 262] on textarea at bounding box center [262, 259] width 457 height 15
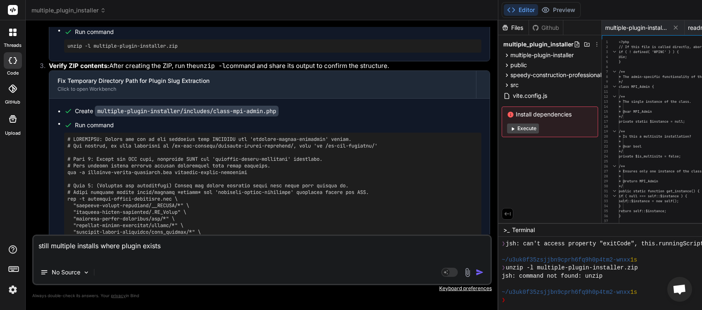
paste textarea "[23-Aug-2025 06:25:56 UTC] [MPI Debug] Starting WP_Filesystem dirlist scan for …"
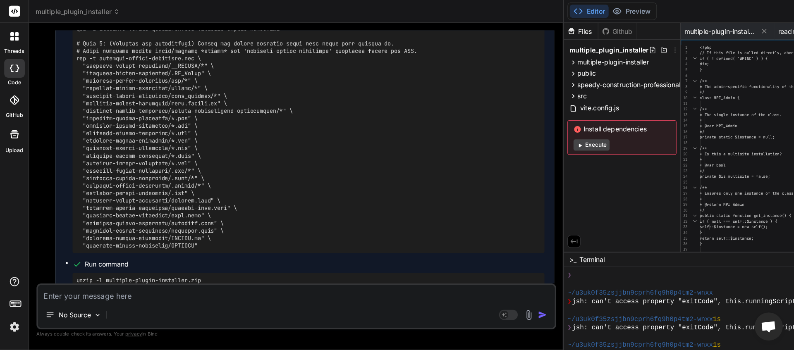
scroll to position [4047, 0]
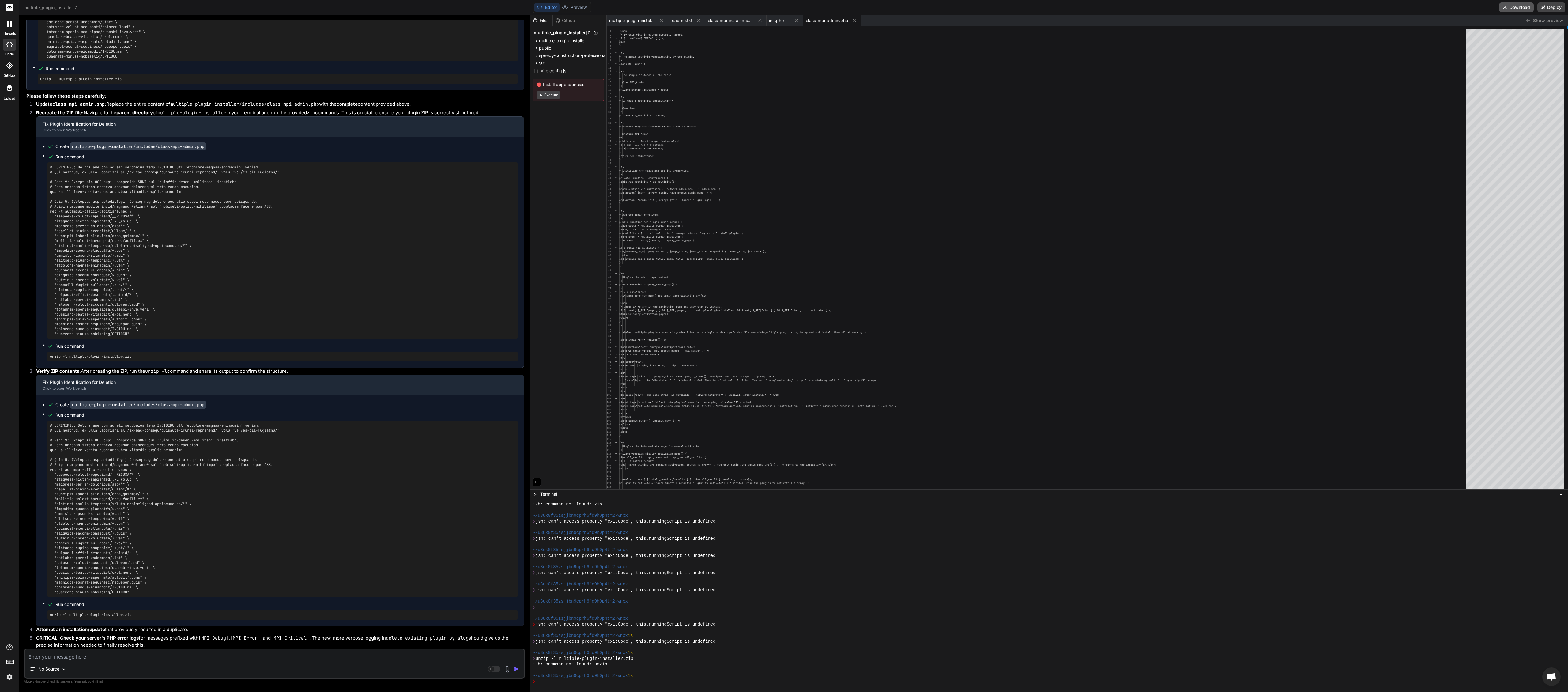
click at [588, 5] on button "Download" at bounding box center [1516, 7] width 35 height 10
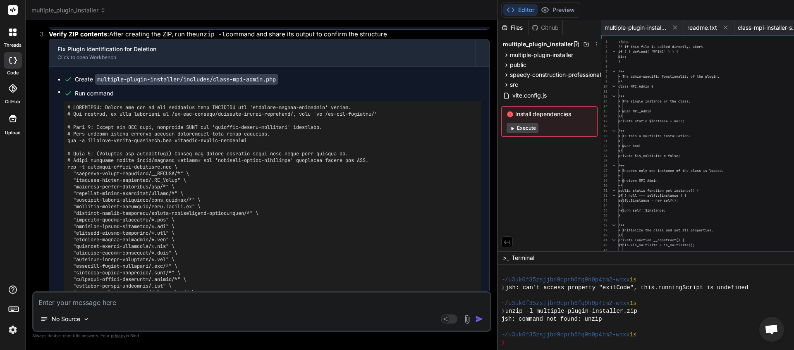
scroll to position [19563, 0]
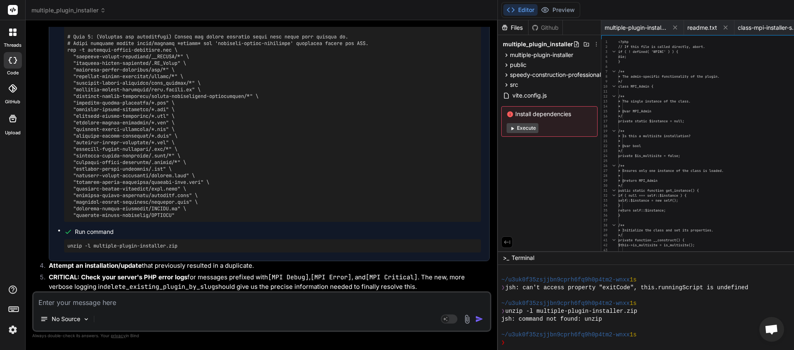
click at [100, 321] on div "No Source" at bounding box center [262, 321] width 457 height 20
click at [97, 318] on div "No Source" at bounding box center [262, 321] width 457 height 20
click at [458, 319] on rect at bounding box center [449, 319] width 17 height 9
click at [128, 322] on p "Codestral .." at bounding box center [125, 319] width 31 height 8
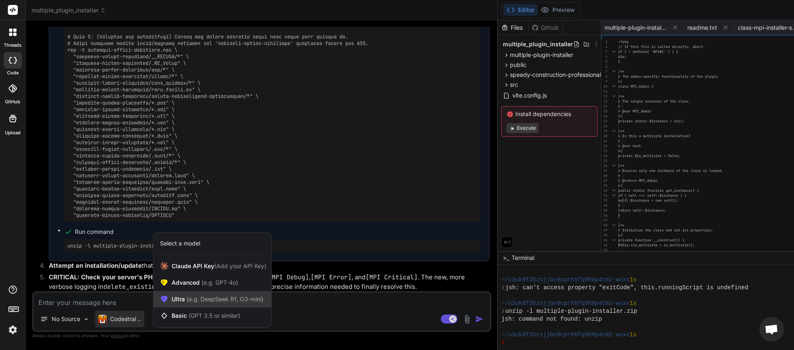
click at [206, 301] on span "(e.g. DeepSeek R1, O3-mini)" at bounding box center [224, 299] width 79 height 7
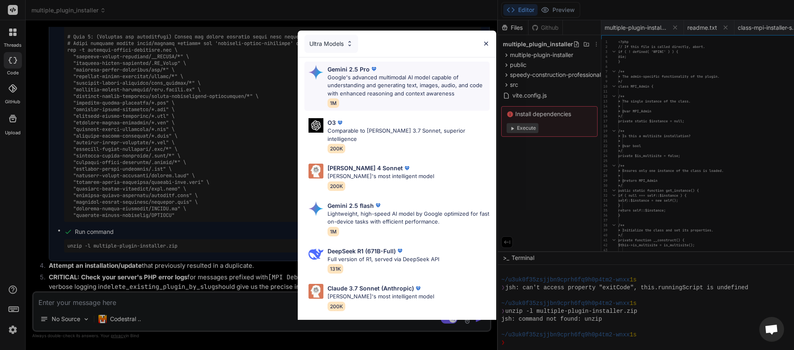
click at [361, 86] on p "Google's advanced multimodal AI model capable of understanding and generating t…" at bounding box center [409, 86] width 162 height 24
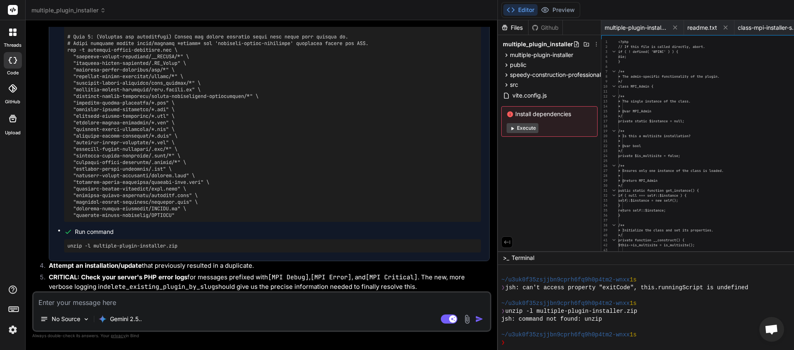
click at [132, 302] on textarea at bounding box center [262, 300] width 457 height 15
paste textarea "[23-Aug-2025 06:32:22 UTC] [MPI Debug] Starting WP_Filesystem dirlist scan for …"
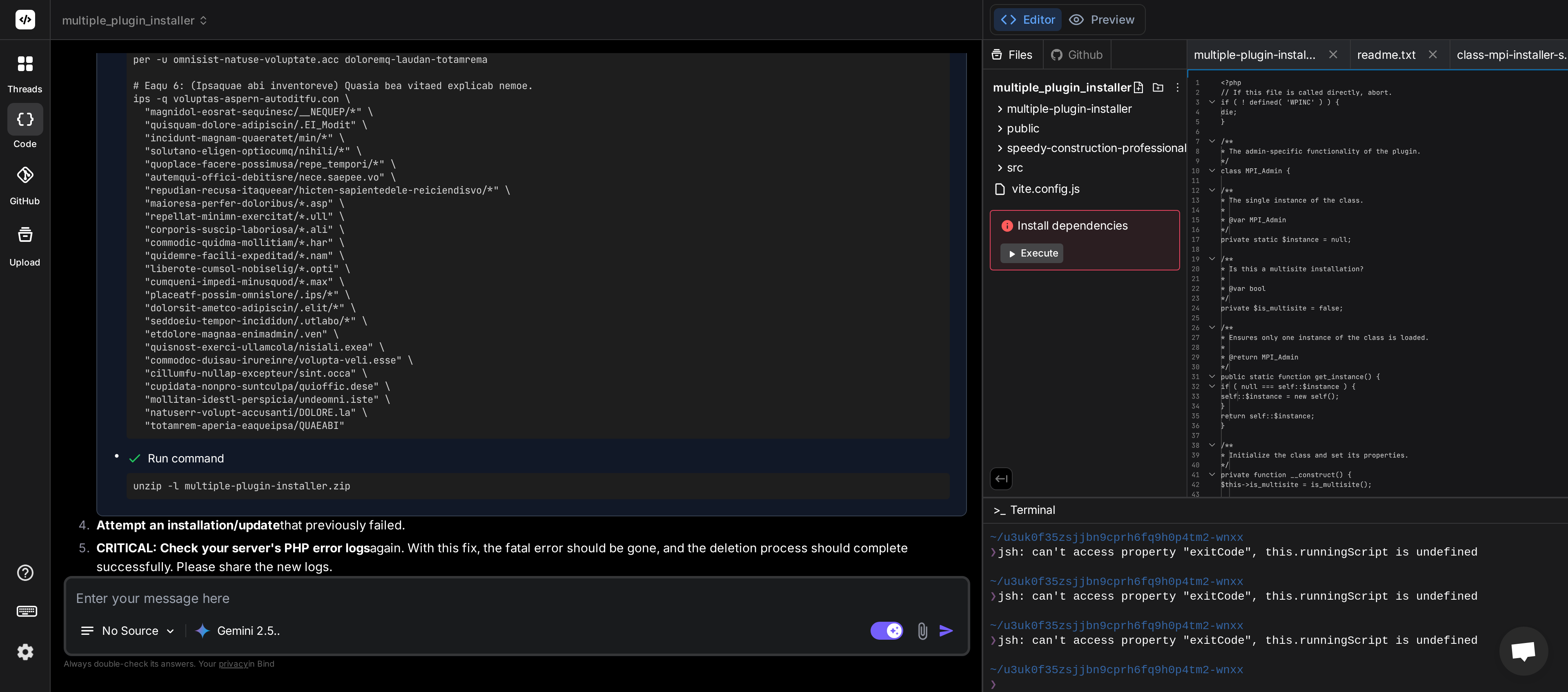
scroll to position [4412, 0]
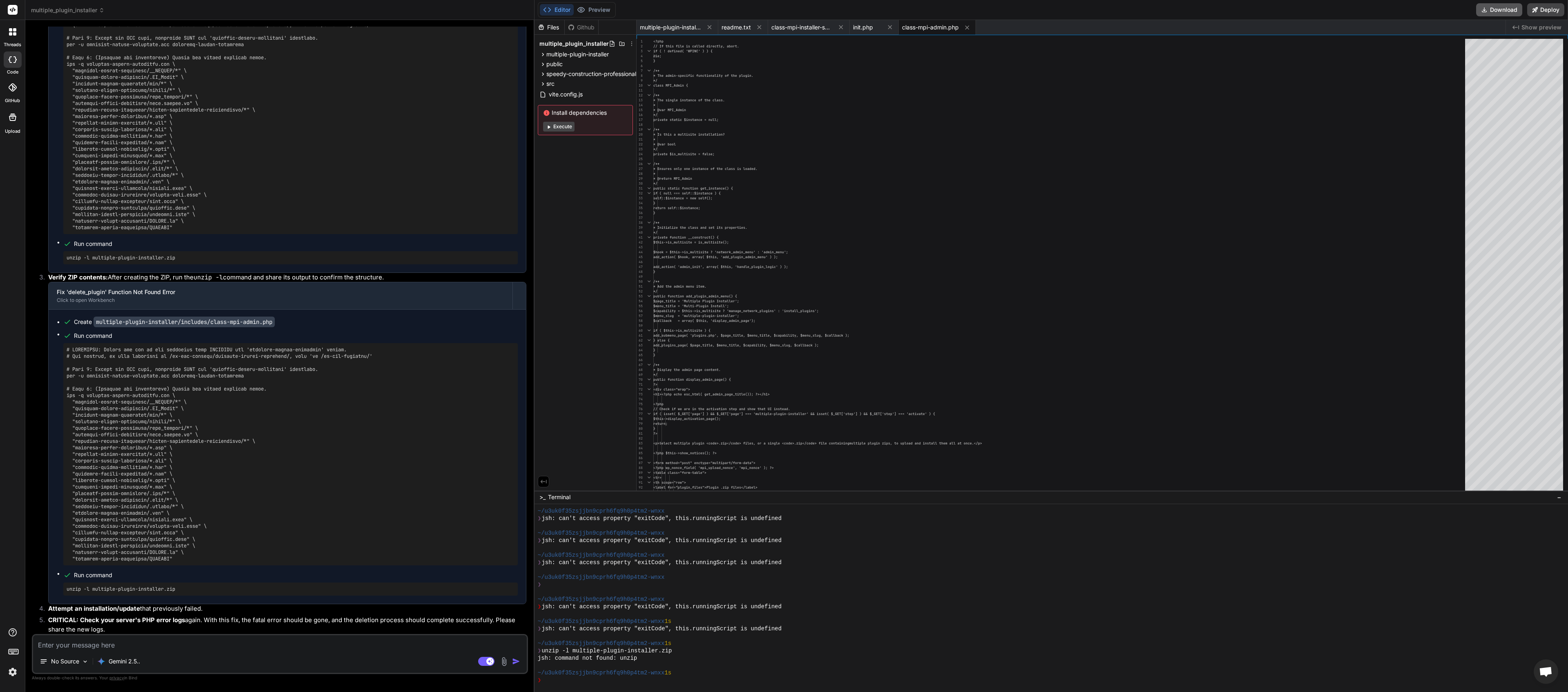
click at [784, 9] on button "Download" at bounding box center [1499, 9] width 46 height 13
click at [152, 346] on textarea at bounding box center [280, 642] width 493 height 15
paste textarea "[23-Aug-2025 06:48:17 UTC] [MPI Debug] Starting WP_Filesystem dirlist scan for …"
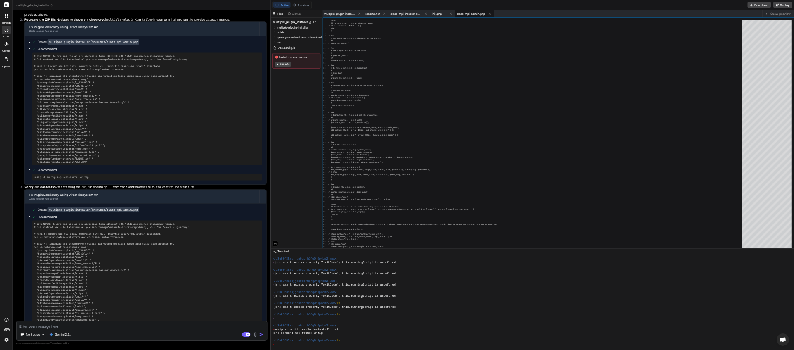
scroll to position [22797, 0]
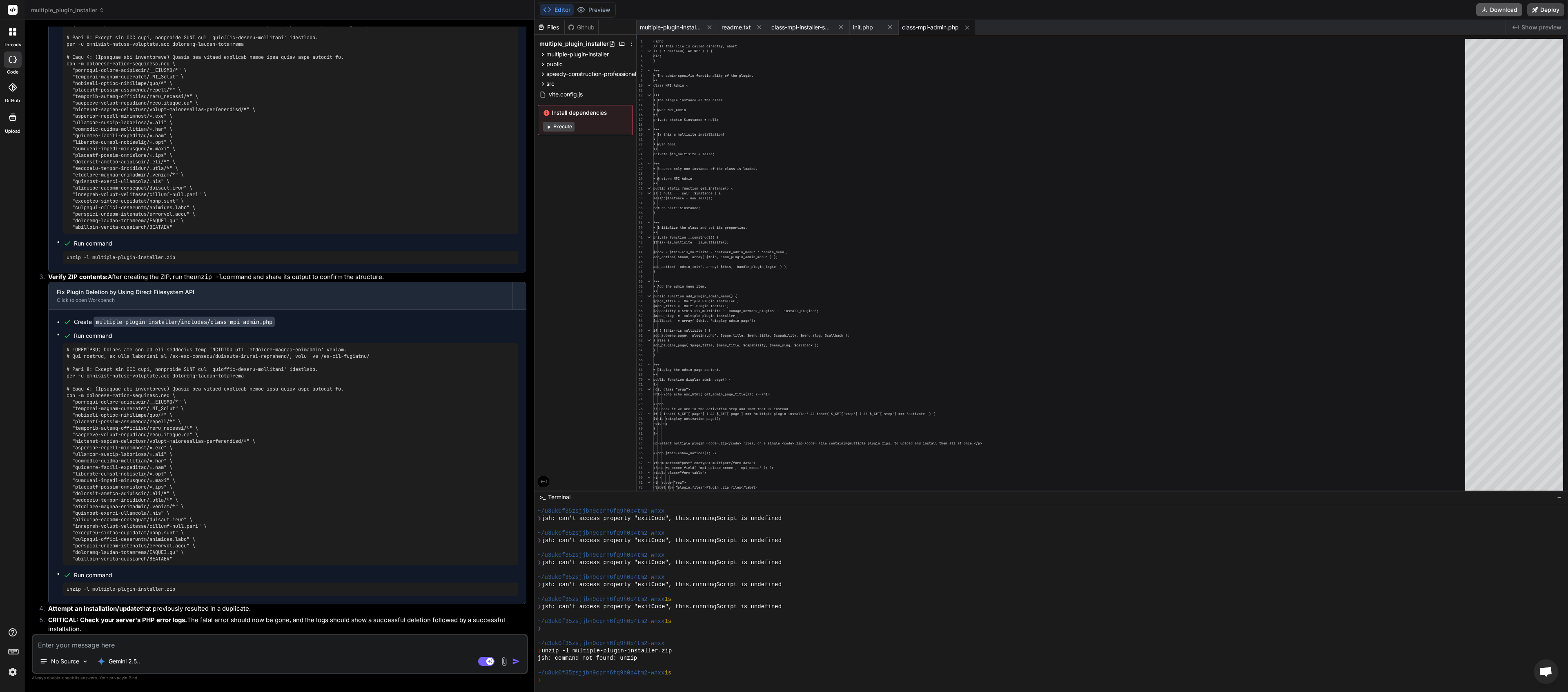
click at [784, 15] on button "Download" at bounding box center [1499, 9] width 46 height 13
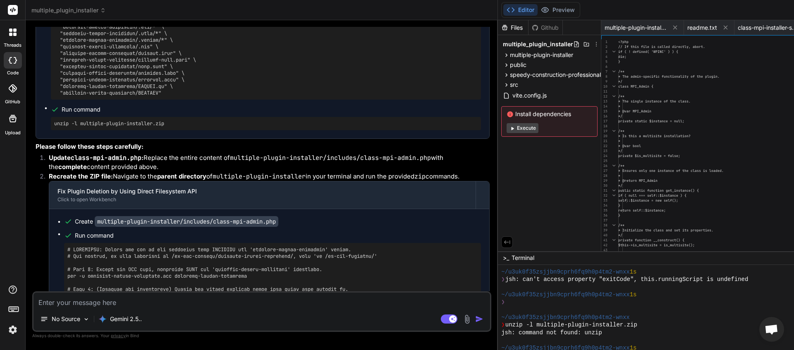
scroll to position [5362, 0]
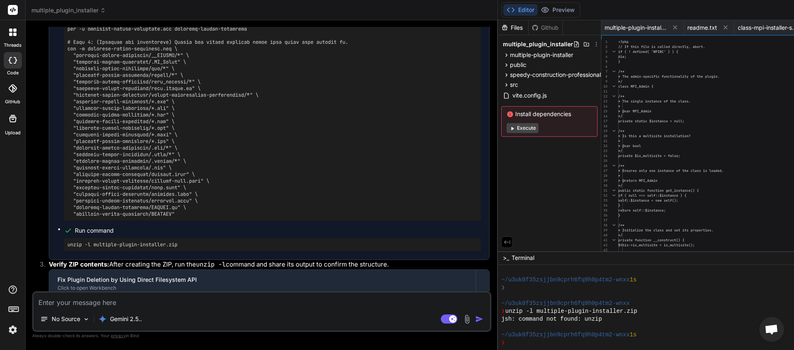
click at [95, 301] on textarea at bounding box center [262, 300] width 457 height 15
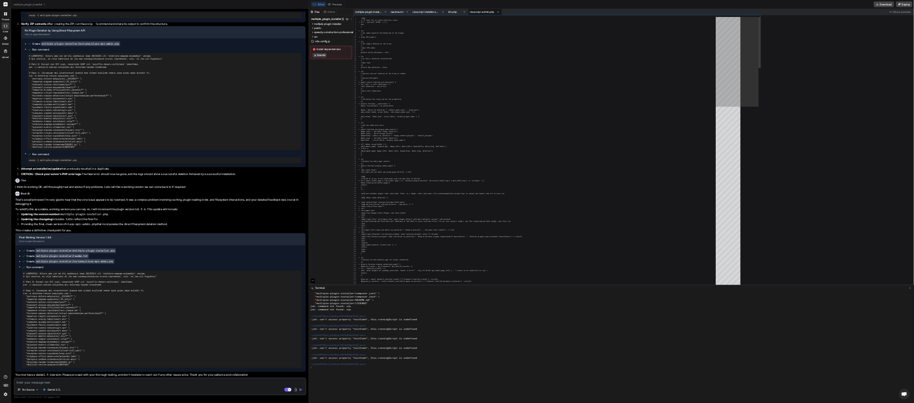
scroll to position [5561, 0]
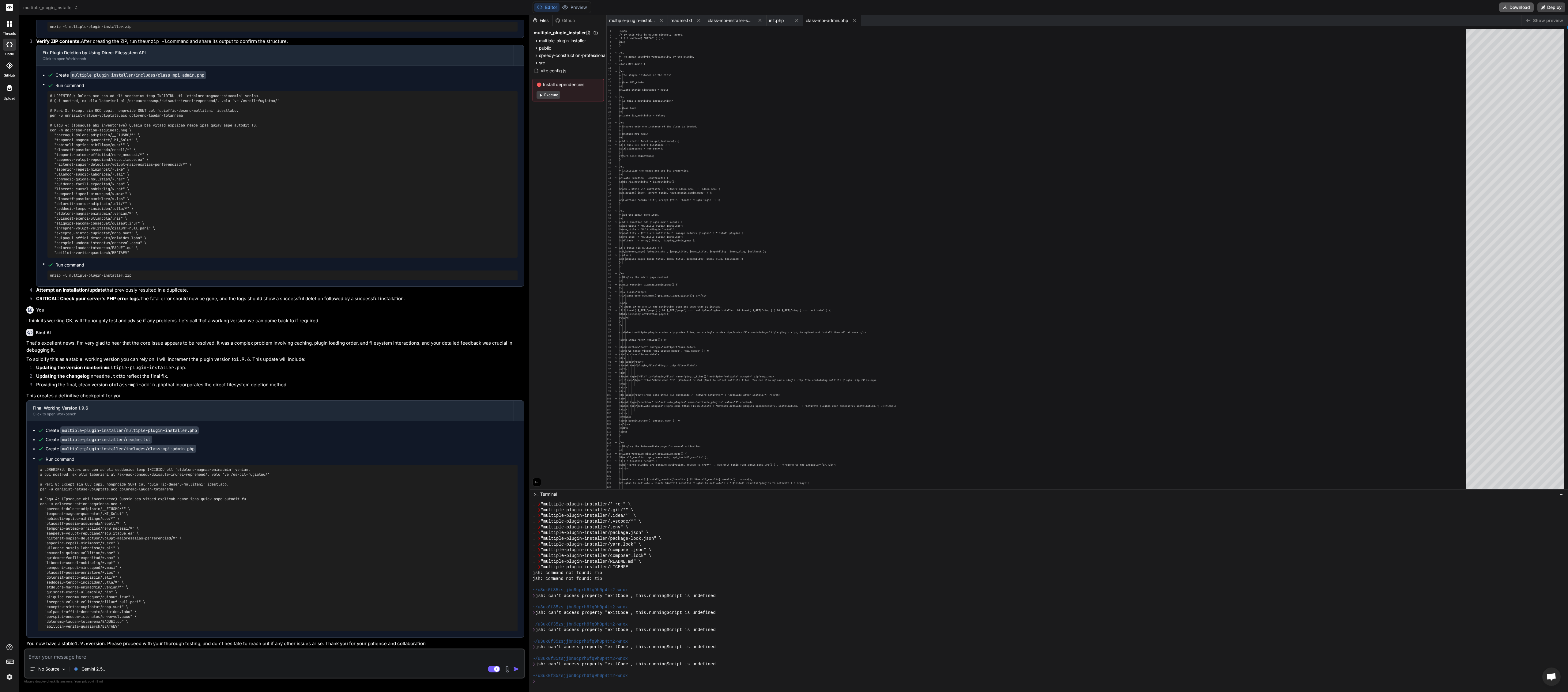
click at [588, 7] on button "Download" at bounding box center [1516, 7] width 35 height 10
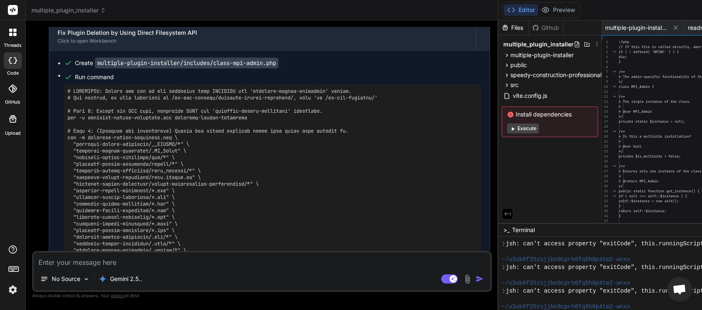
scroll to position [5983, 0]
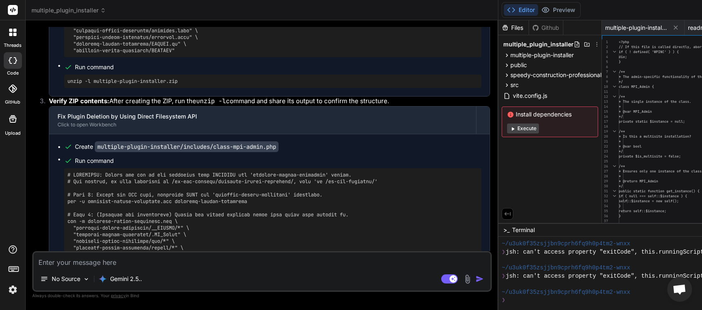
click at [94, 10] on span "multiple_plugin_installer" at bounding box center [68, 10] width 74 height 8
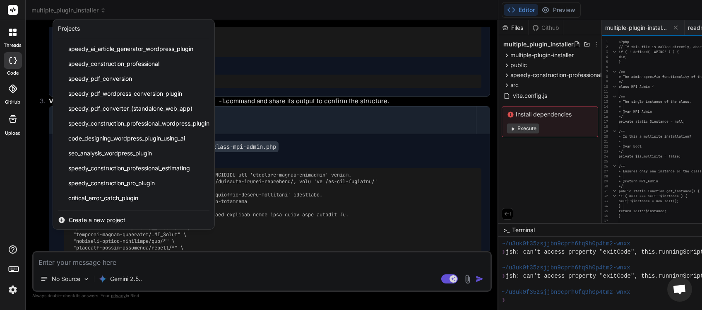
scroll to position [103, 0]
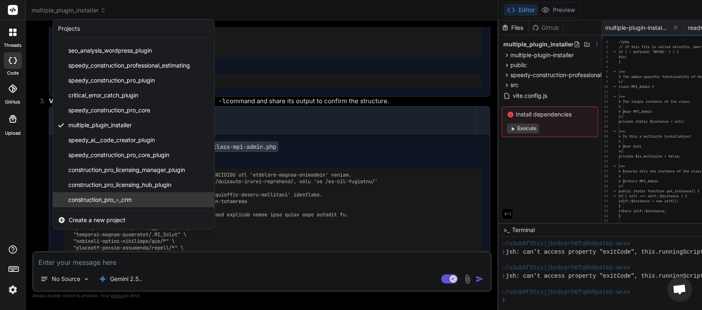
click at [145, 199] on div "construction_pro_–_crm" at bounding box center [133, 199] width 161 height 15
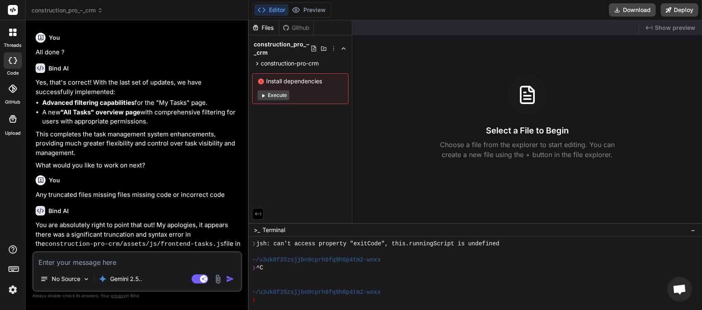
scroll to position [1363, 0]
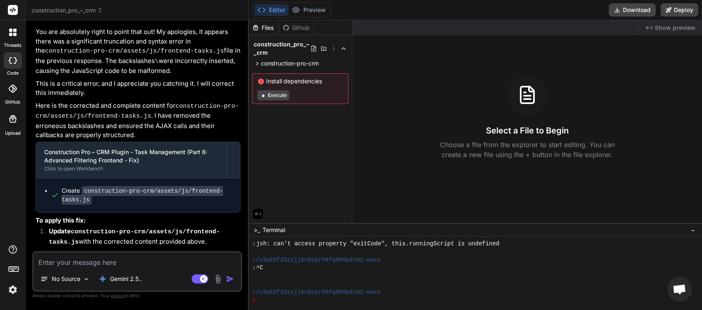
click at [101, 258] on textarea at bounding box center [137, 259] width 207 height 15
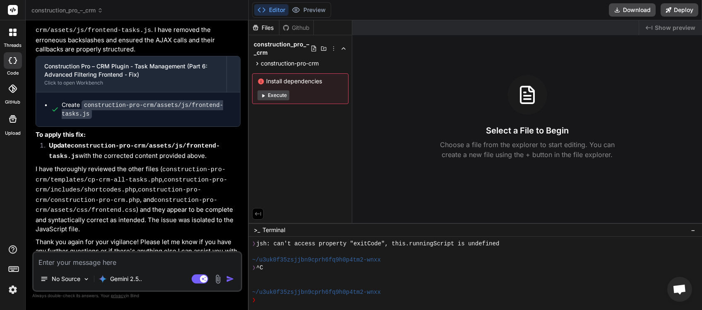
scroll to position [1449, 0]
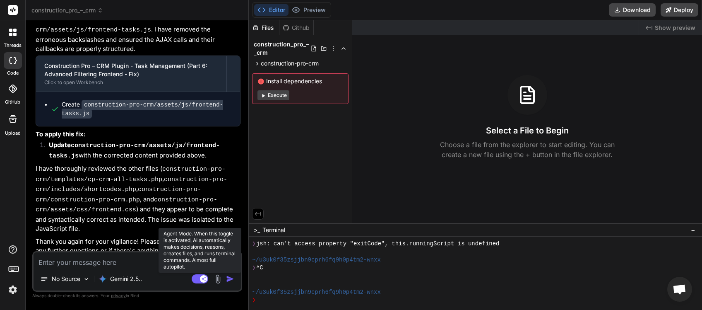
click at [196, 278] on rect at bounding box center [200, 278] width 17 height 9
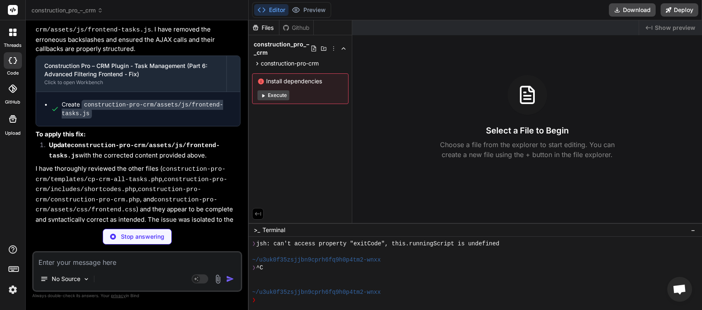
scroll to position [1441, 0]
